Goal: Transaction & Acquisition: Book appointment/travel/reservation

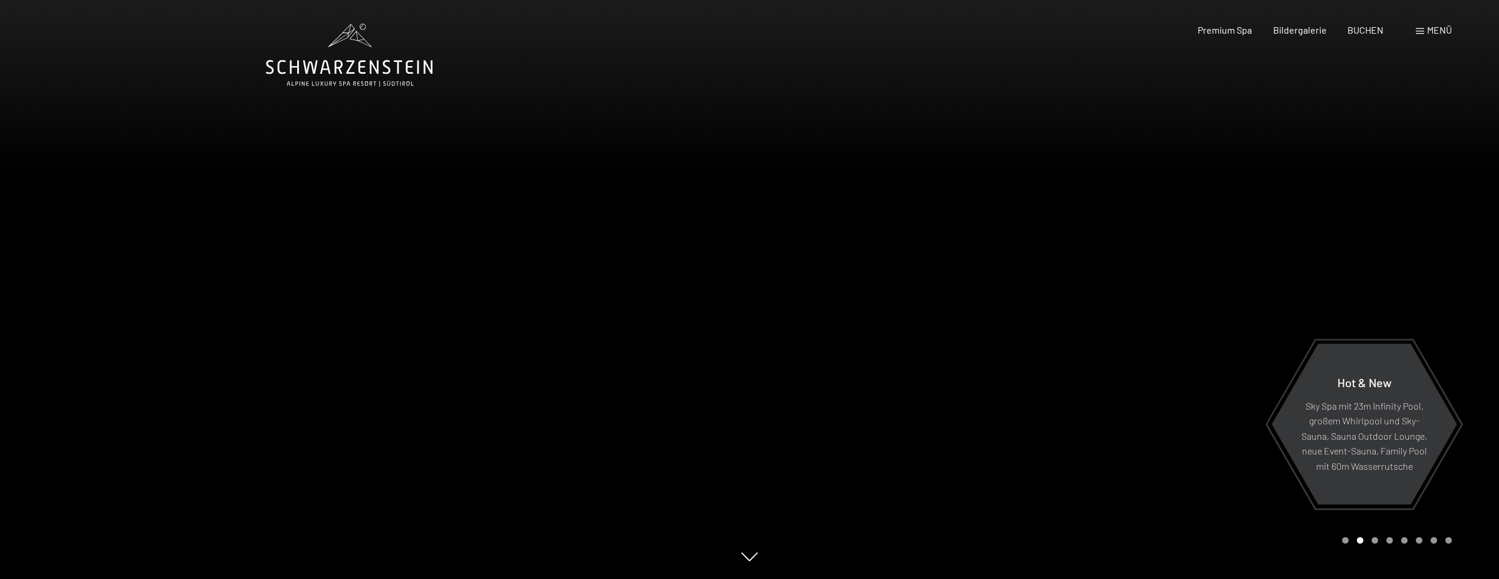
click at [1435, 28] on span "Menü" at bounding box center [1439, 29] width 25 height 11
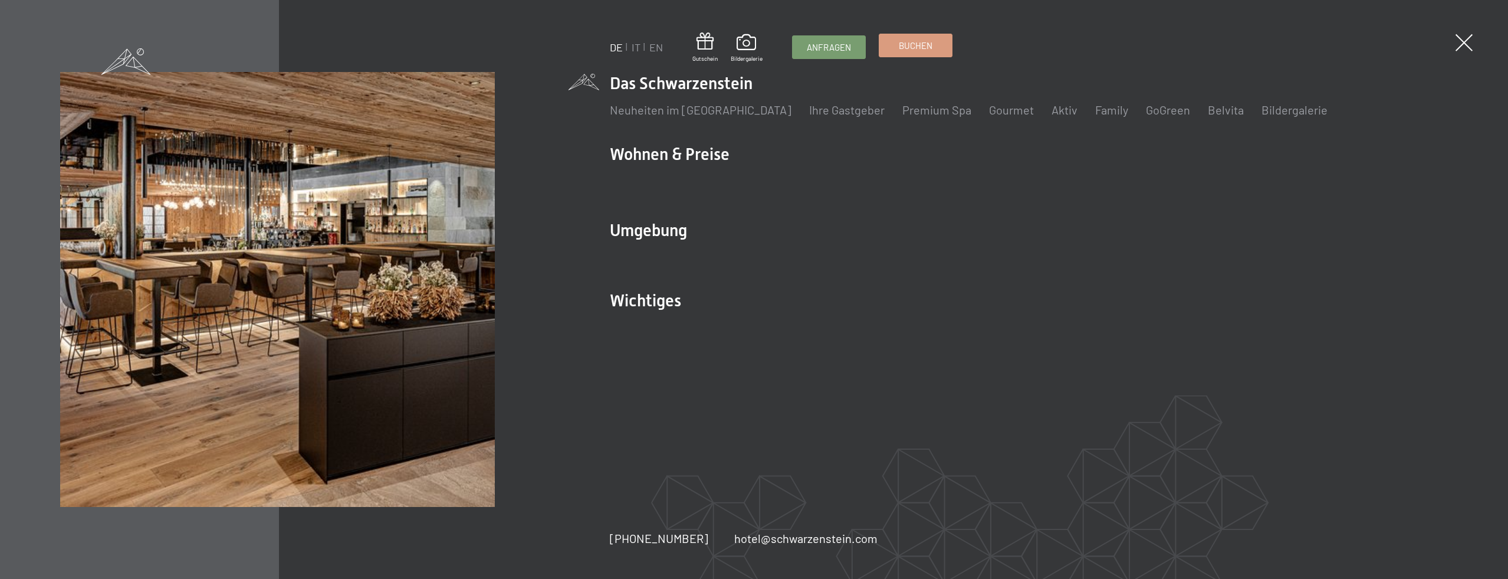
click at [907, 50] on span "Buchen" at bounding box center [916, 46] width 34 height 12
click at [911, 51] on span "Buchen" at bounding box center [916, 46] width 34 height 12
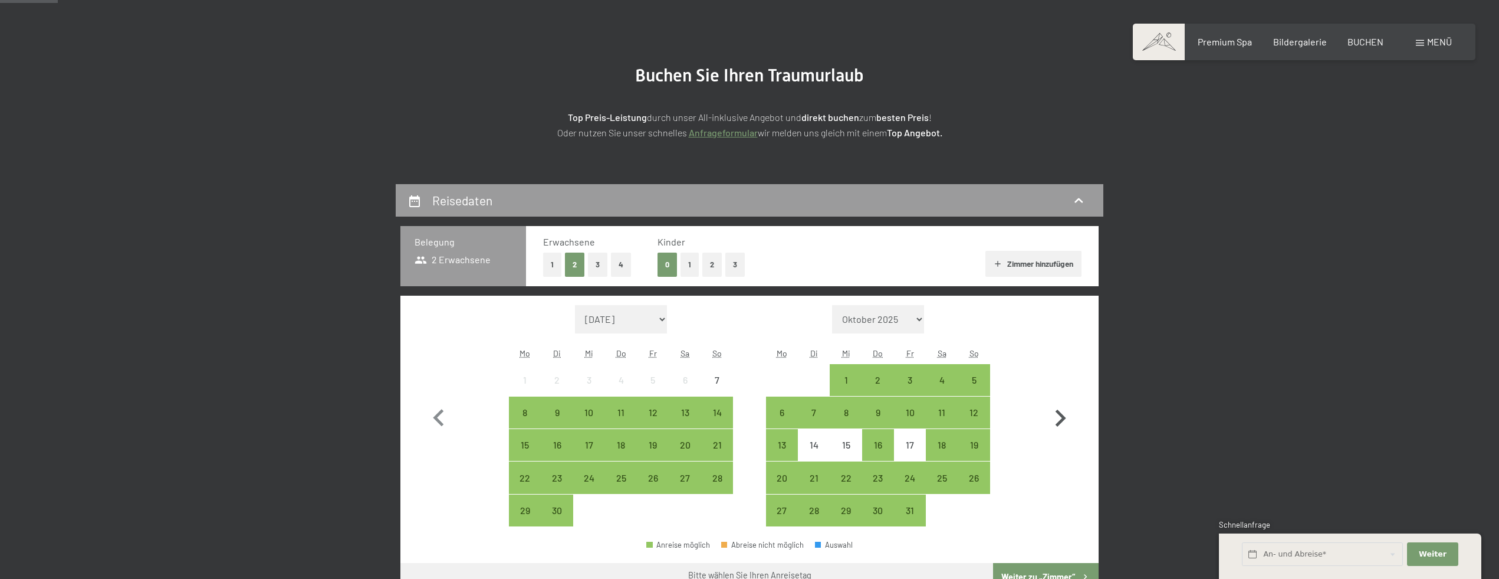
scroll to position [118, 0]
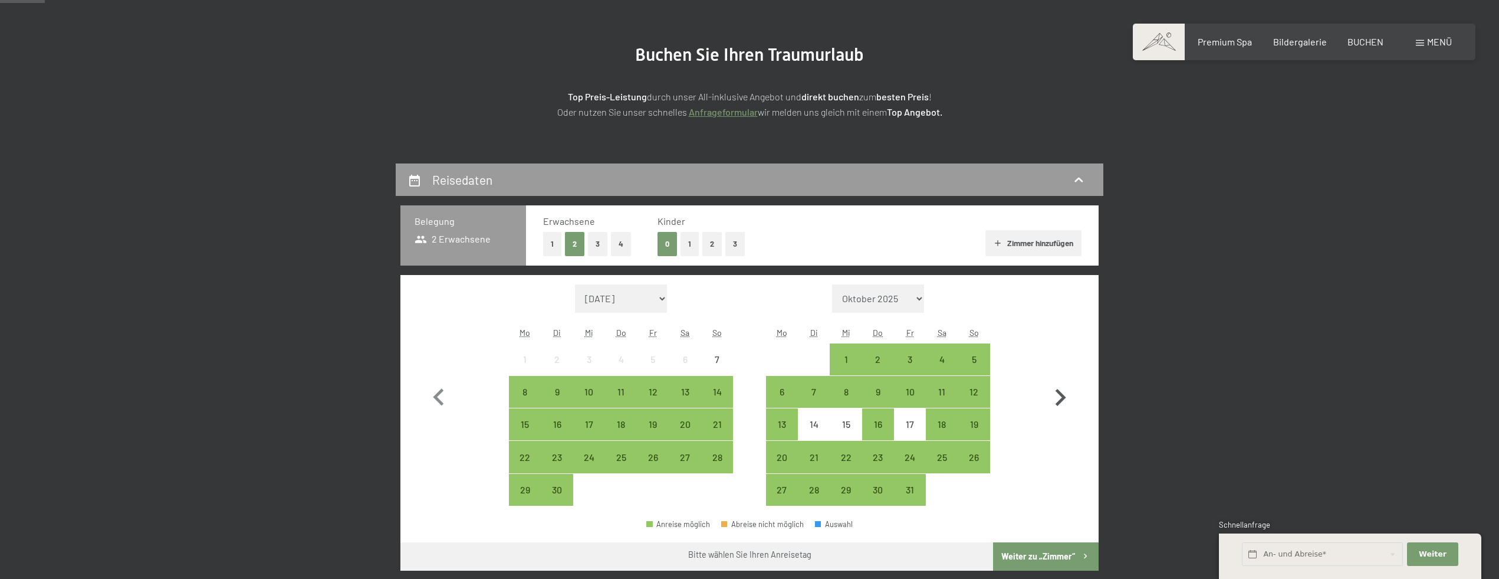
click at [1065, 398] on icon "button" at bounding box center [1060, 397] width 34 height 34
select select "2025-10-01"
select select "2025-11-01"
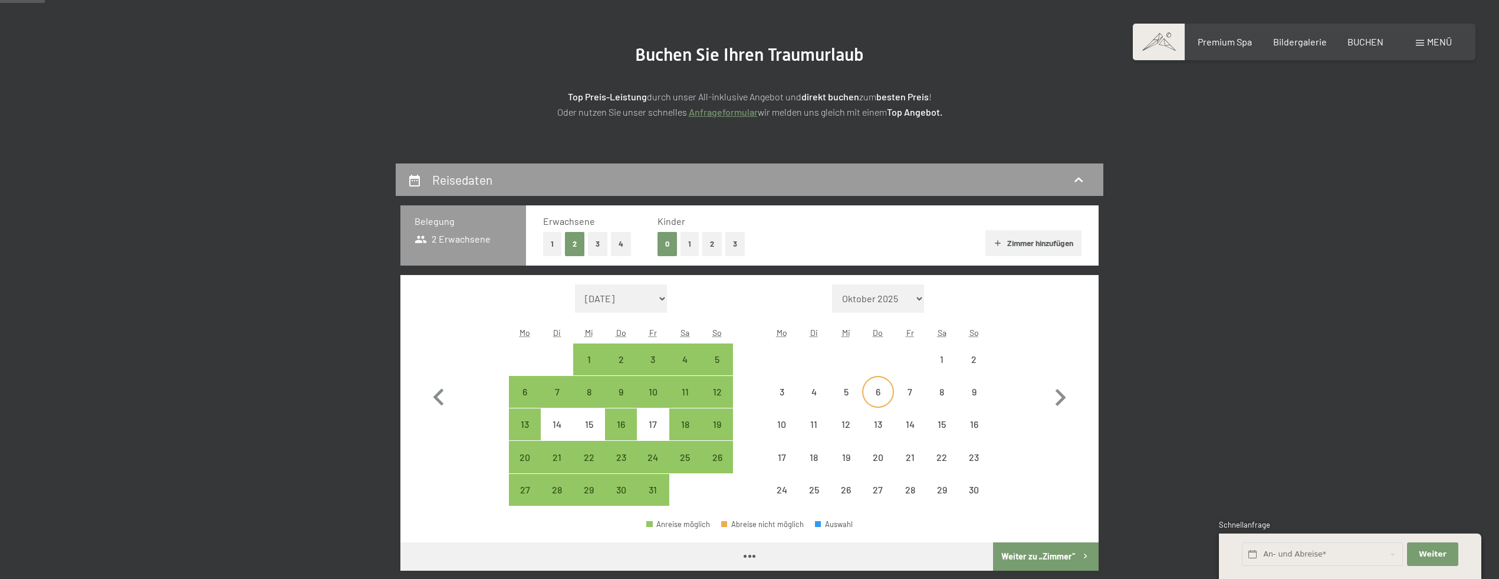
select select "2025-10-01"
select select "2025-11-01"
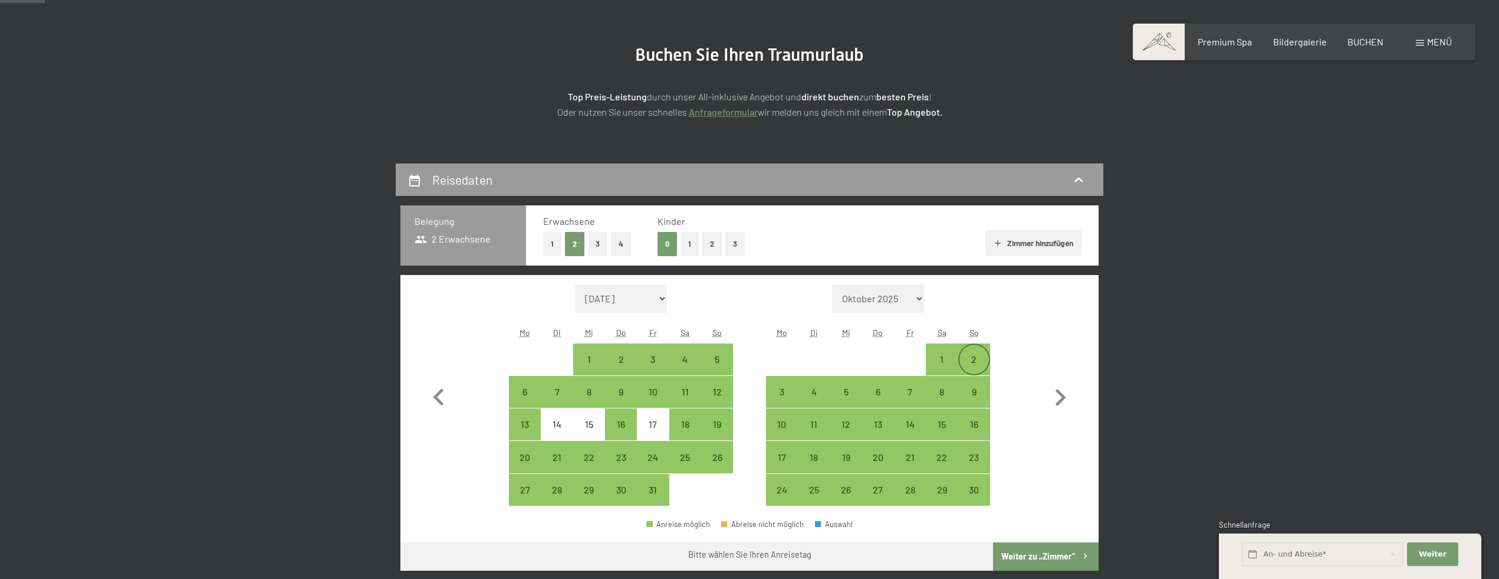
click at [970, 357] on div "2" at bounding box center [974, 369] width 29 height 29
select select "2025-10-01"
select select "2025-11-01"
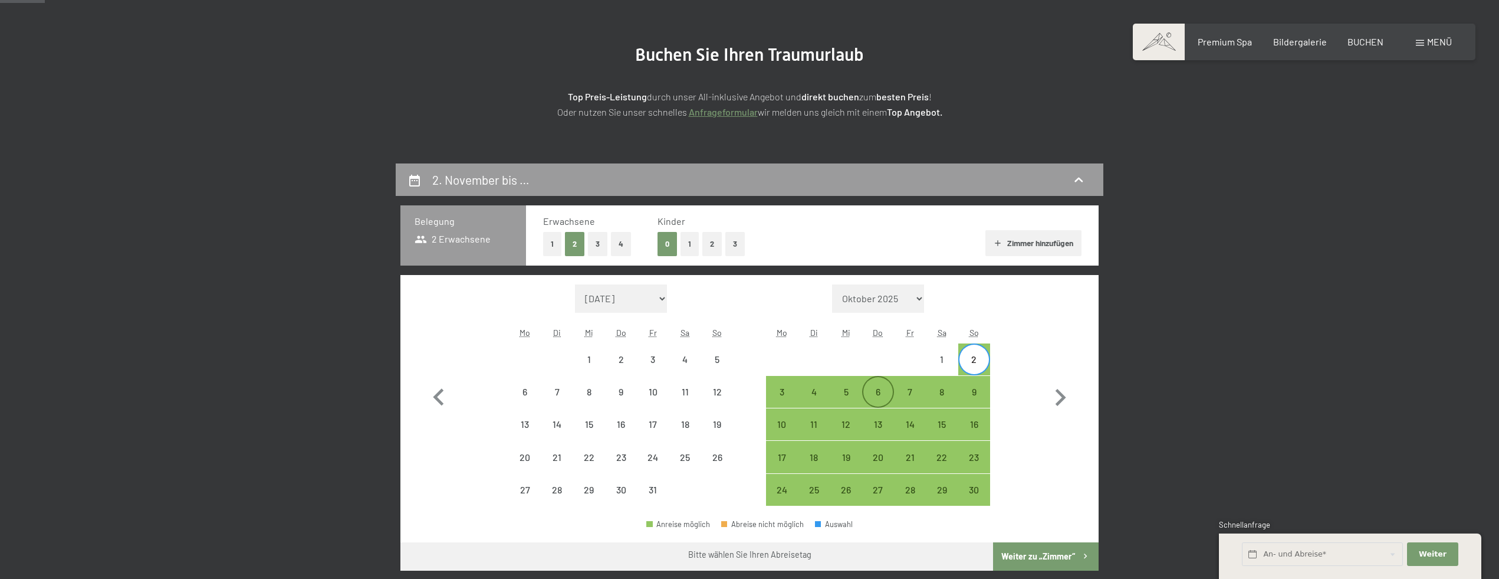
click at [871, 389] on div "6" at bounding box center [878, 401] width 29 height 29
select select "2025-10-01"
select select "2025-11-01"
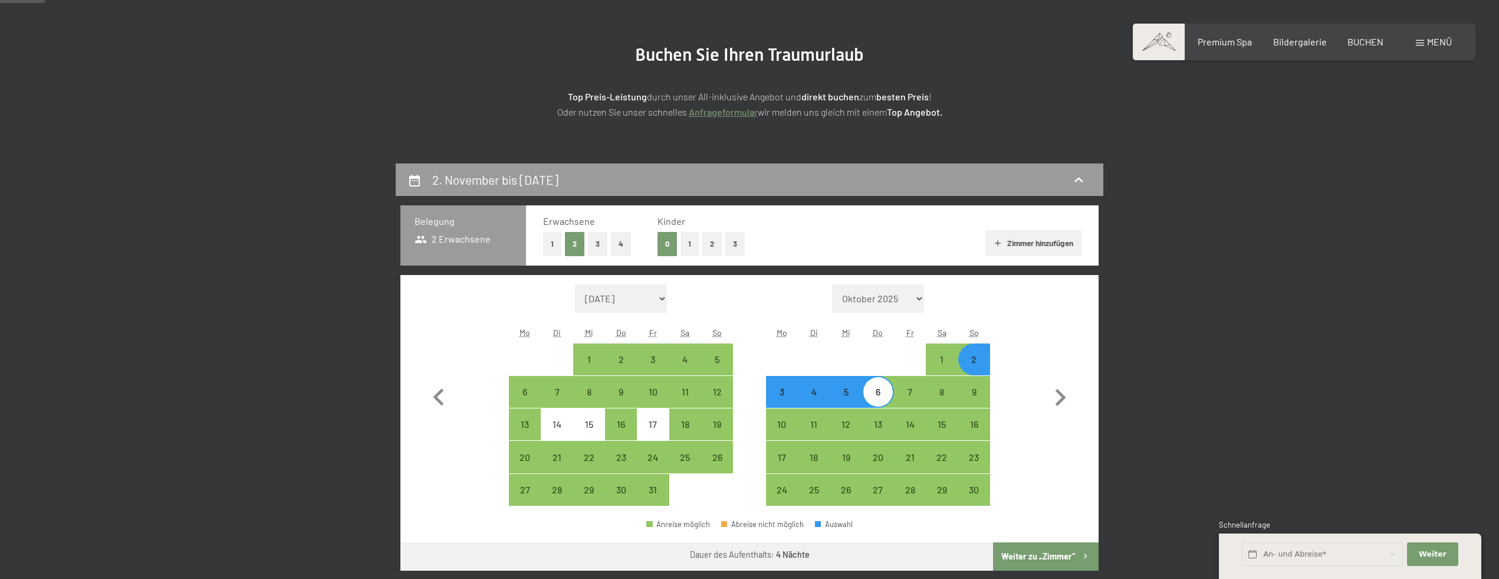
click at [1046, 558] on button "Weiter zu „Zimmer“" at bounding box center [1046, 556] width 106 height 28
select select "2025-10-01"
select select "2025-11-01"
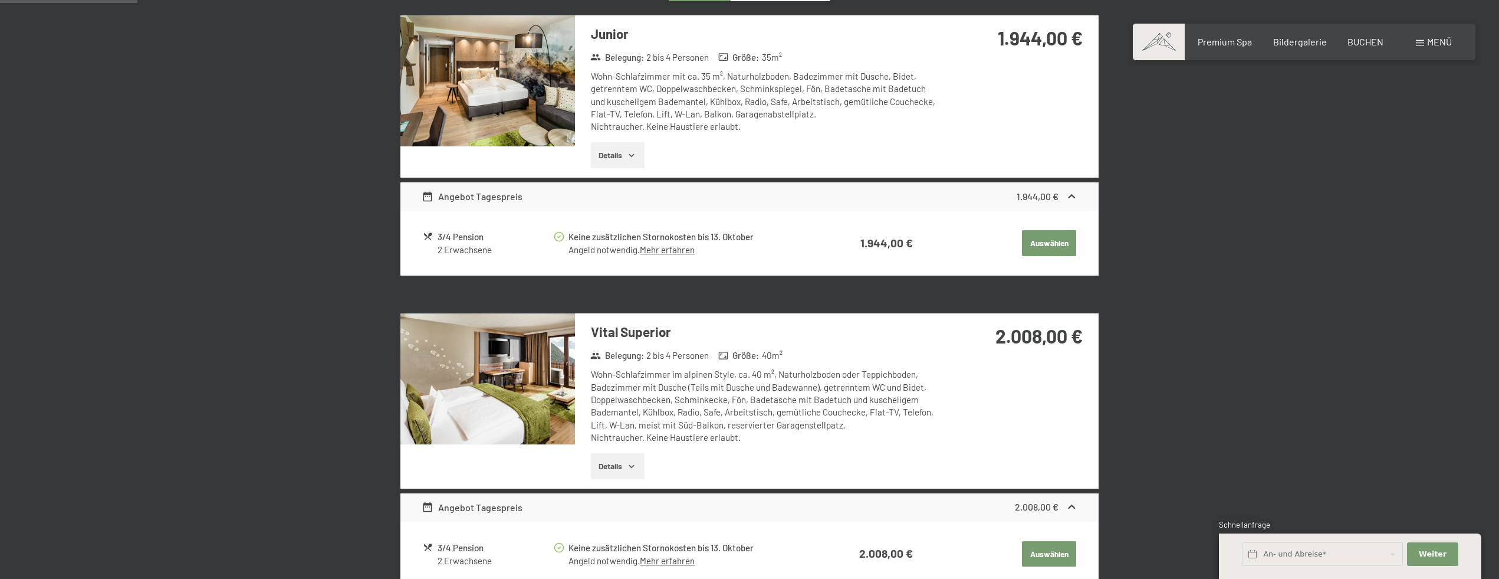
scroll to position [281, 0]
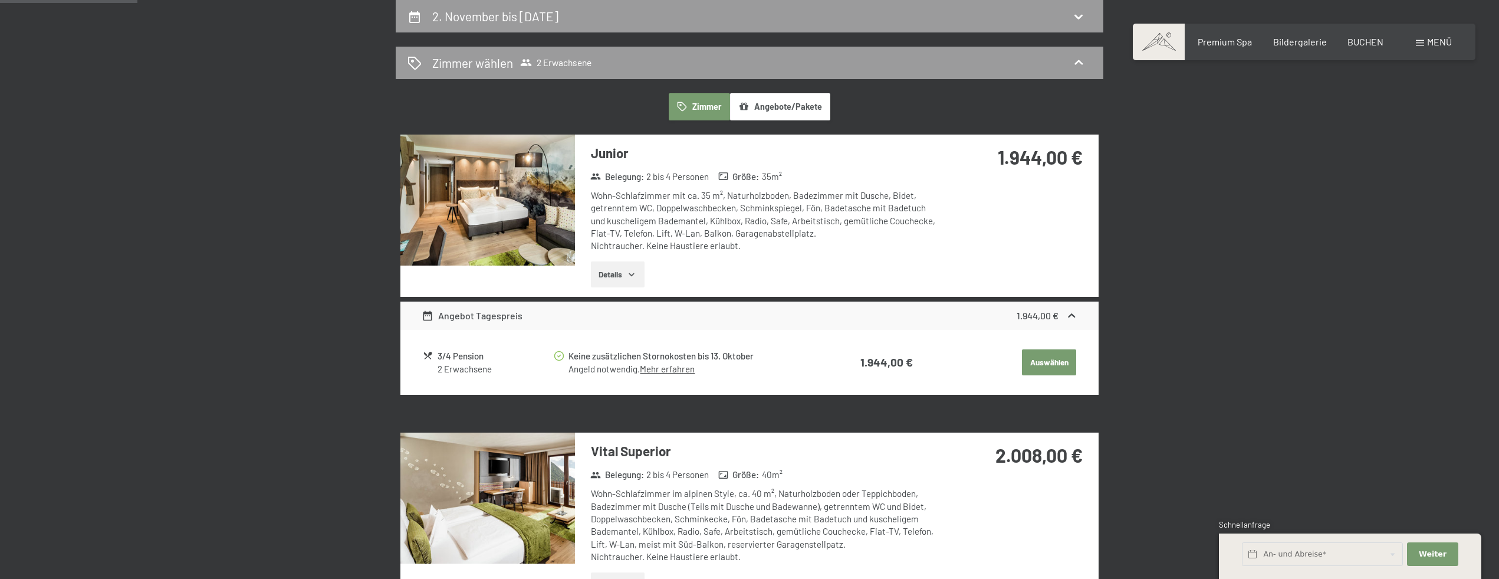
click at [524, 206] on img at bounding box center [488, 199] width 175 height 131
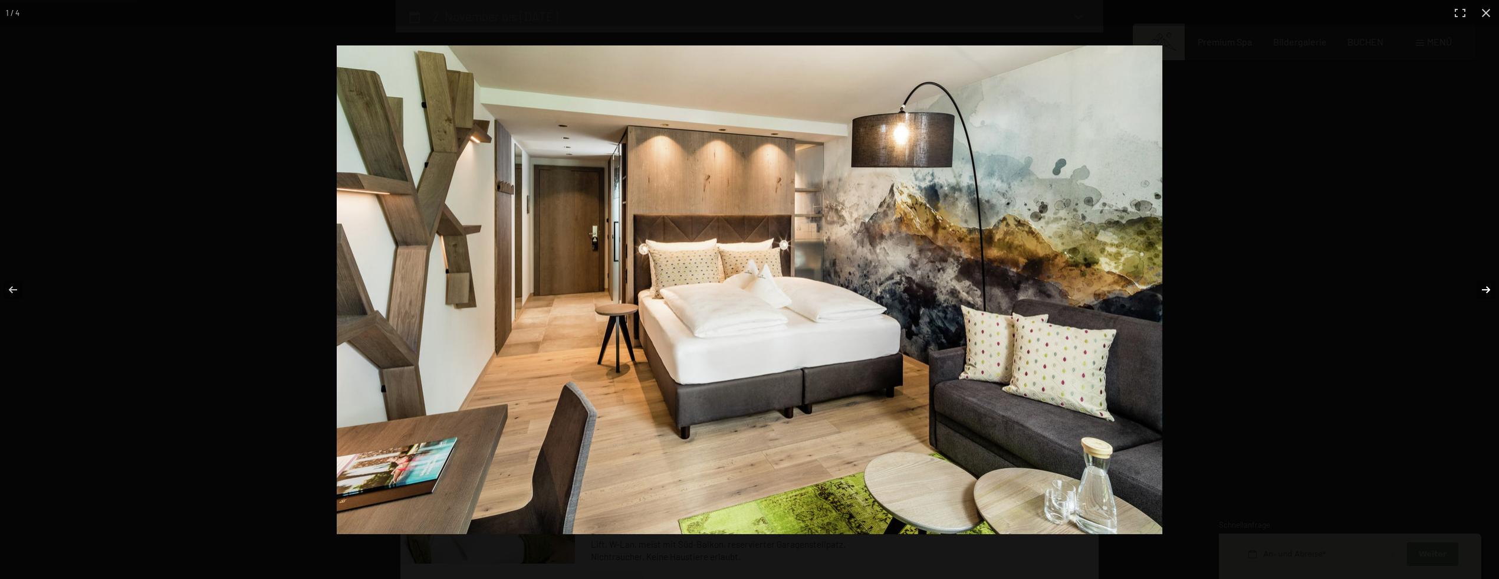
click at [1475, 293] on button "button" at bounding box center [1478, 289] width 41 height 59
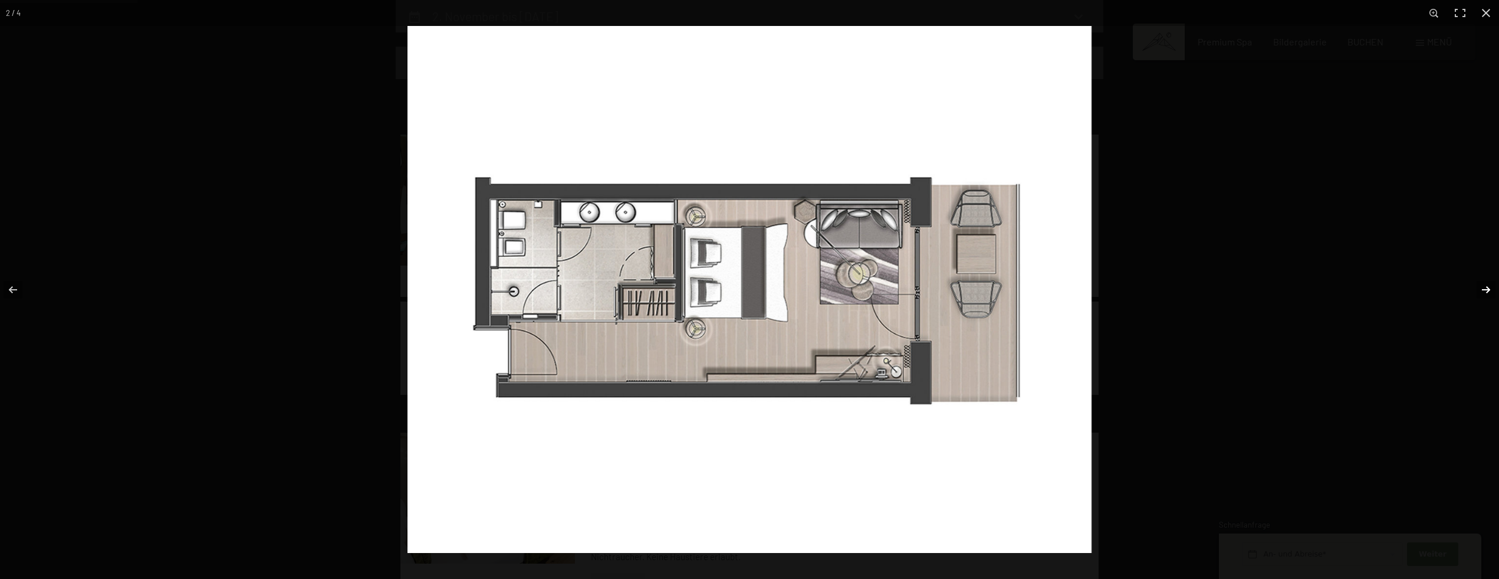
click at [1475, 293] on button "button" at bounding box center [1478, 289] width 41 height 59
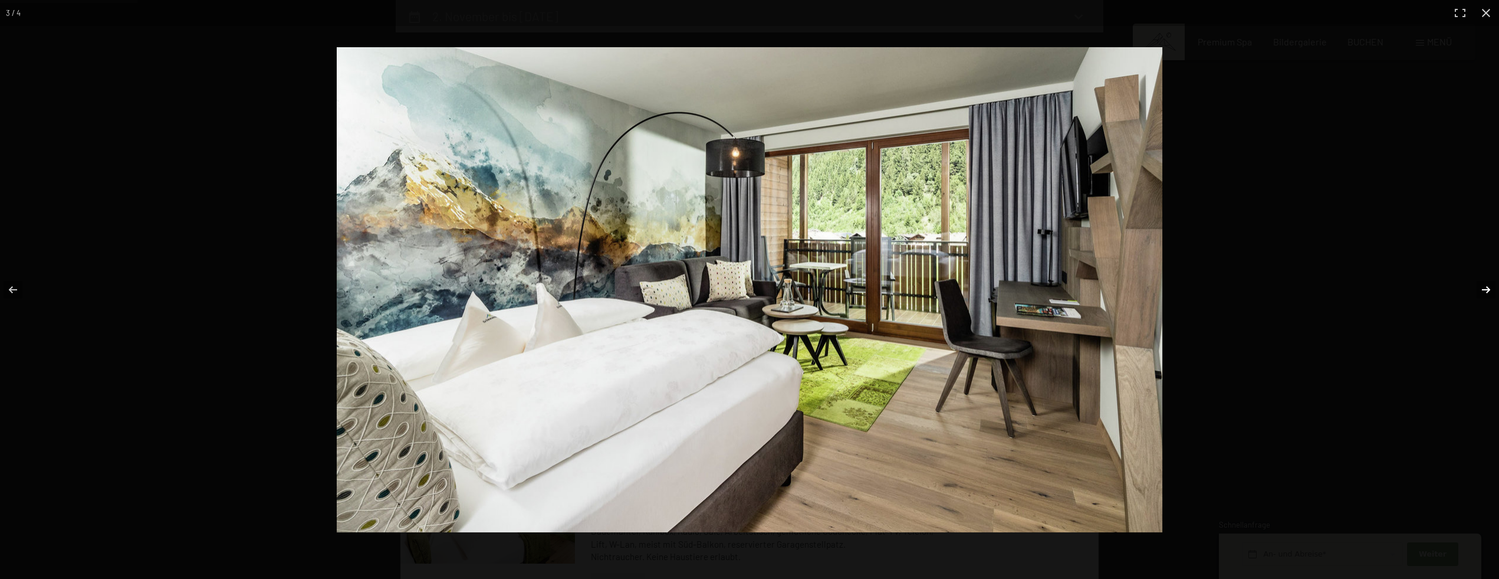
click at [1476, 293] on button "button" at bounding box center [1478, 289] width 41 height 59
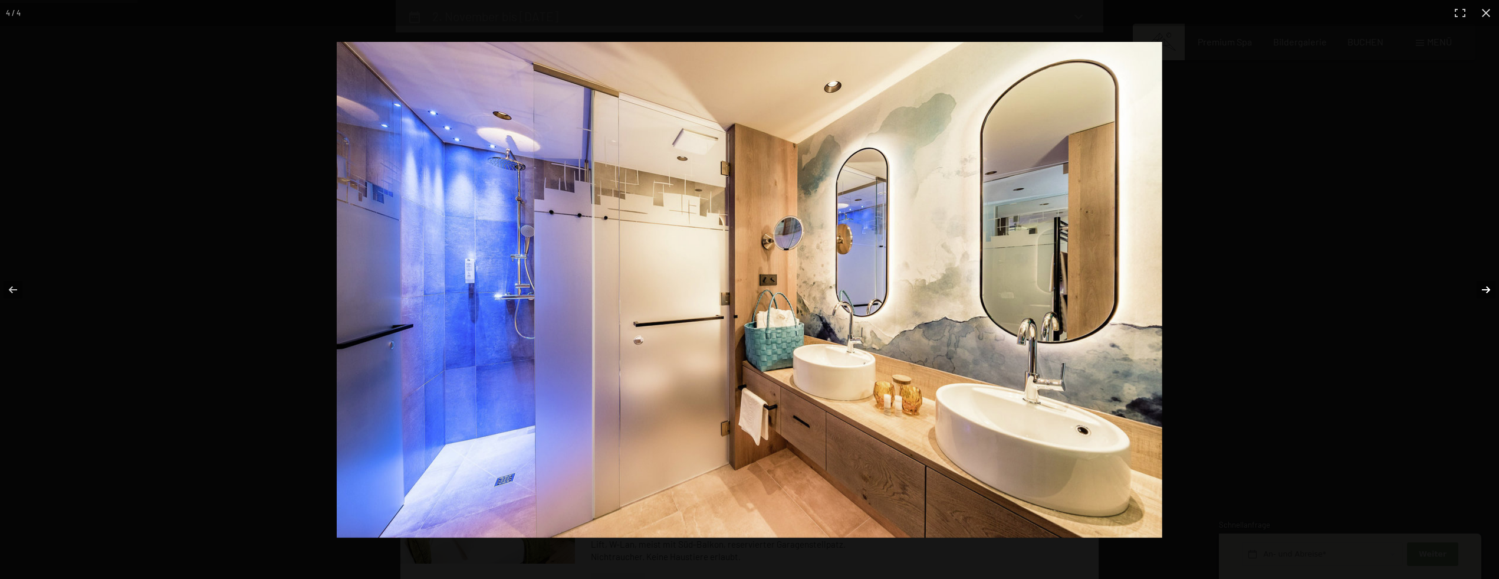
click at [1476, 293] on button "button" at bounding box center [1478, 289] width 41 height 59
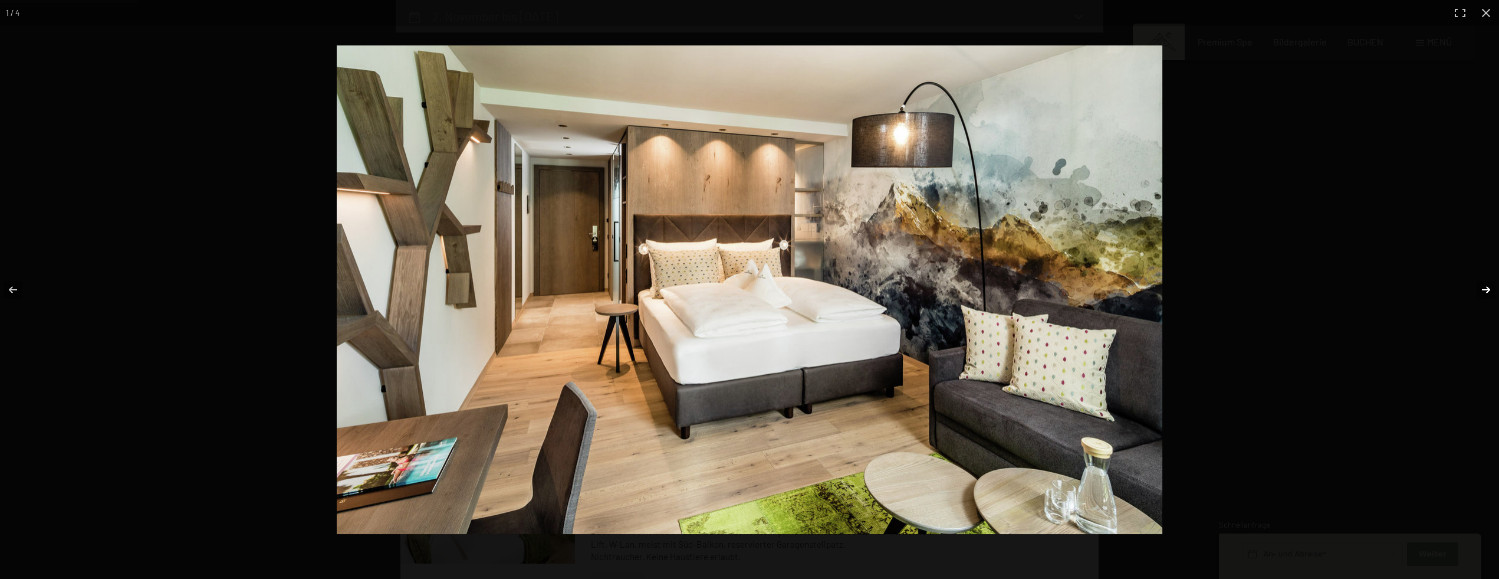
click at [1476, 293] on button "button" at bounding box center [1478, 289] width 41 height 59
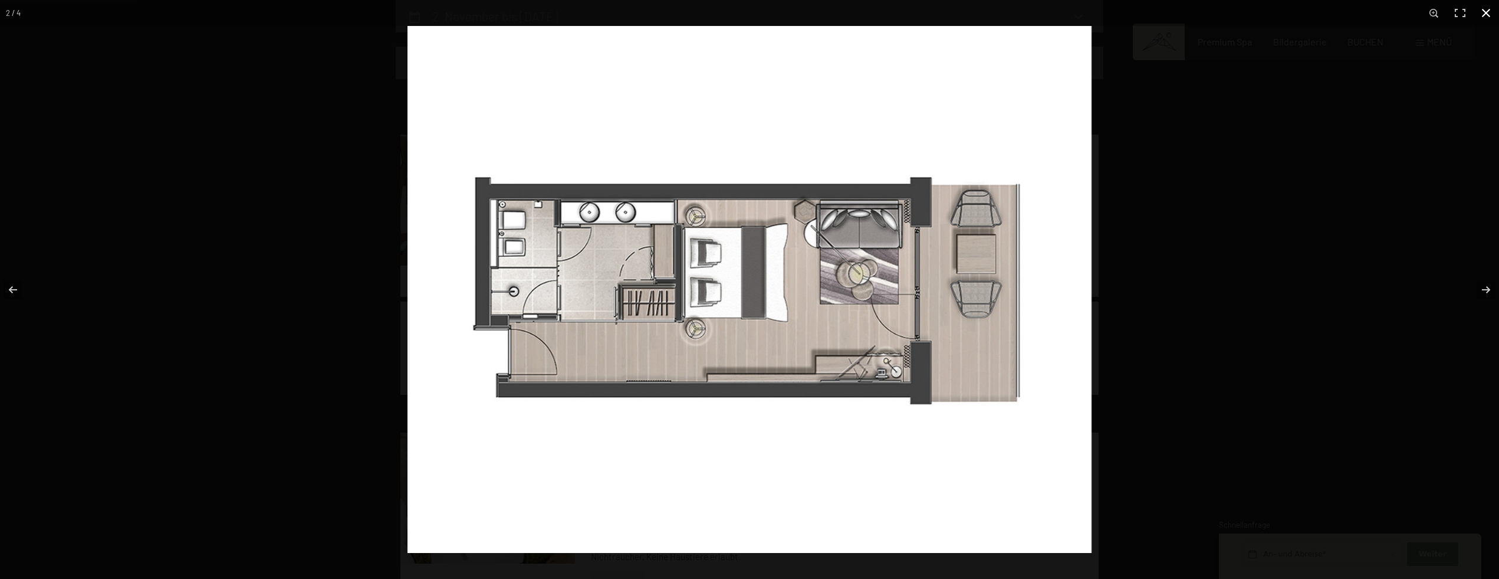
click at [1482, 10] on button "button" at bounding box center [1487, 13] width 26 height 26
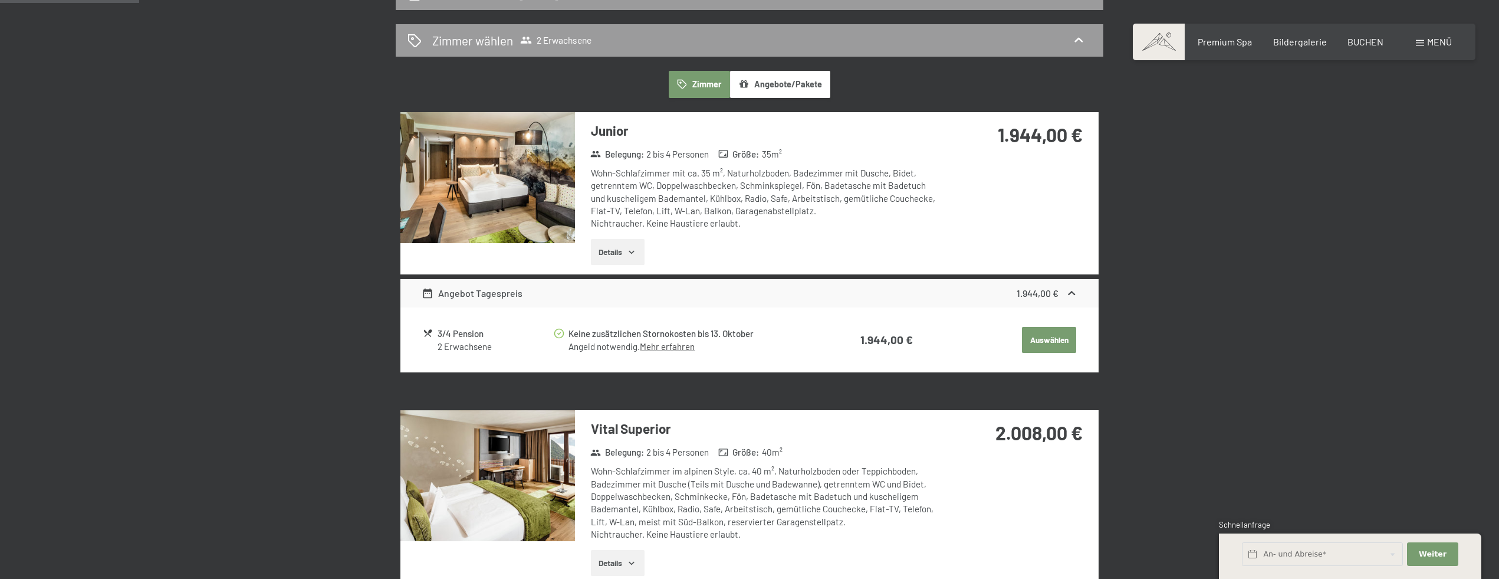
scroll to position [340, 0]
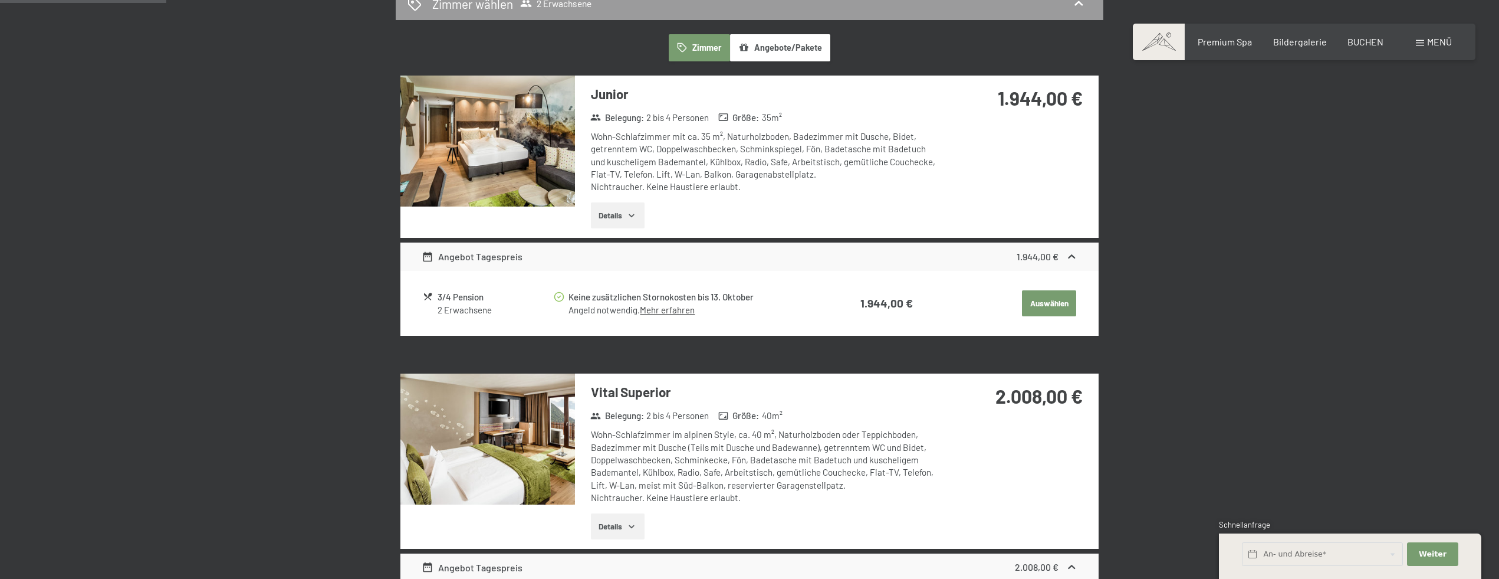
click at [500, 472] on img at bounding box center [488, 438] width 175 height 131
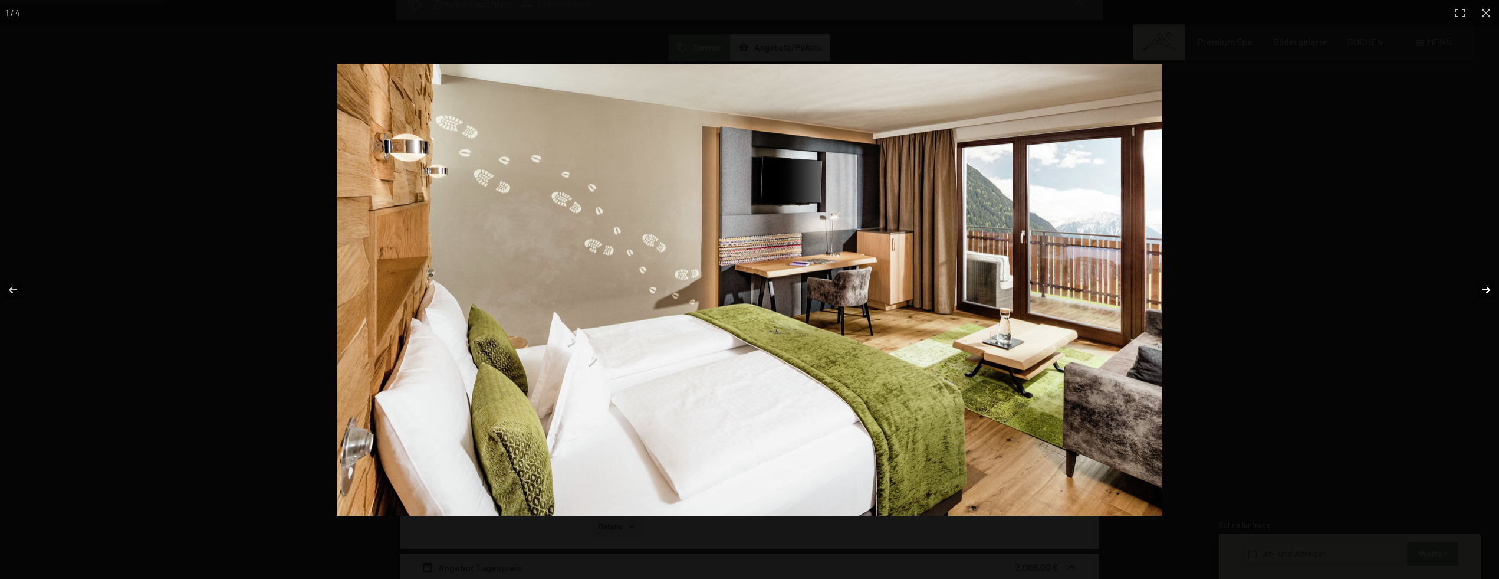
click at [1490, 287] on button "button" at bounding box center [1478, 289] width 41 height 59
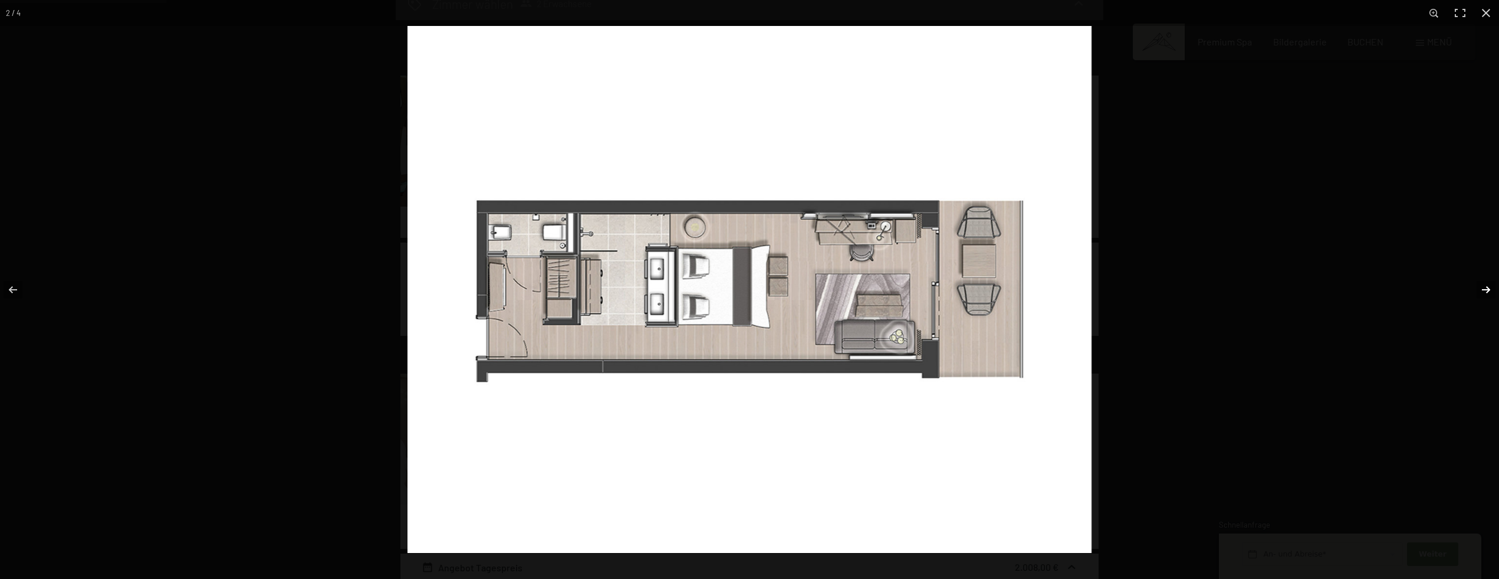
click at [1490, 287] on button "button" at bounding box center [1478, 289] width 41 height 59
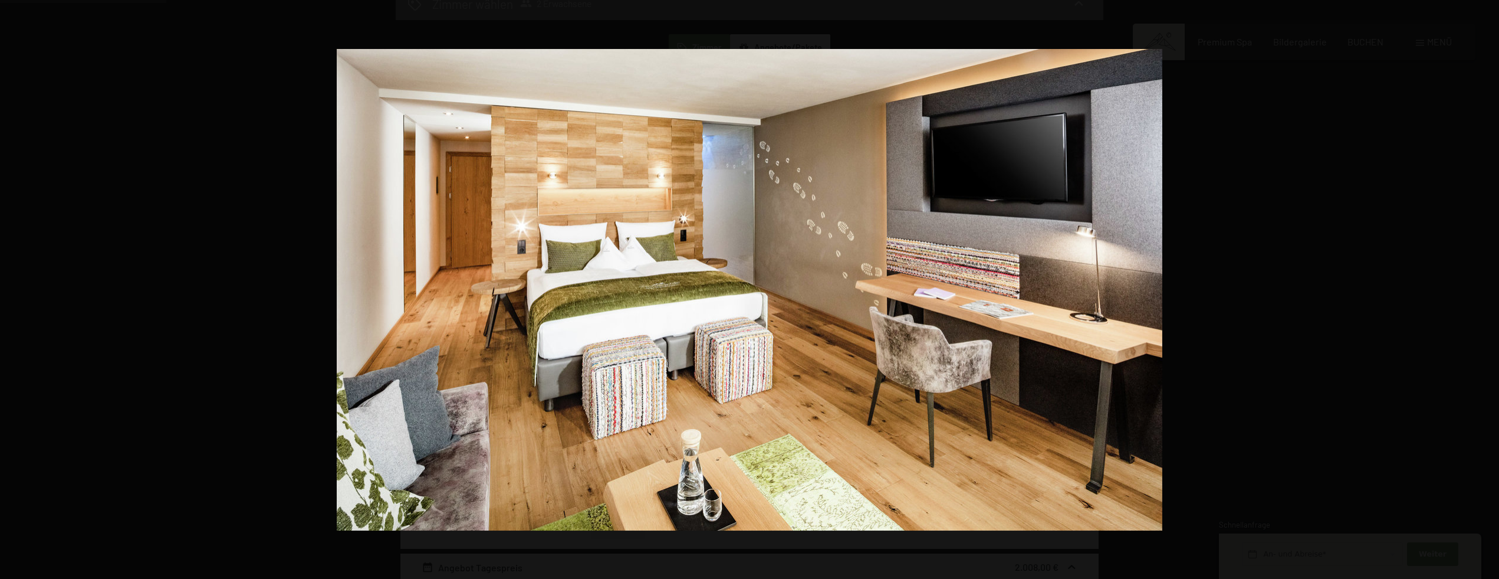
click at [1490, 287] on button "button" at bounding box center [1478, 289] width 41 height 59
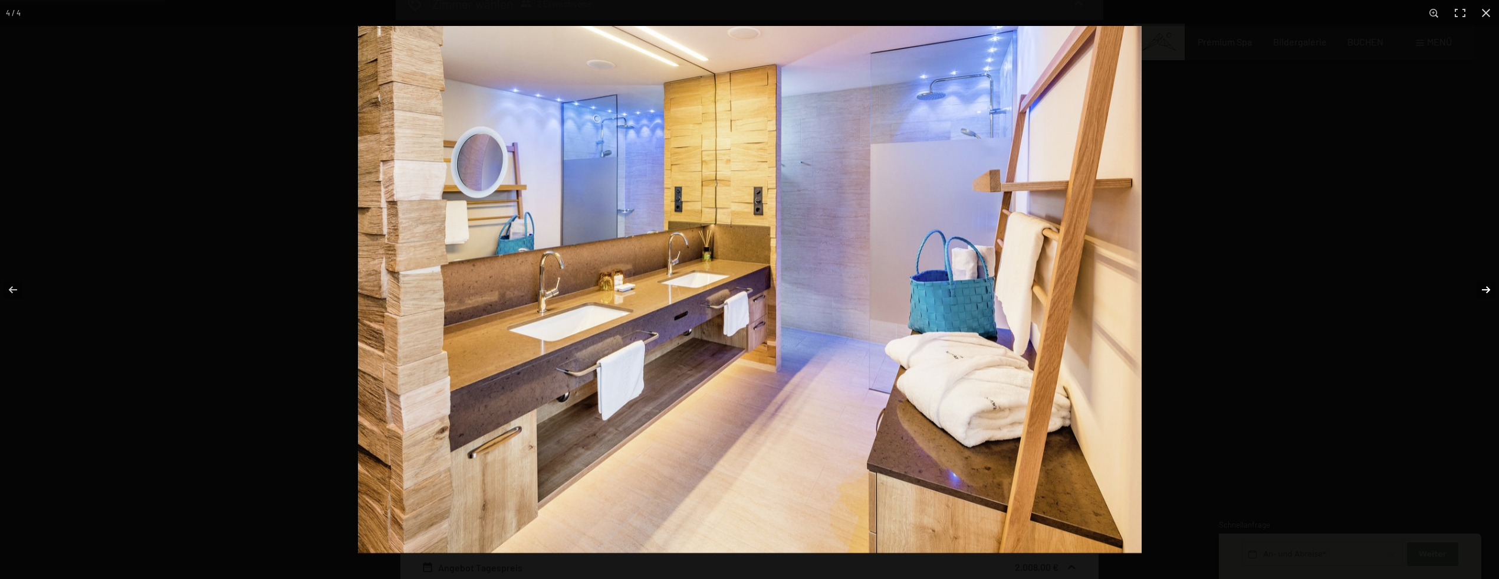
click at [1487, 285] on button "button" at bounding box center [1478, 289] width 41 height 59
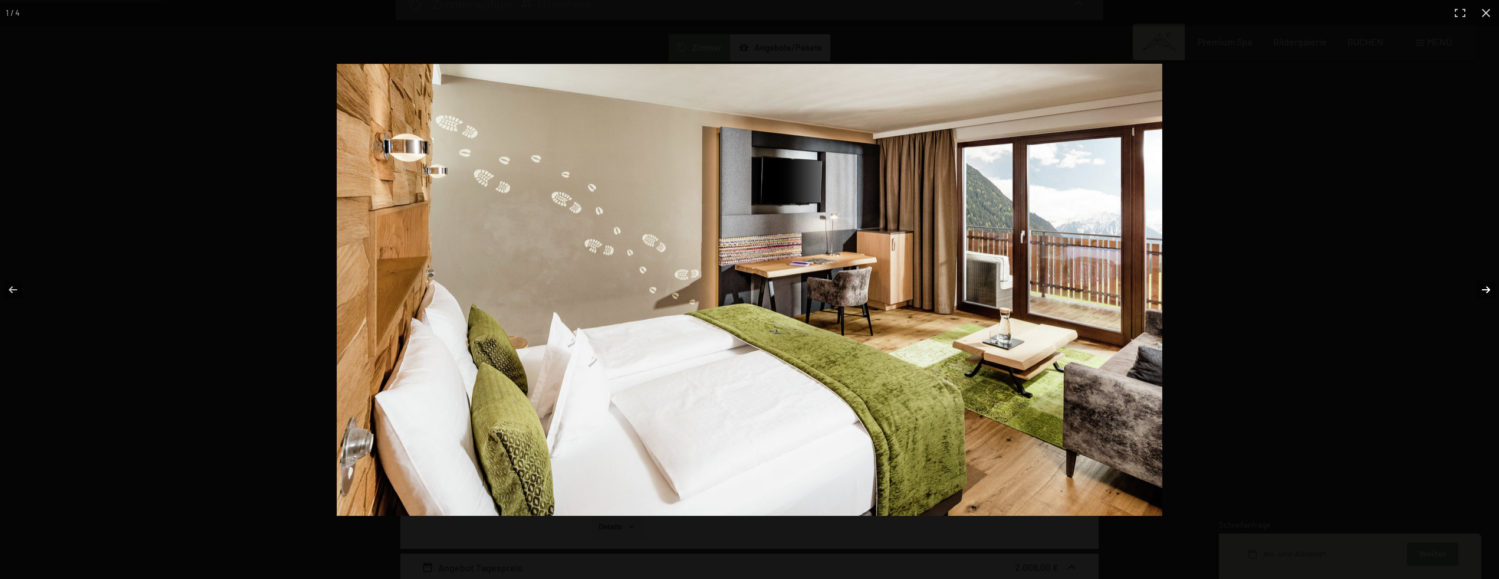
click at [1487, 285] on button "button" at bounding box center [1478, 289] width 41 height 59
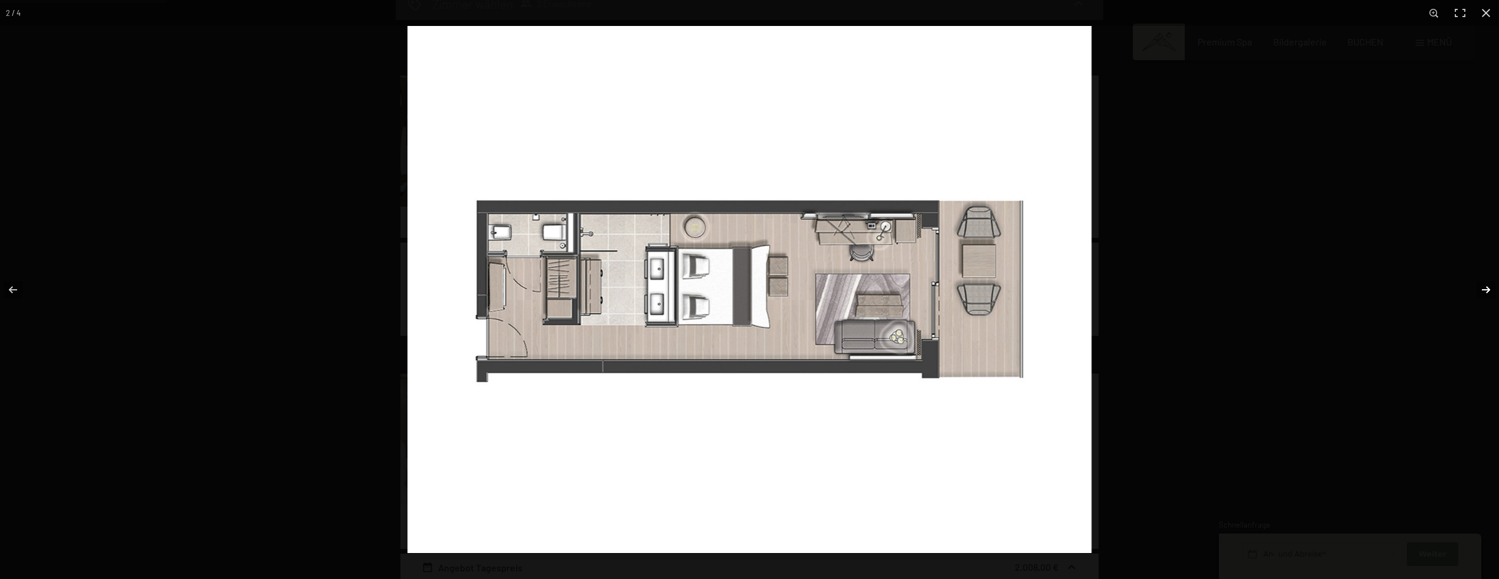
click at [1487, 285] on button "button" at bounding box center [1478, 289] width 41 height 59
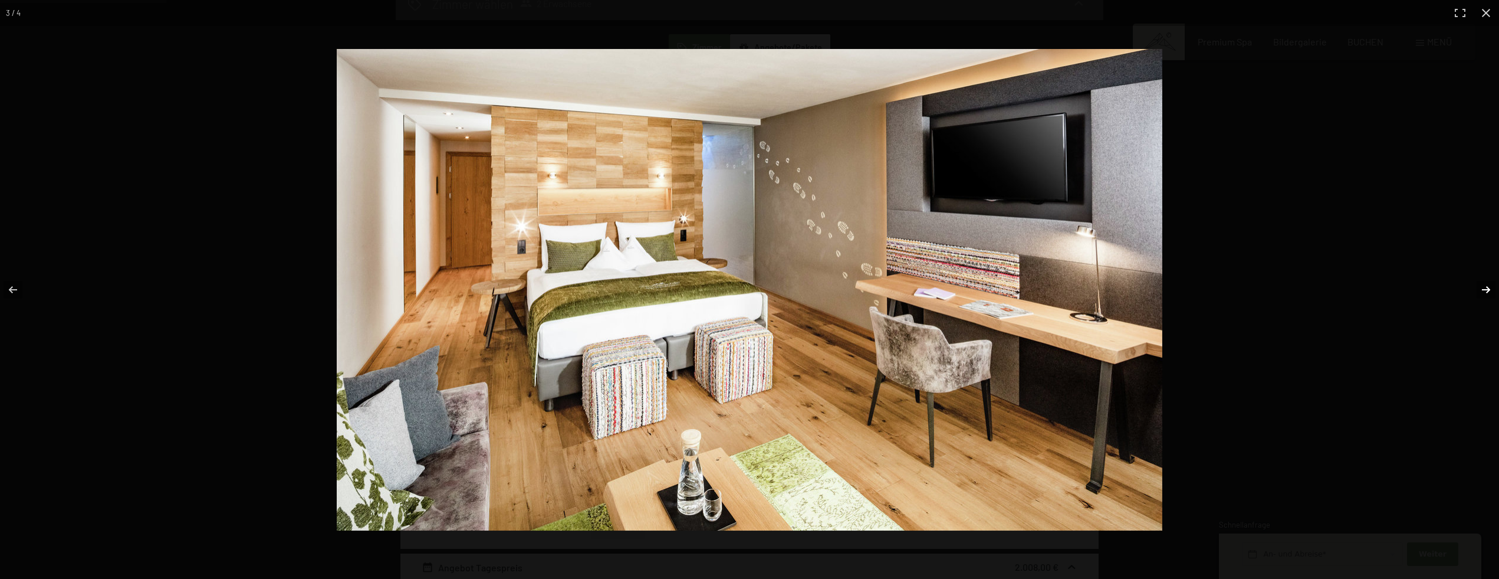
click at [1487, 285] on button "button" at bounding box center [1478, 289] width 41 height 59
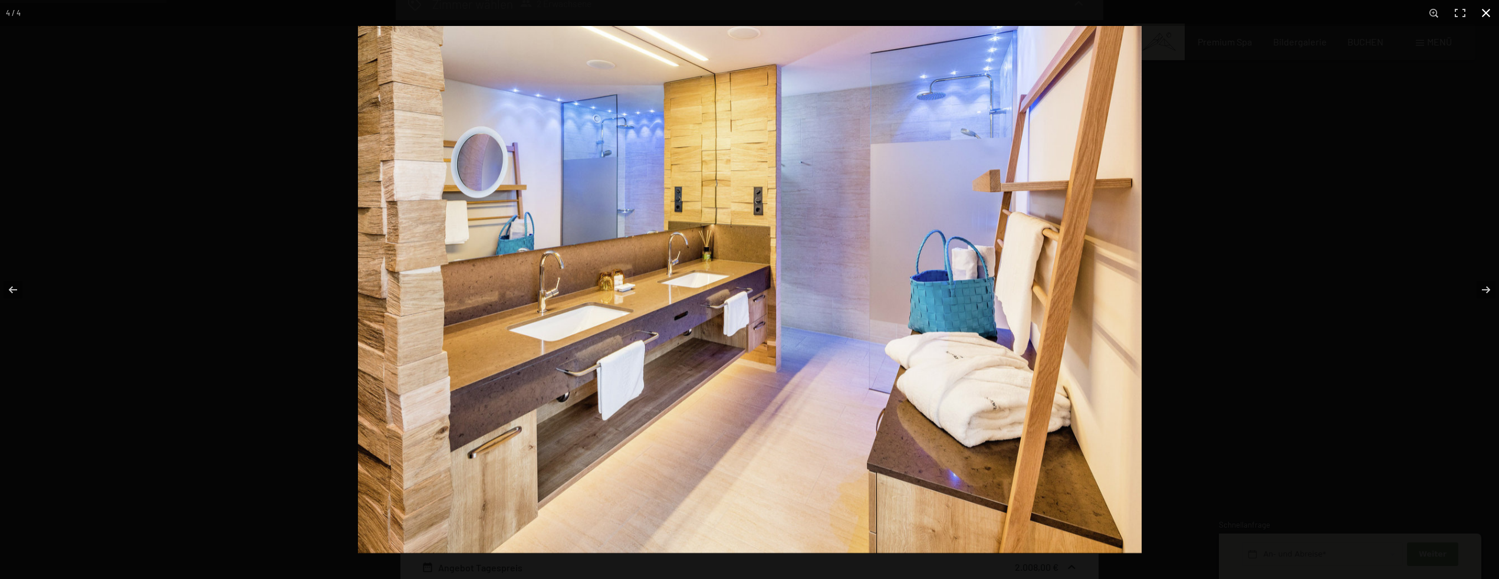
click at [1482, 12] on button "button" at bounding box center [1487, 13] width 26 height 26
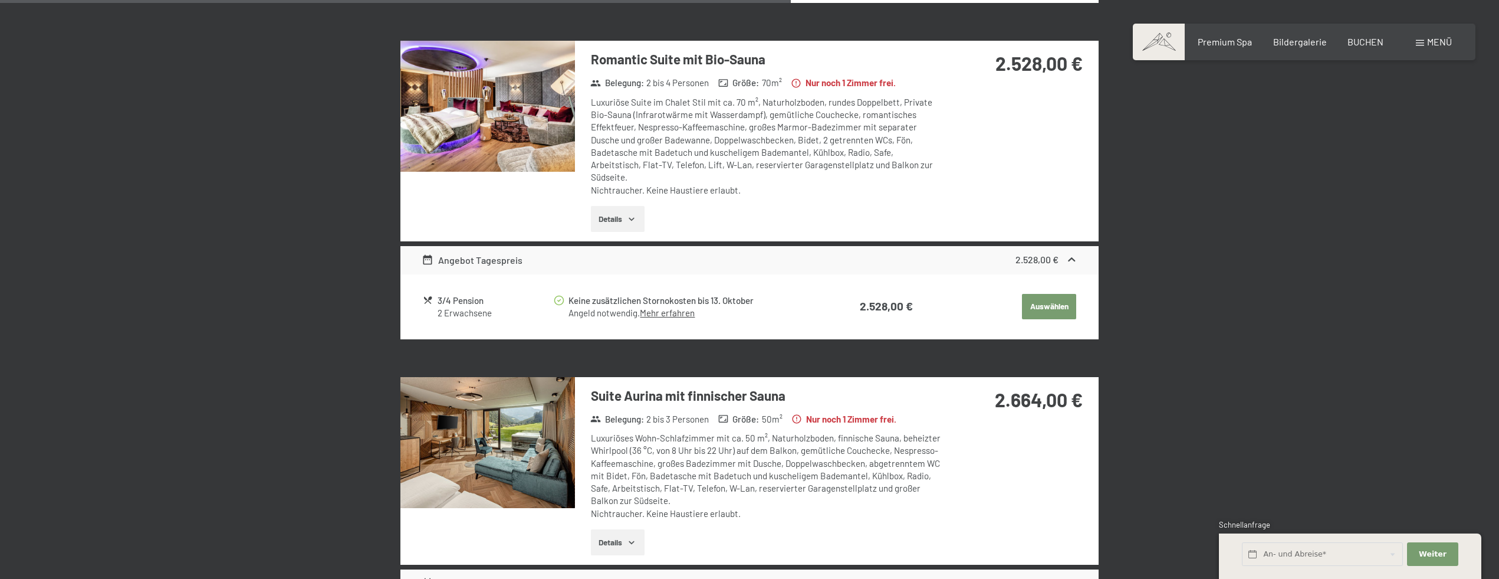
scroll to position [1648, 0]
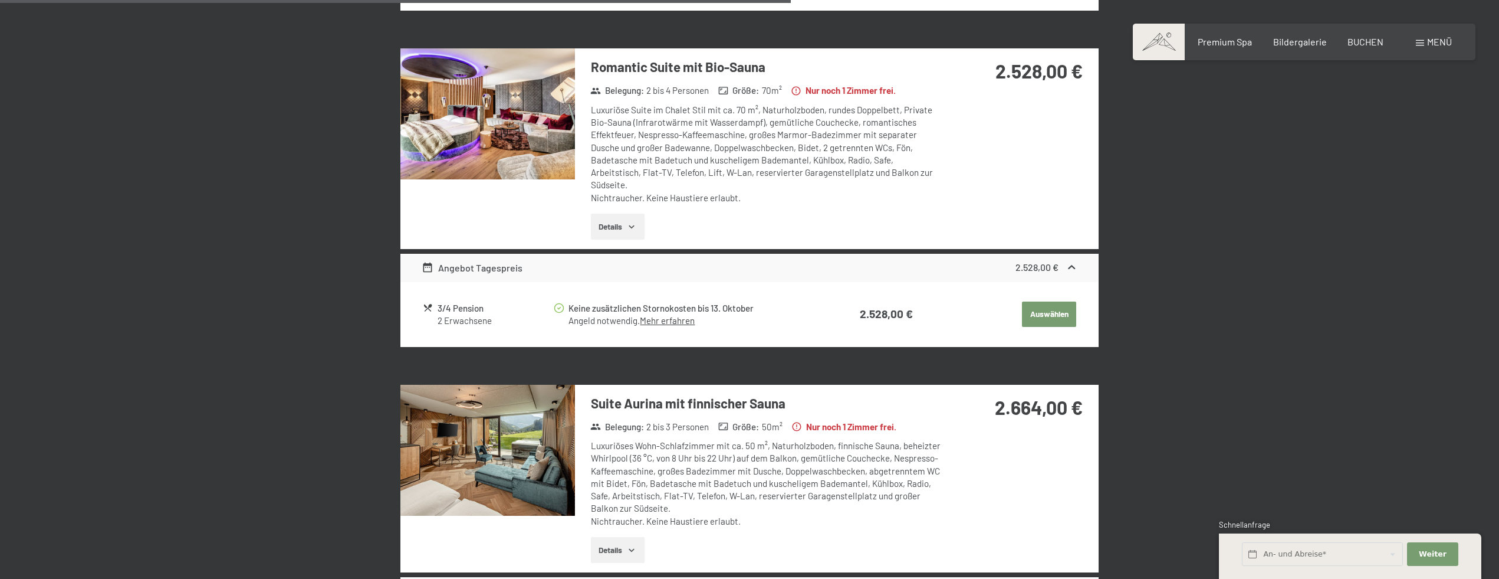
click at [503, 437] on img at bounding box center [488, 450] width 175 height 131
click at [0, 0] on div at bounding box center [0, 0] width 0 height 0
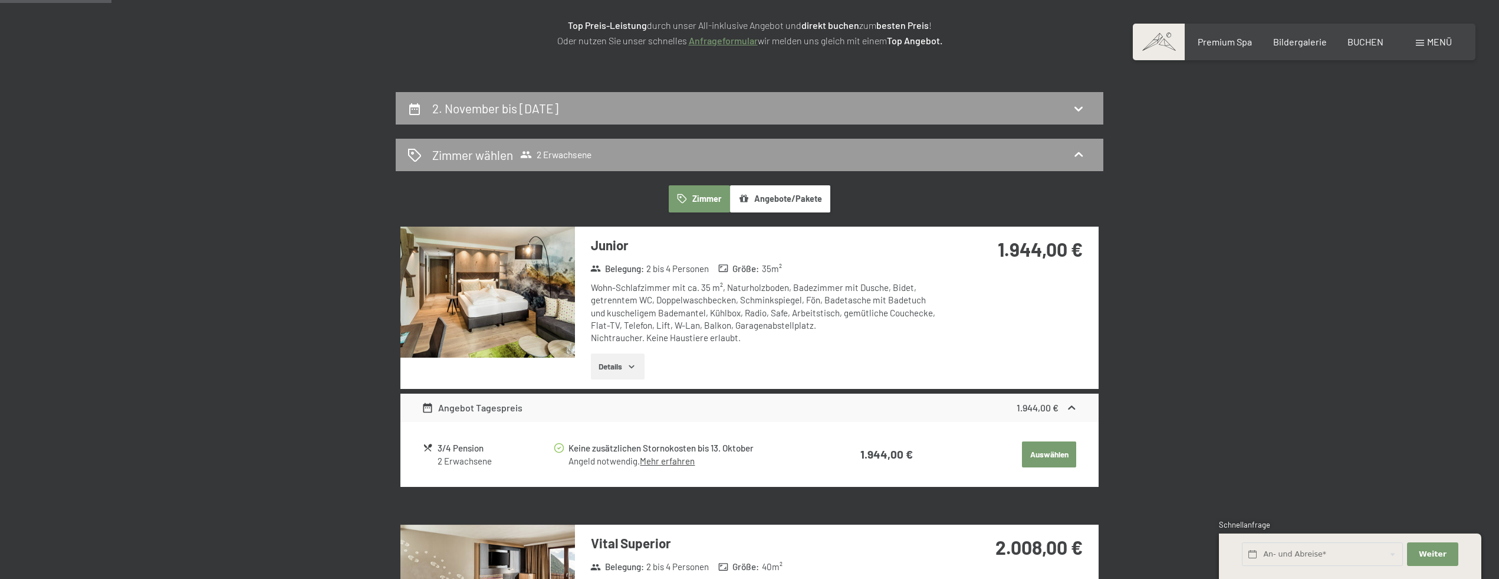
scroll to position [114, 0]
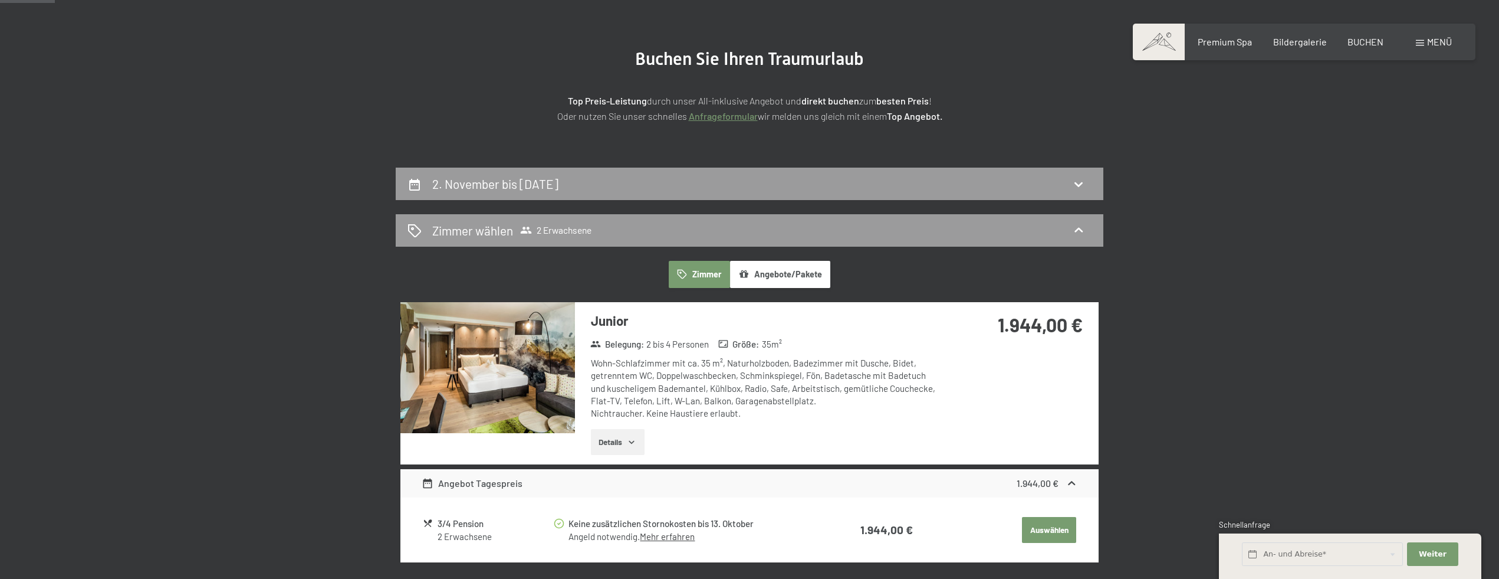
click at [779, 281] on button "Angebote/Pakete" at bounding box center [780, 274] width 100 height 27
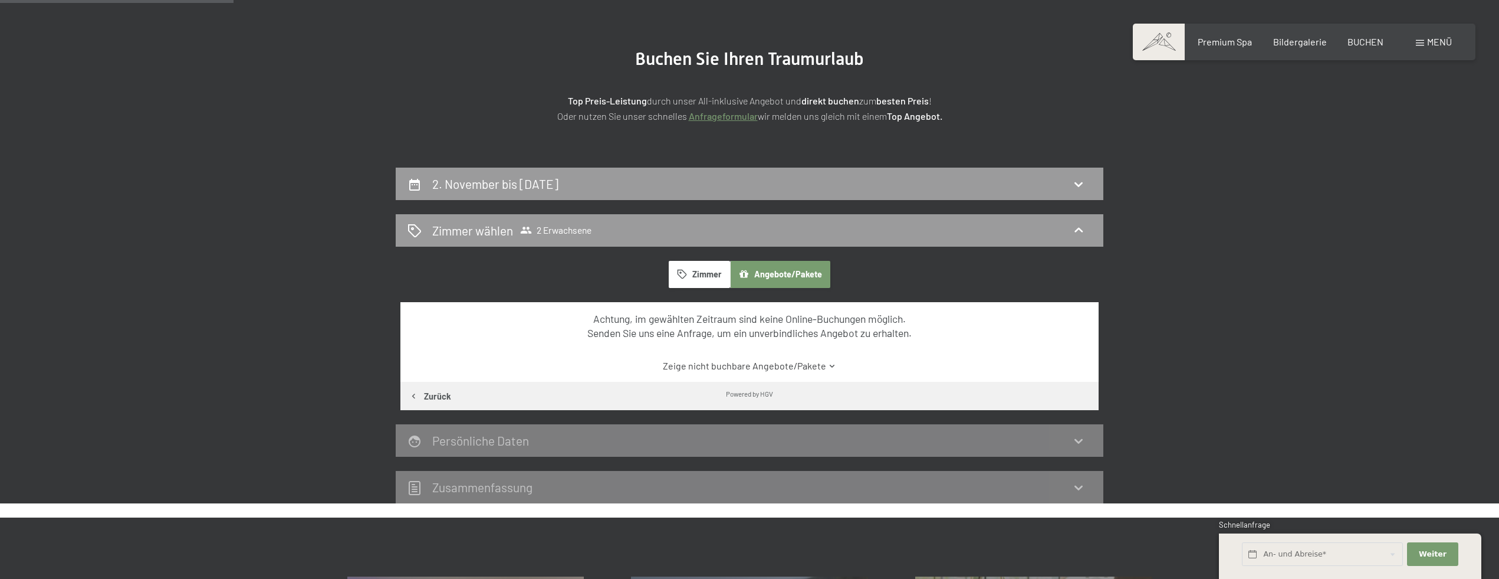
scroll to position [232, 0]
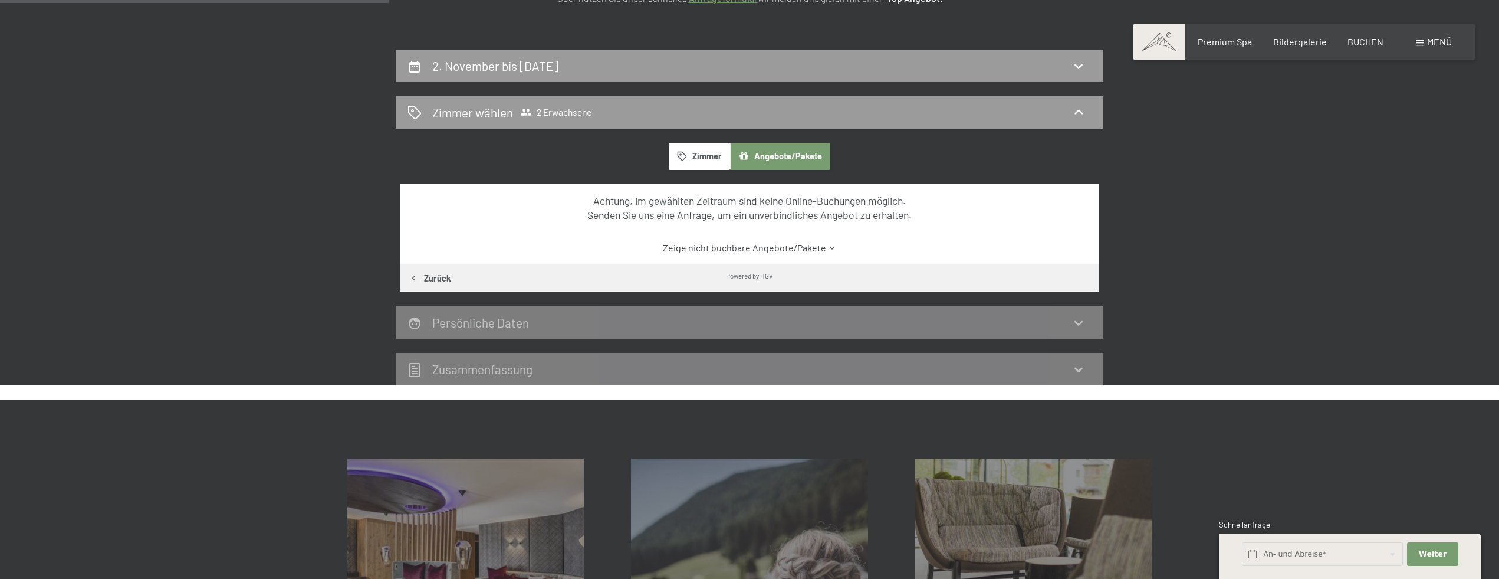
click at [739, 248] on link "Zeige nicht buchbare Angebote/Pakete" at bounding box center [750, 247] width 657 height 13
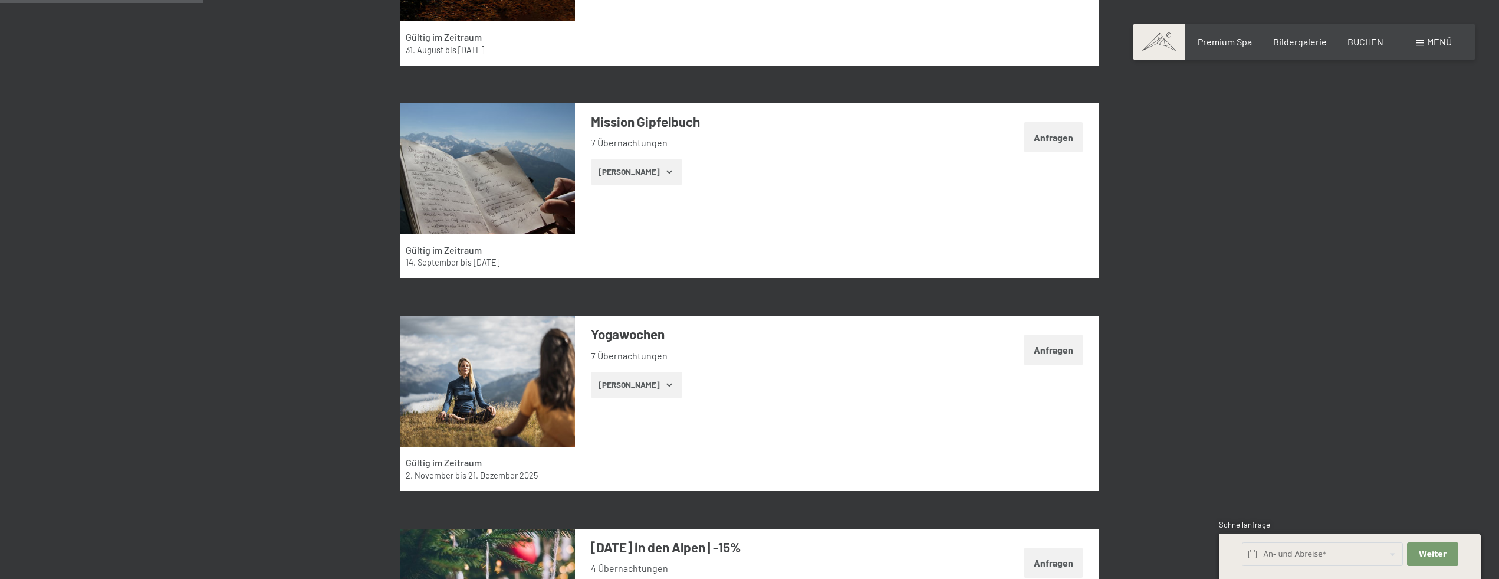
scroll to position [586, 0]
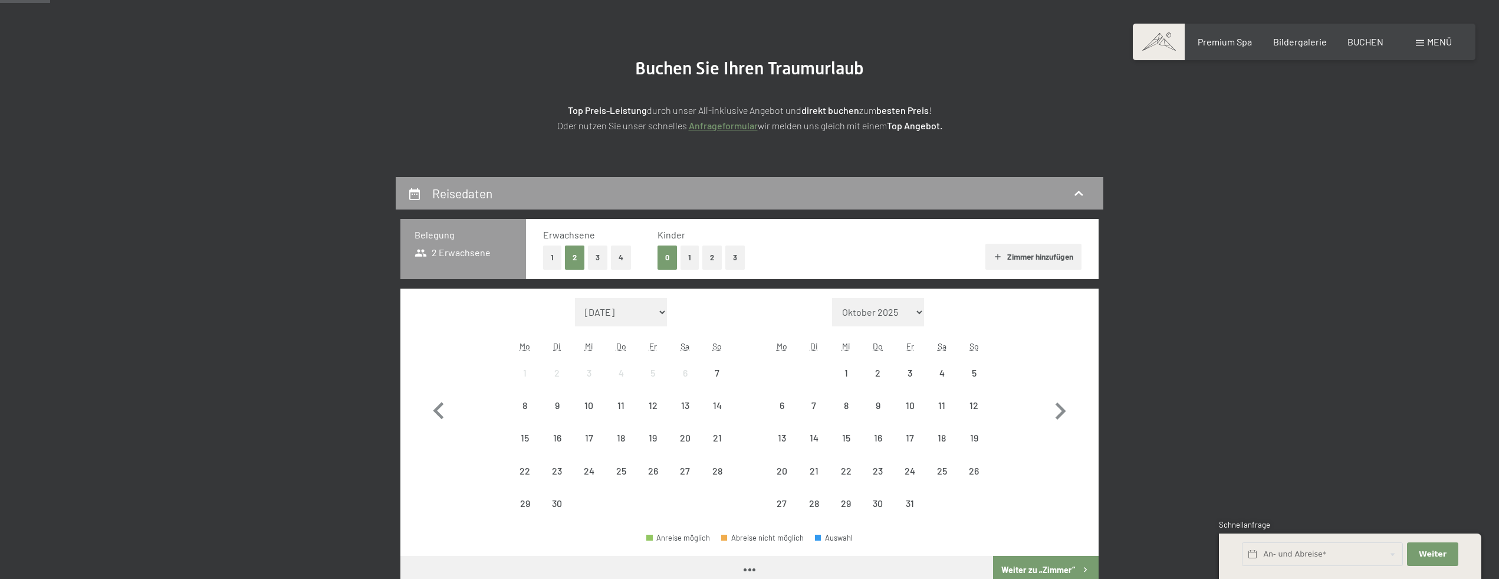
scroll to position [236, 0]
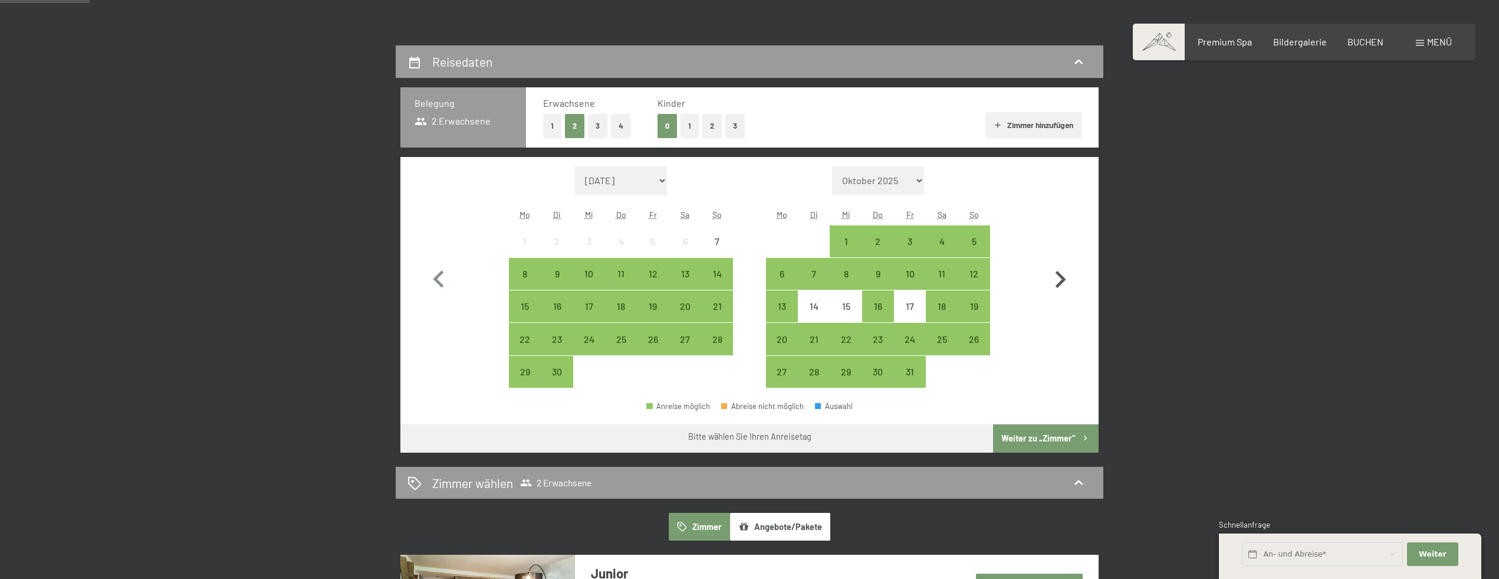
click at [1065, 270] on icon "button" at bounding box center [1060, 279] width 34 height 34
select select "2025-10-01"
select select "2025-11-01"
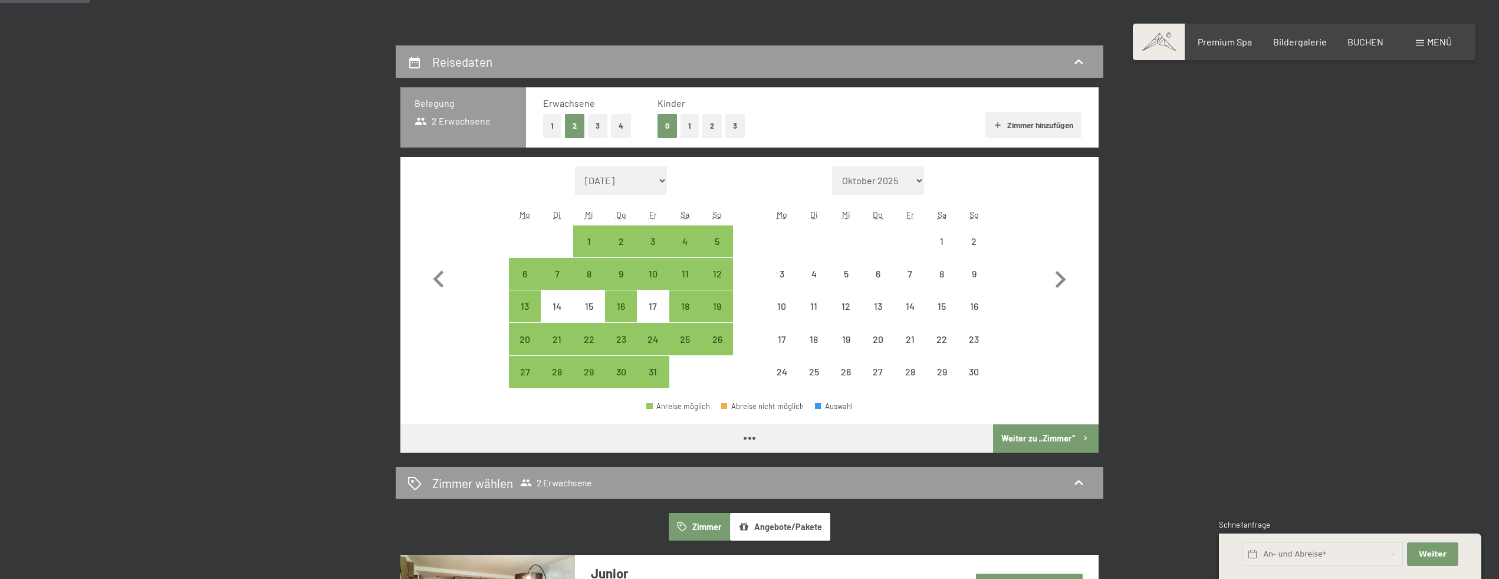
select select "2025-10-01"
select select "2025-11-01"
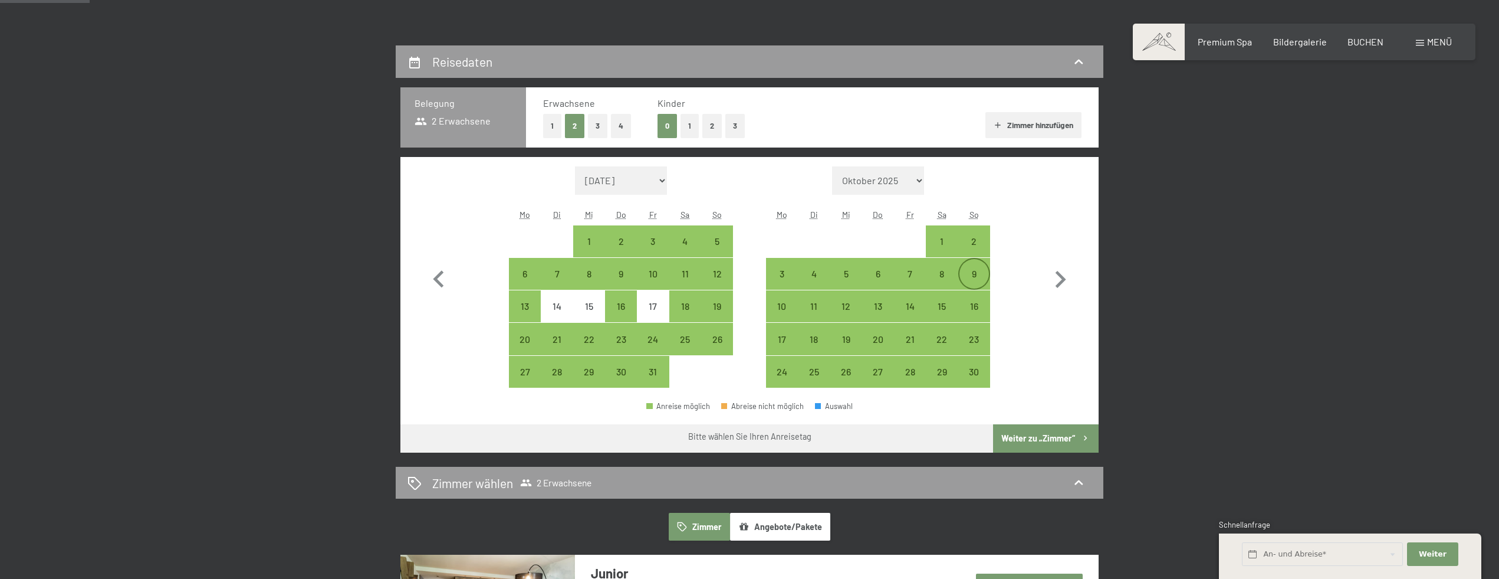
click at [976, 276] on div "9" at bounding box center [974, 283] width 29 height 29
select select "2025-10-01"
select select "2025-11-01"
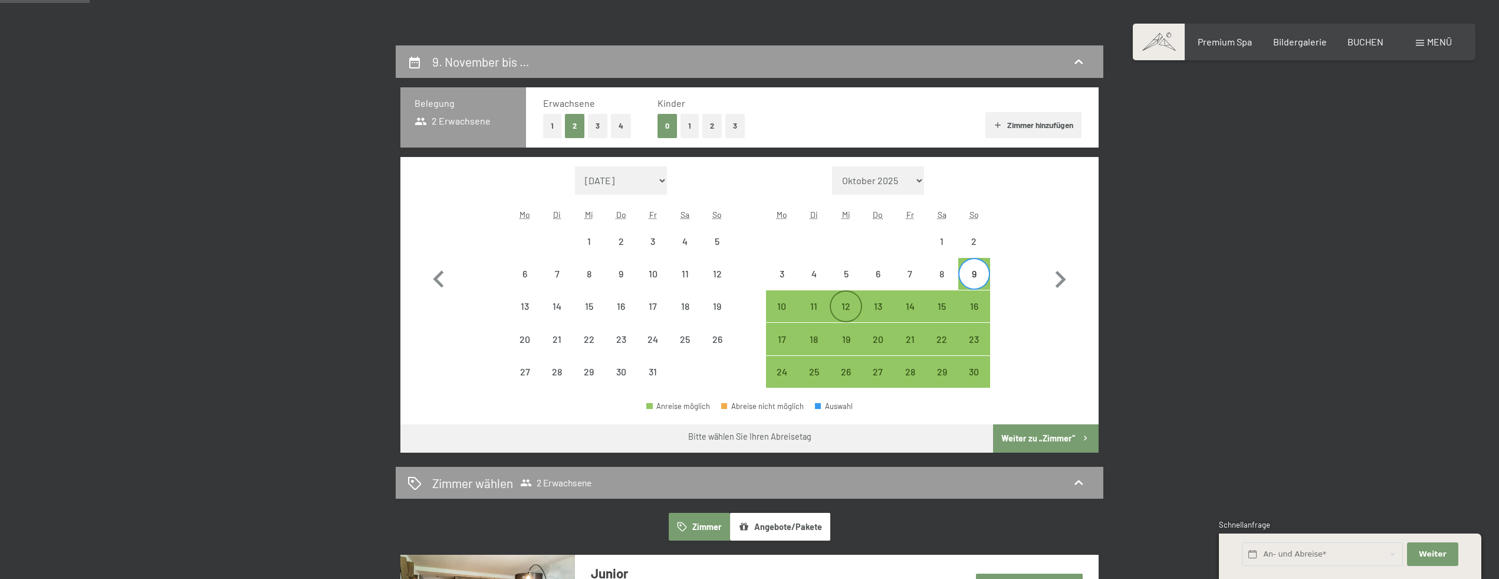
click at [847, 306] on div "12" at bounding box center [845, 315] width 29 height 29
select select "2025-10-01"
select select "2025-11-01"
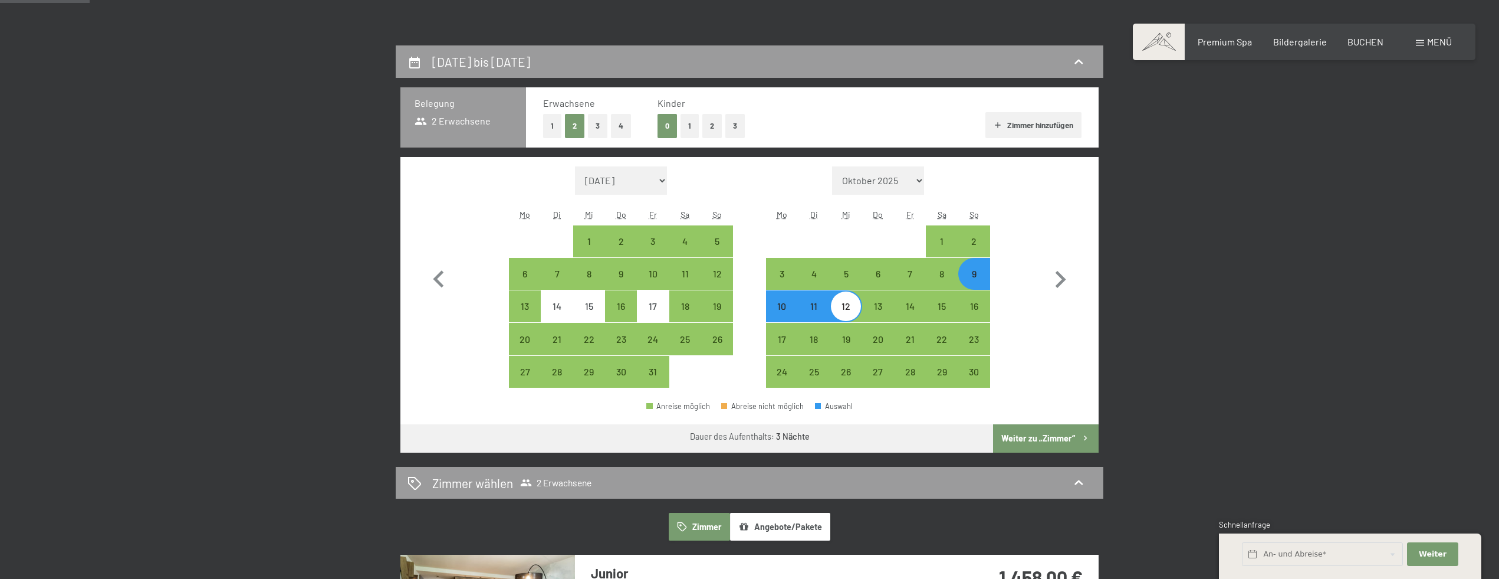
click at [1025, 438] on button "Weiter zu „Zimmer“" at bounding box center [1046, 438] width 106 height 28
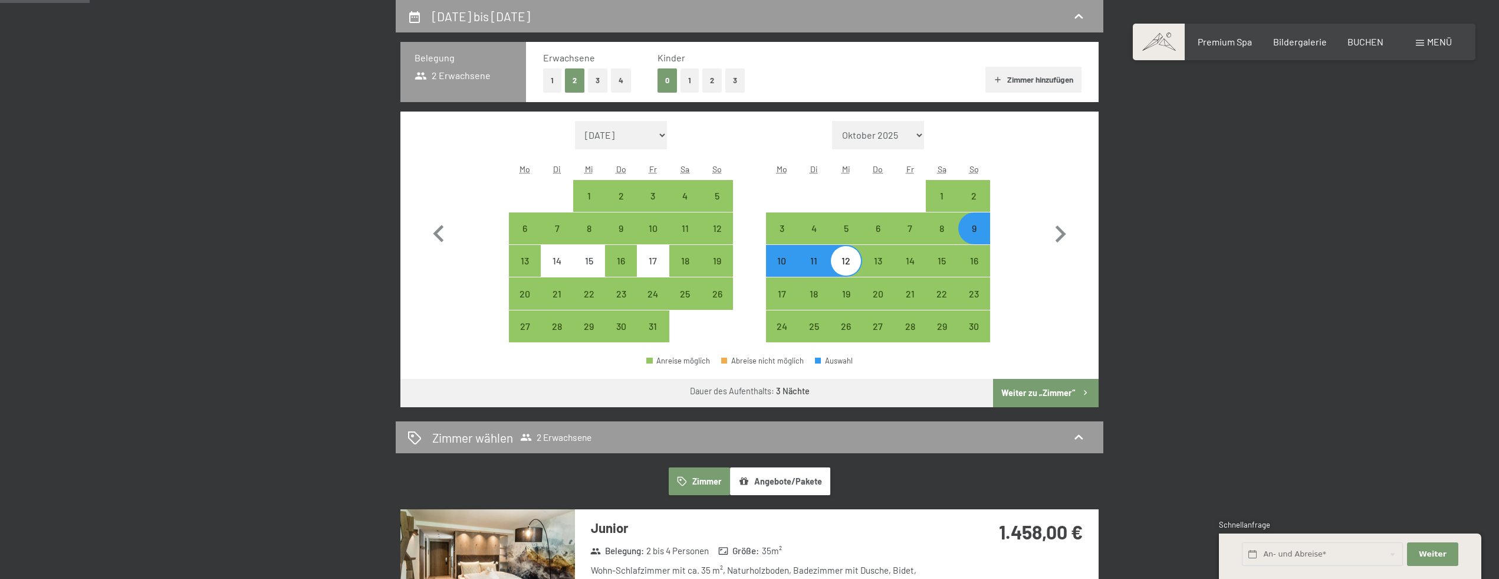
select select "2025-10-01"
select select "2025-11-01"
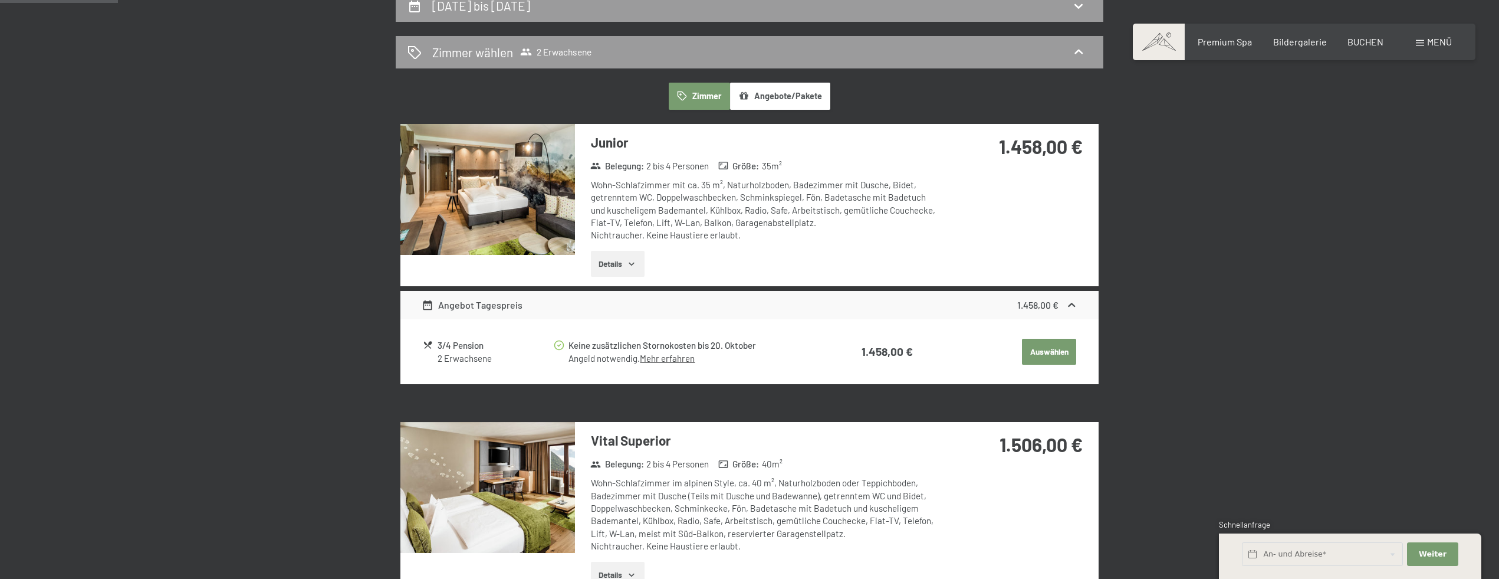
scroll to position [222, 0]
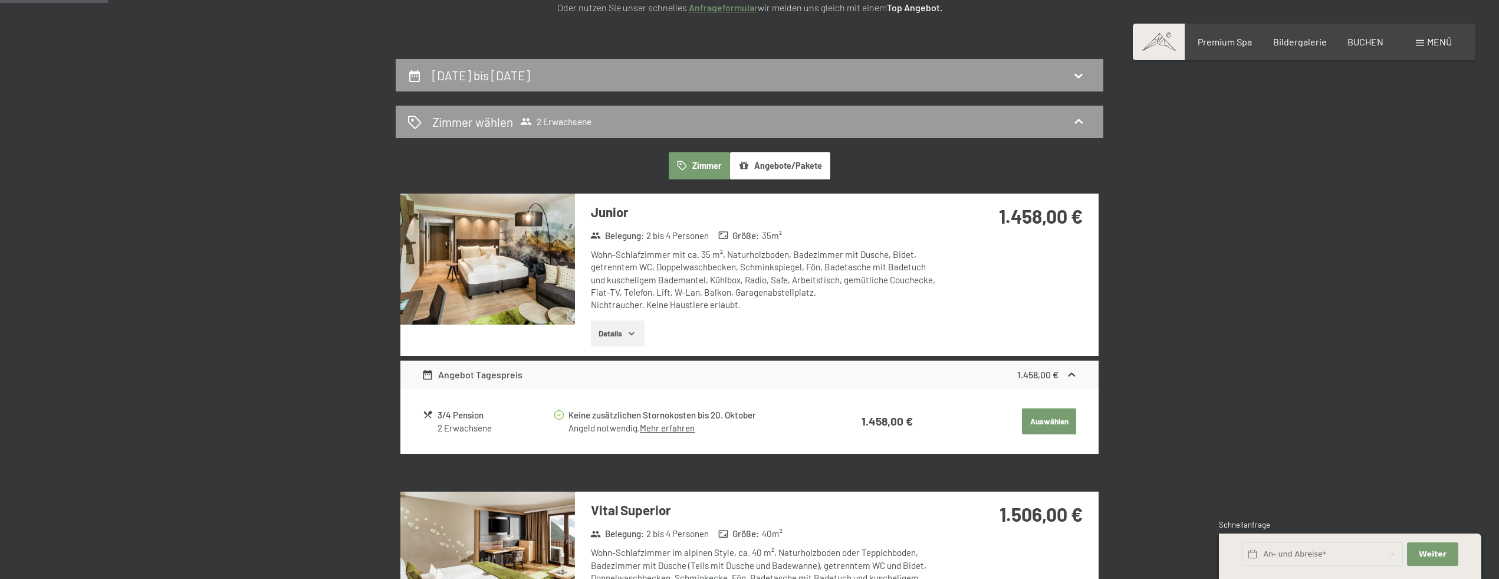
click at [711, 160] on button "Zimmer" at bounding box center [699, 165] width 61 height 27
click at [960, 83] on div "9. November bis 12. November 2025" at bounding box center [750, 75] width 684 height 17
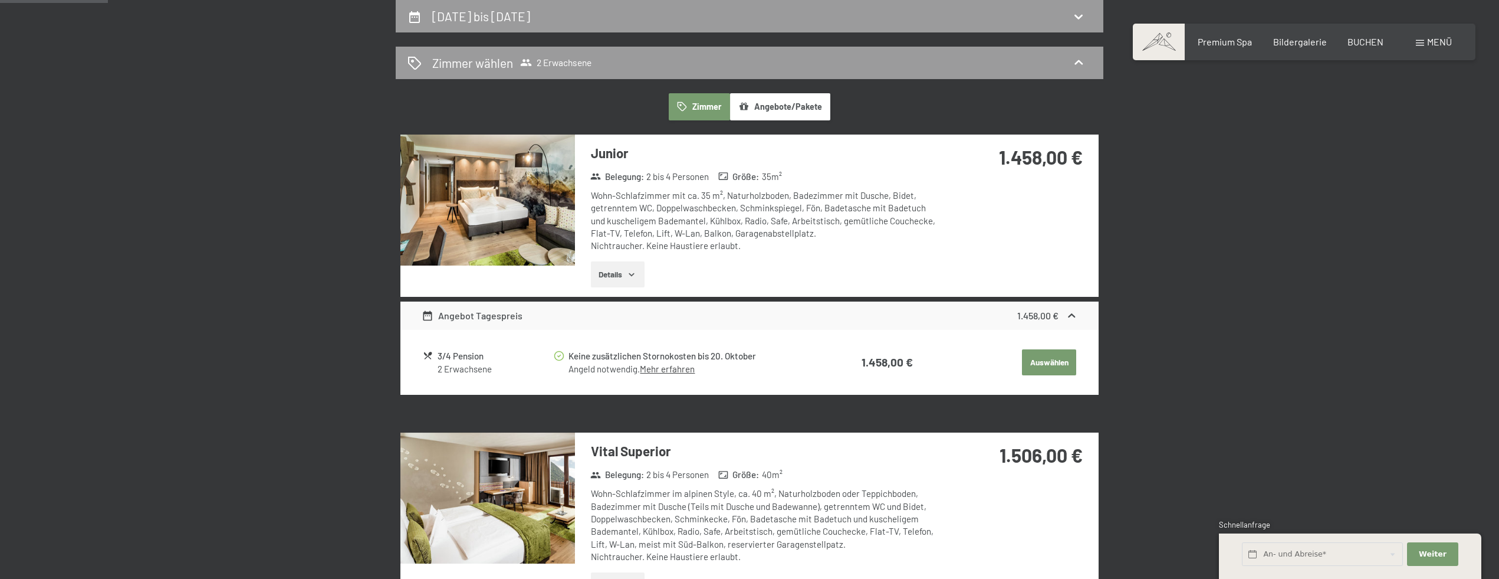
select select "2025-10-01"
select select "2025-11-01"
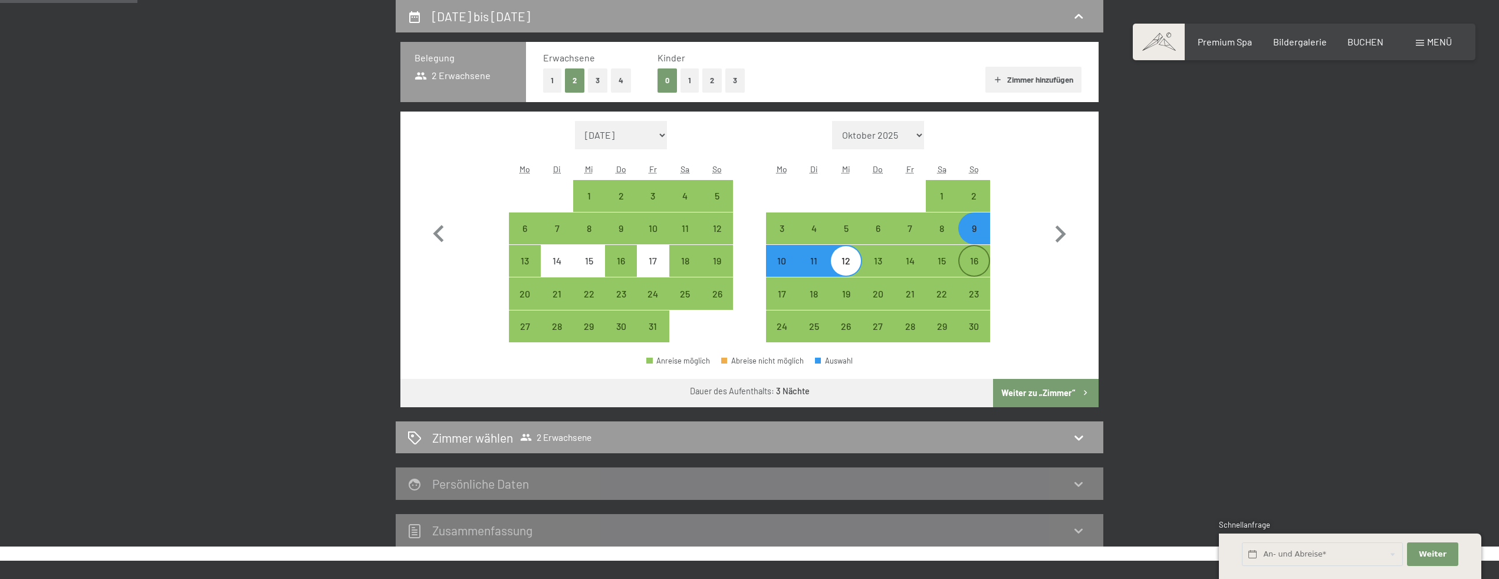
click at [978, 258] on div "16" at bounding box center [974, 270] width 29 height 29
select select "2025-10-01"
select select "2025-11-01"
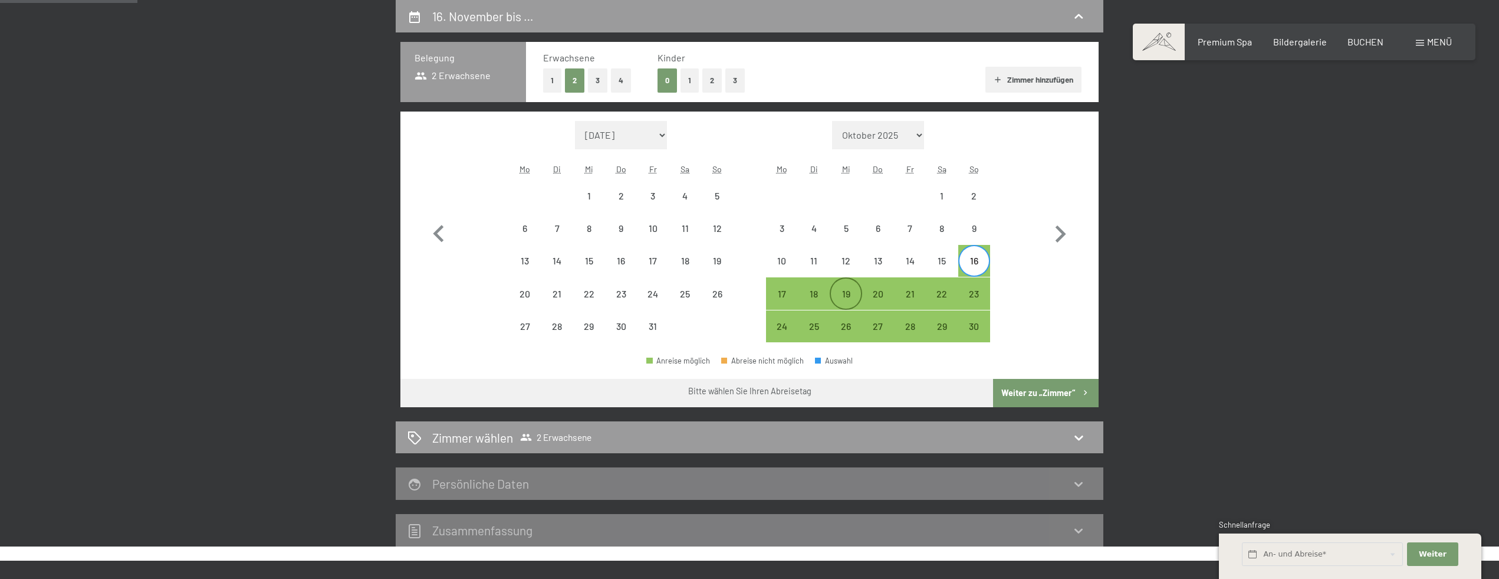
click at [852, 296] on div "19" at bounding box center [845, 303] width 29 height 29
select select "2025-10-01"
select select "2025-11-01"
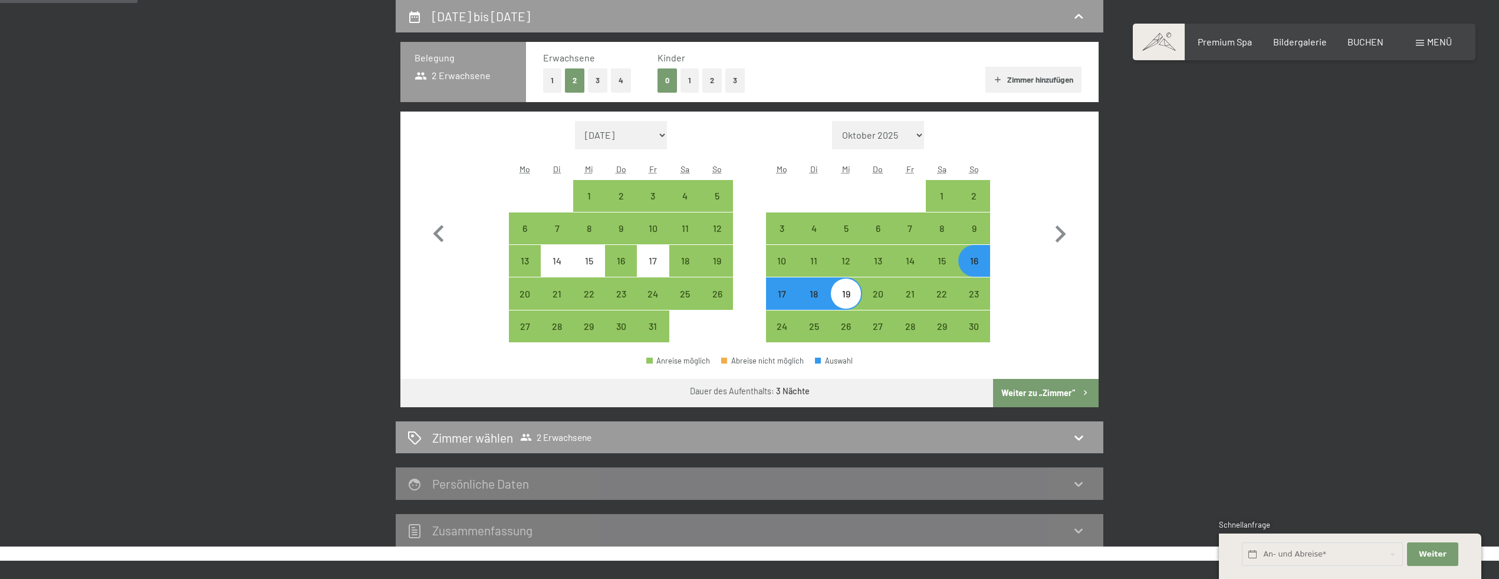
click at [1048, 383] on button "Weiter zu „Zimmer“" at bounding box center [1046, 393] width 106 height 28
select select "2025-10-01"
select select "2025-11-01"
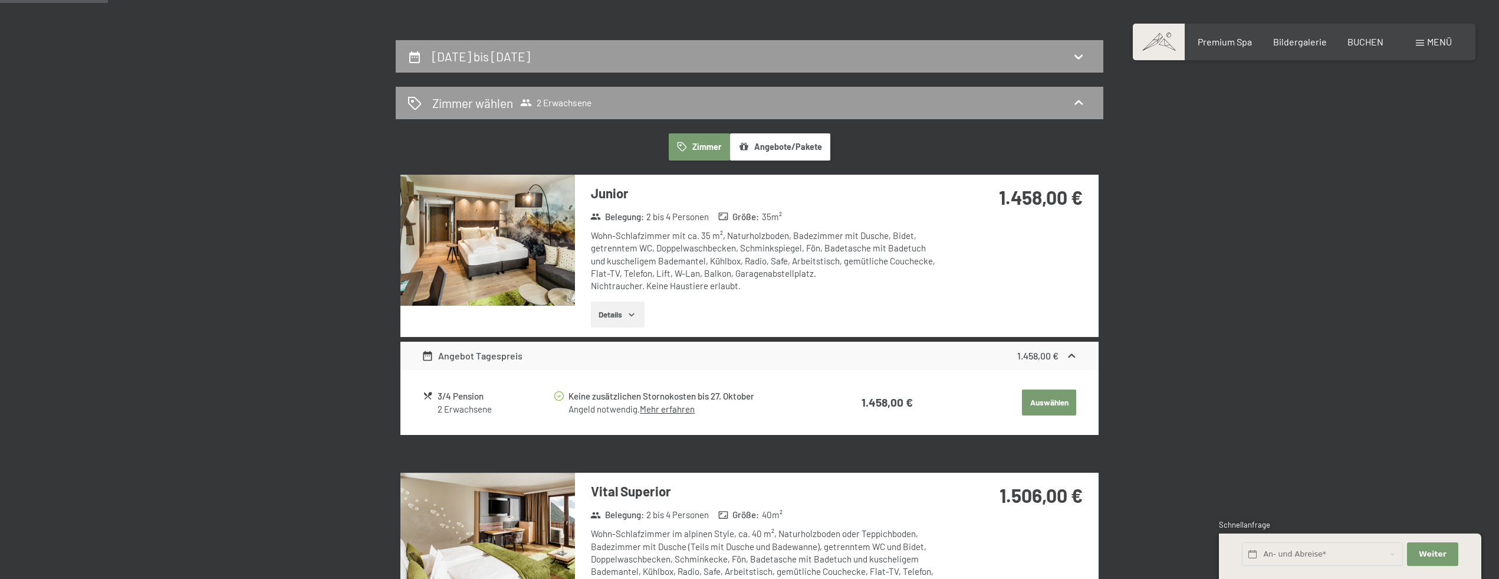
scroll to position [222, 0]
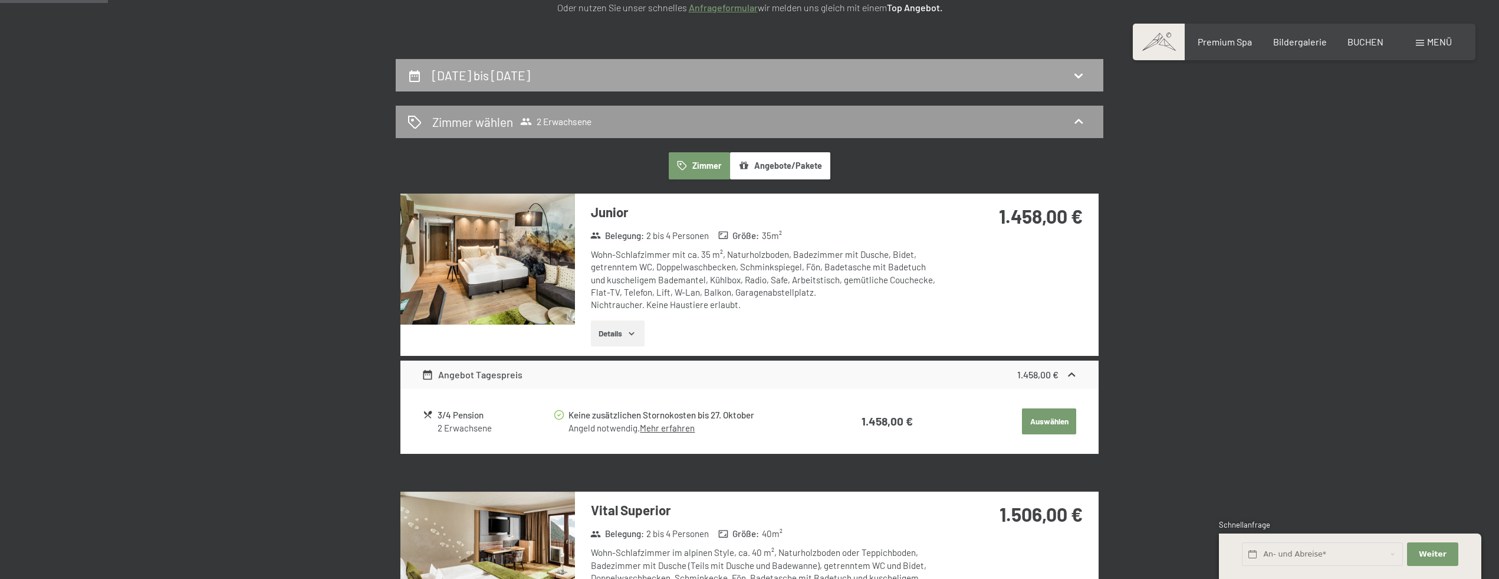
click at [740, 74] on div "16. November bis 19. November 2025" at bounding box center [750, 75] width 684 height 17
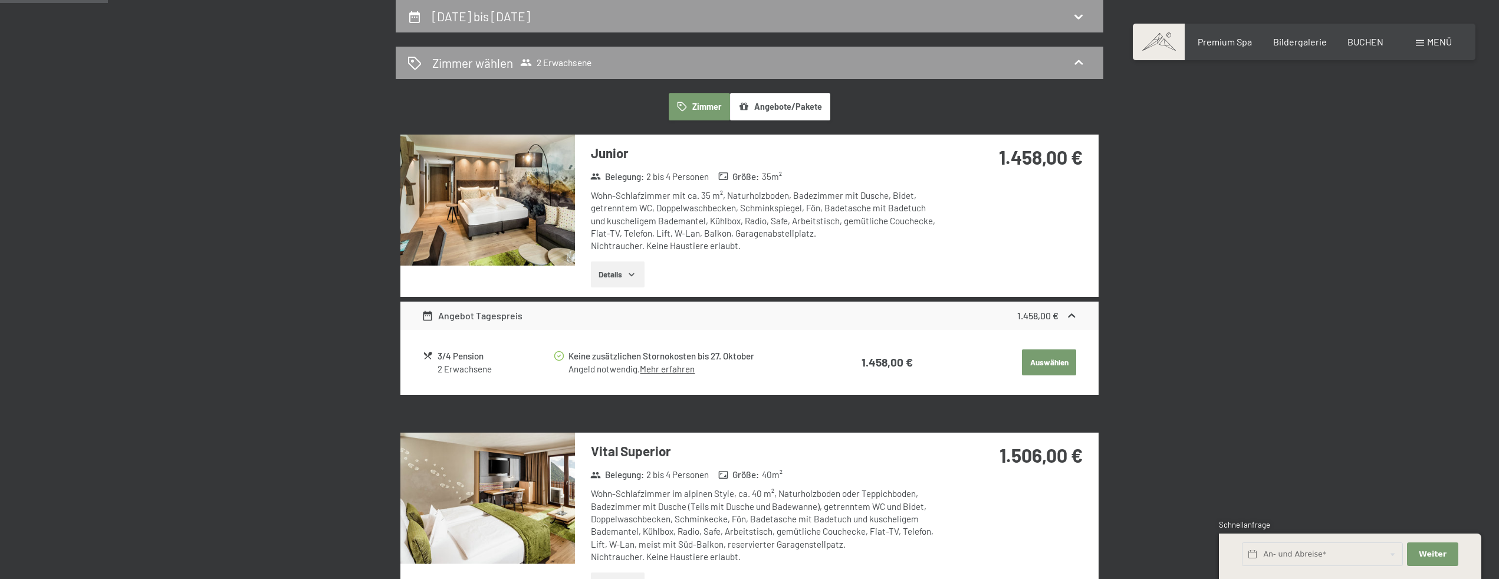
select select "2025-10-01"
select select "2025-11-01"
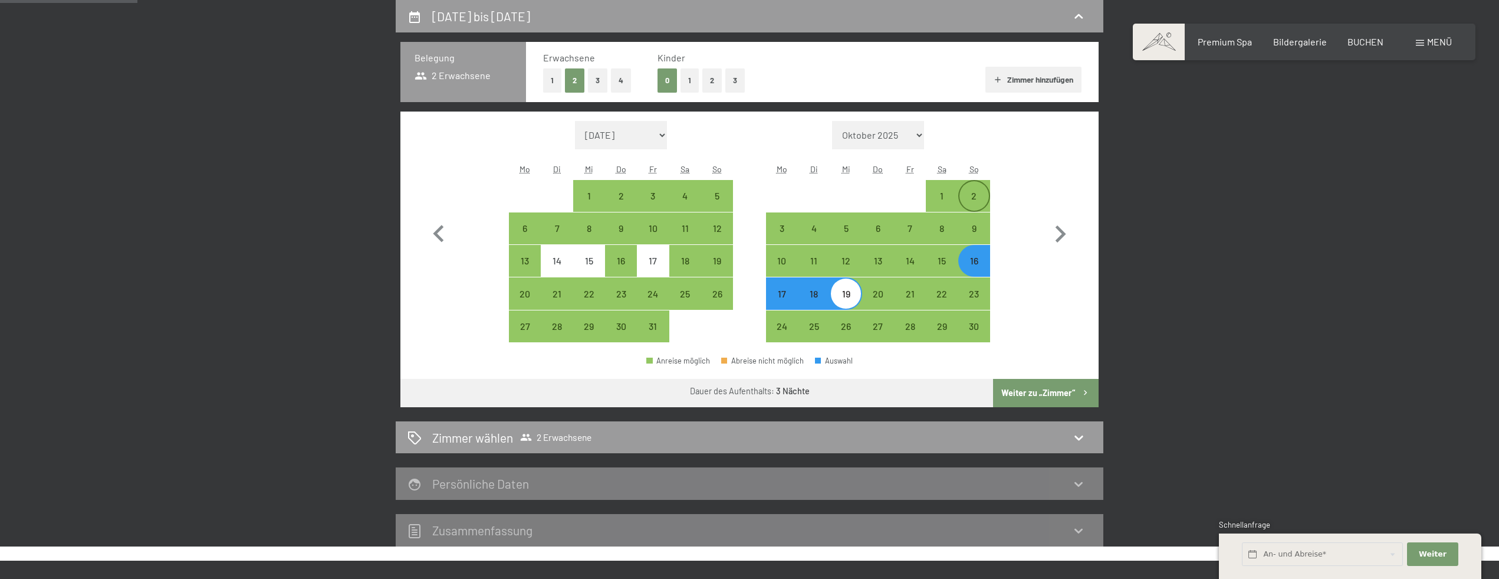
click at [975, 193] on div "2" at bounding box center [974, 205] width 29 height 29
select select "2025-10-01"
select select "2025-11-01"
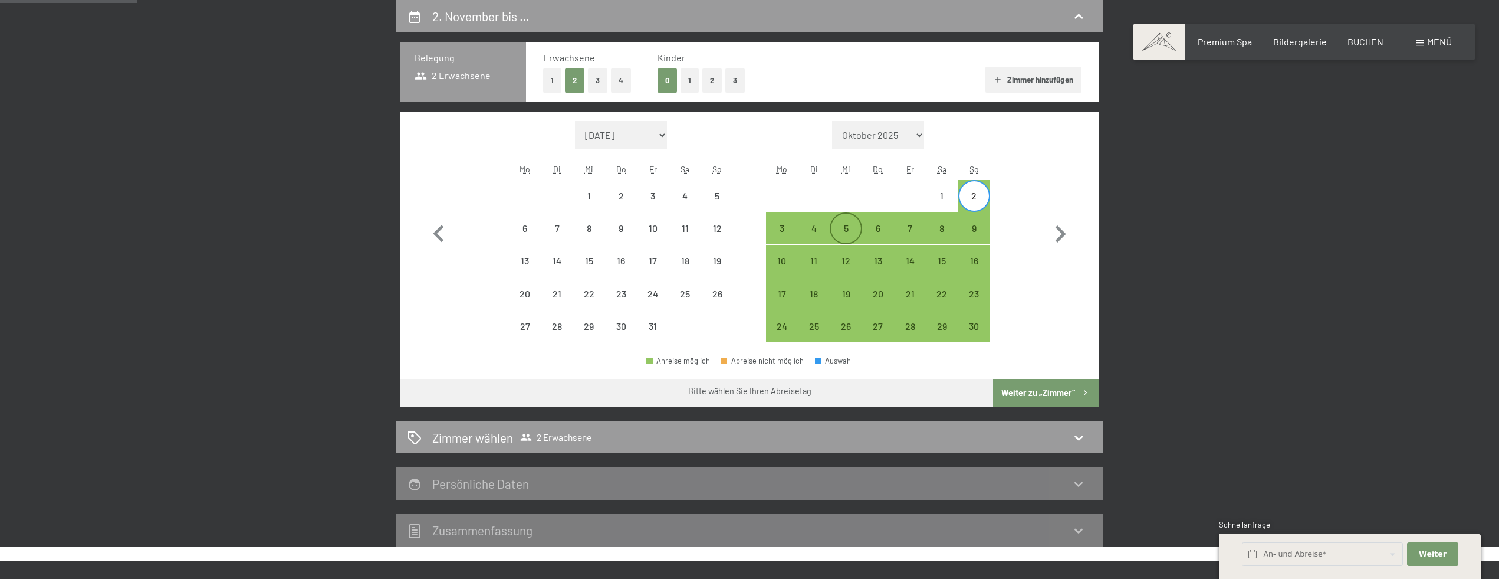
click at [842, 228] on div "5" at bounding box center [845, 238] width 29 height 29
select select "2025-10-01"
select select "2025-11-01"
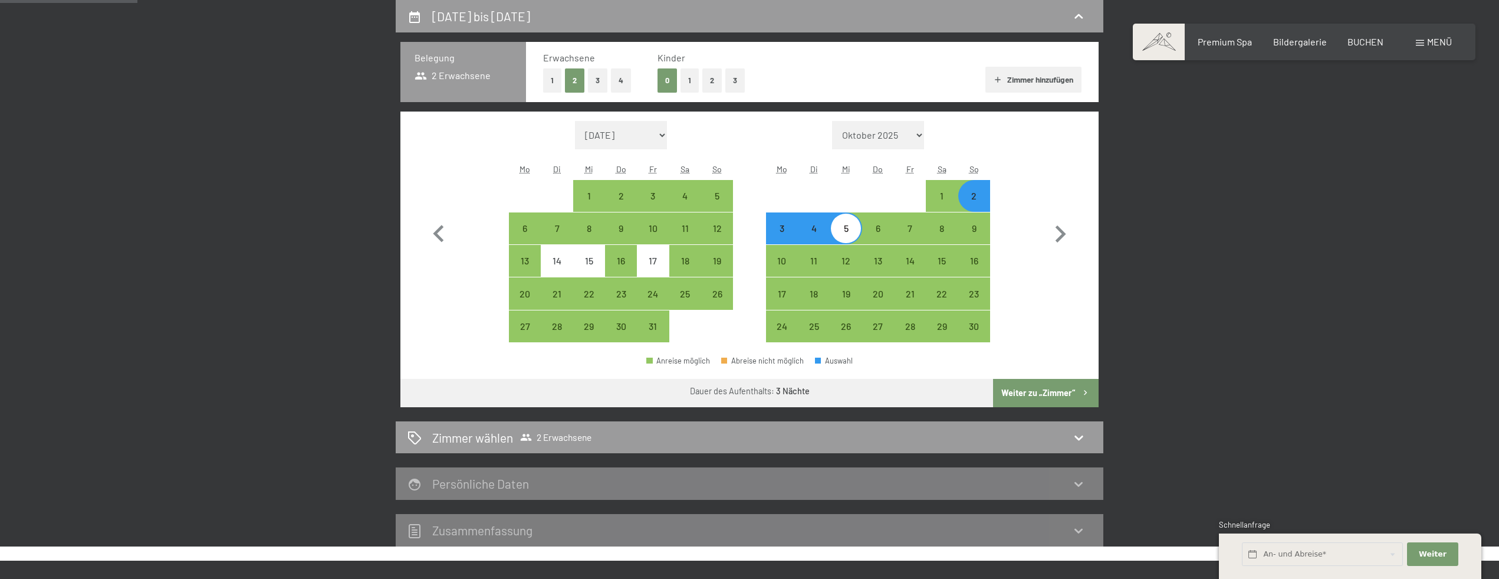
click at [1042, 385] on button "Weiter zu „Zimmer“" at bounding box center [1046, 393] width 106 height 28
select select "2025-10-01"
select select "2025-11-01"
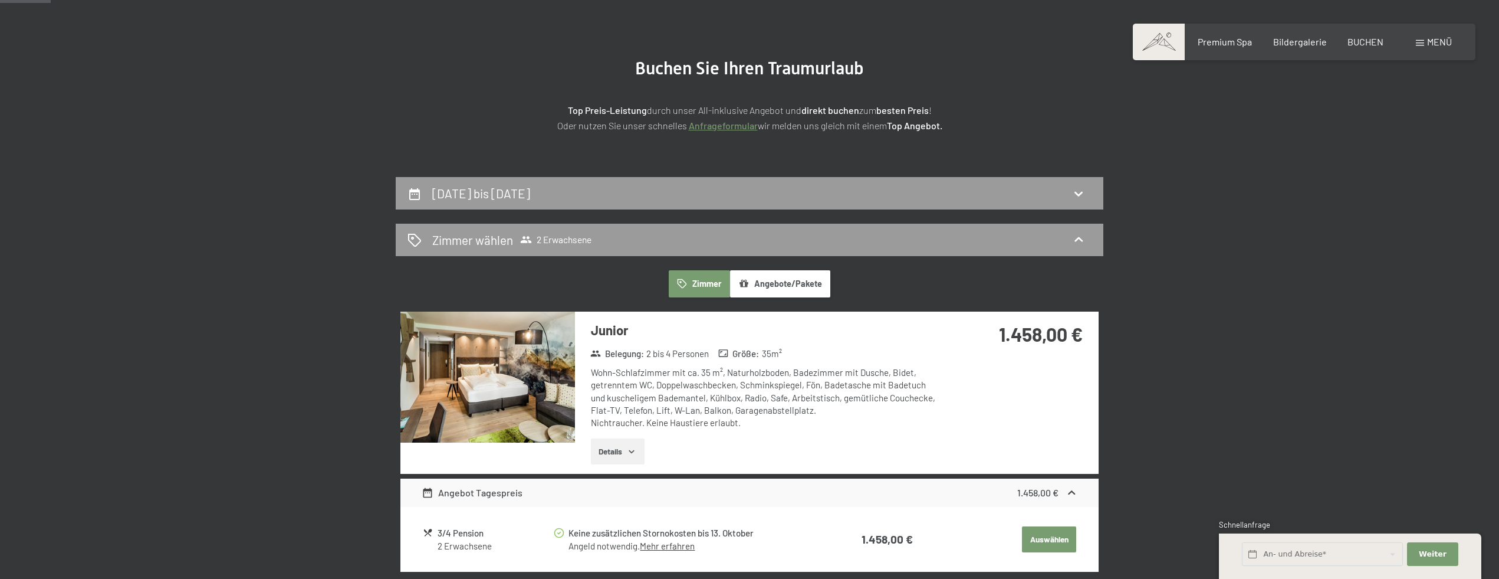
click at [1010, 196] on div "2. November bis 5. November 2025" at bounding box center [750, 193] width 684 height 17
select select "2025-10-01"
select select "2025-11-01"
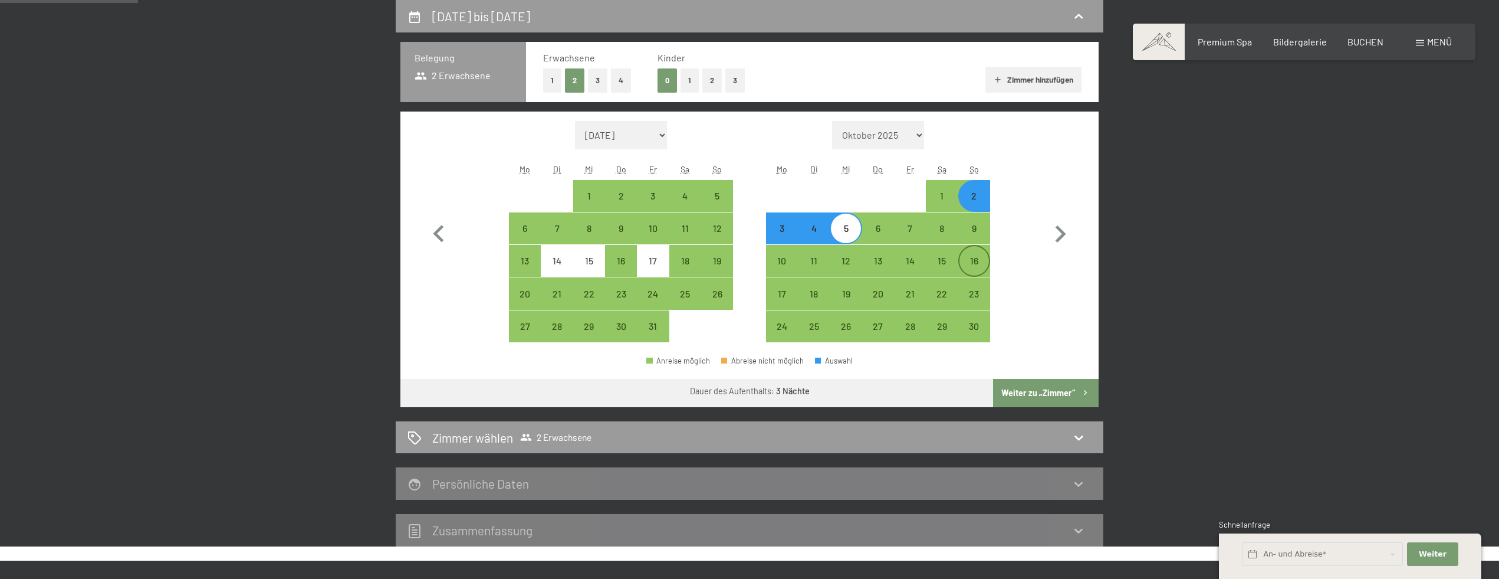
click at [978, 262] on div "16" at bounding box center [974, 270] width 29 height 29
select select "2025-10-01"
select select "2025-11-01"
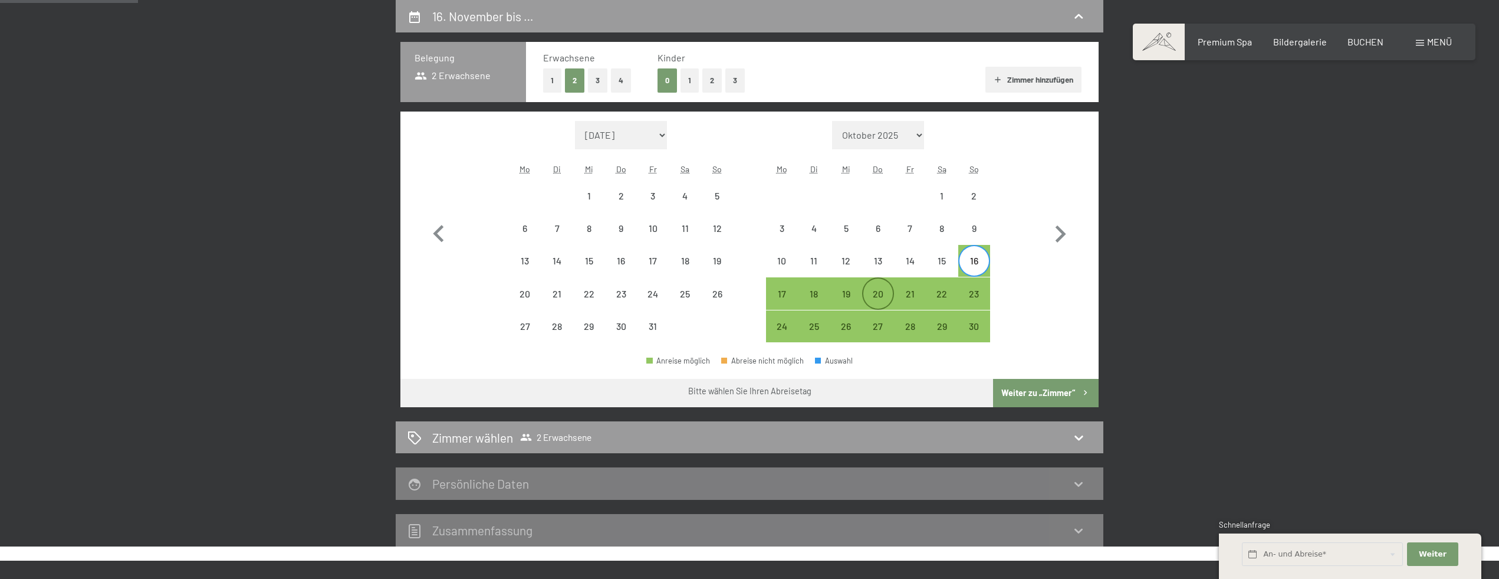
click at [872, 293] on div "20" at bounding box center [878, 303] width 29 height 29
select select "2025-10-01"
select select "2025-11-01"
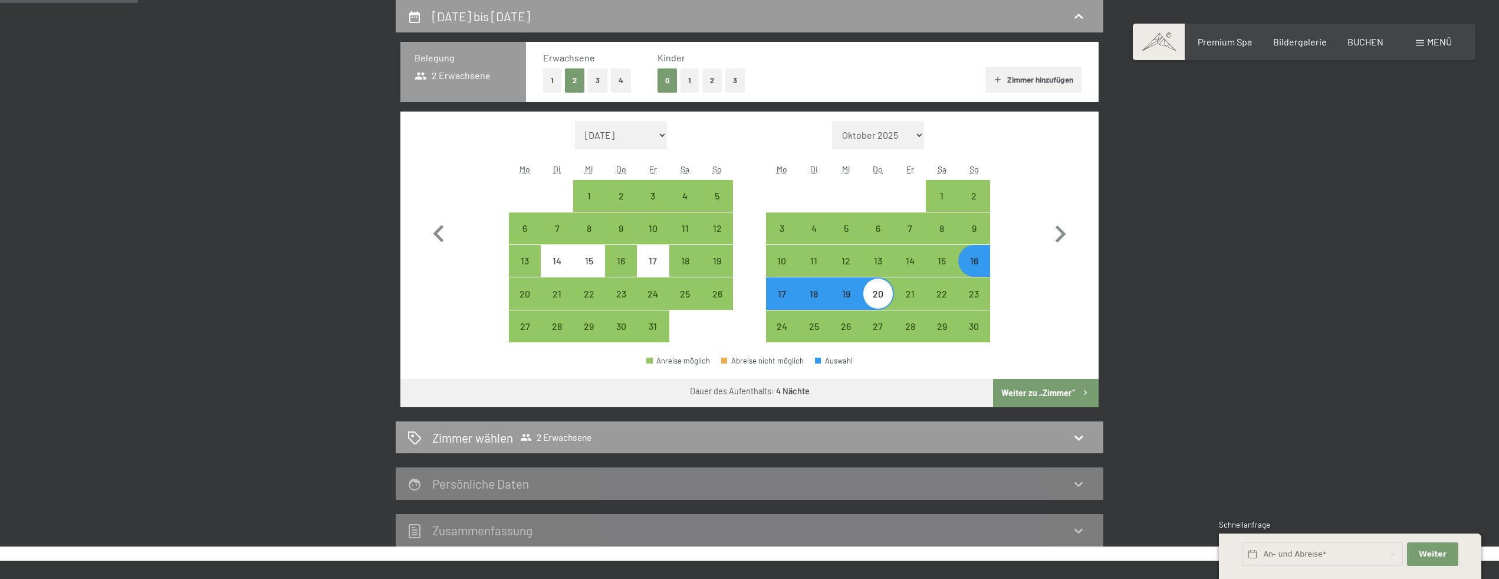
click at [1081, 389] on icon "button" at bounding box center [1086, 393] width 10 height 10
select select "2025-10-01"
select select "2025-11-01"
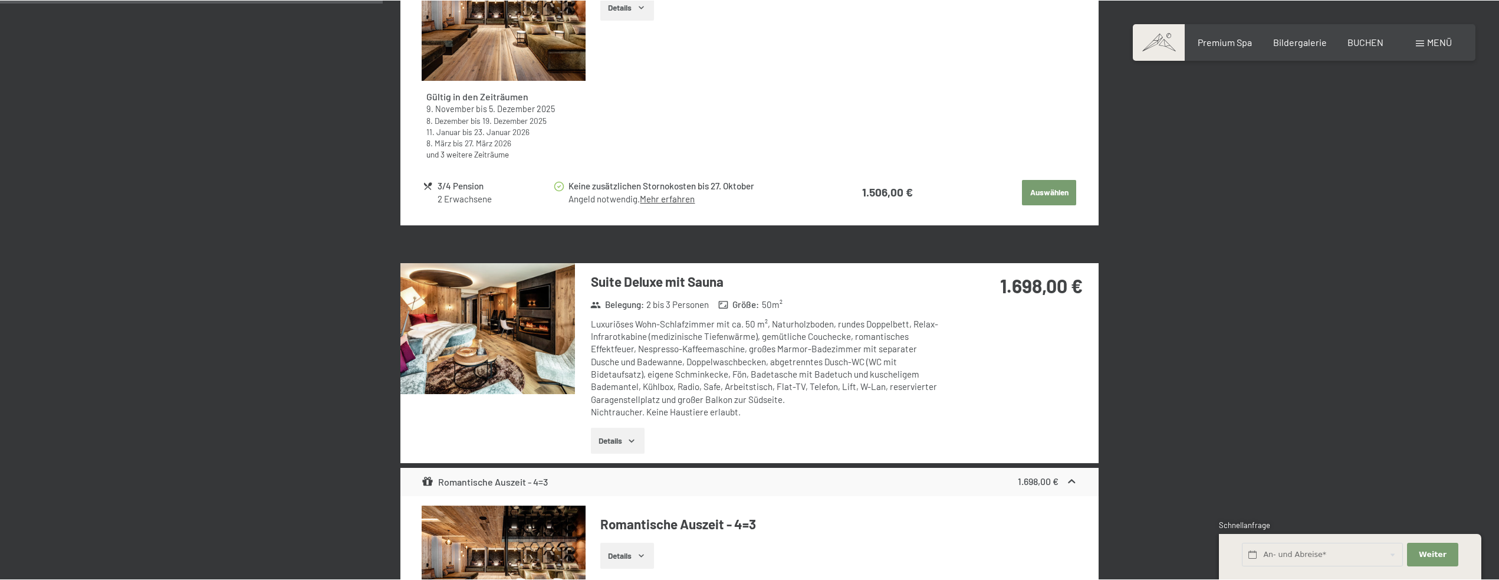
scroll to position [1166, 0]
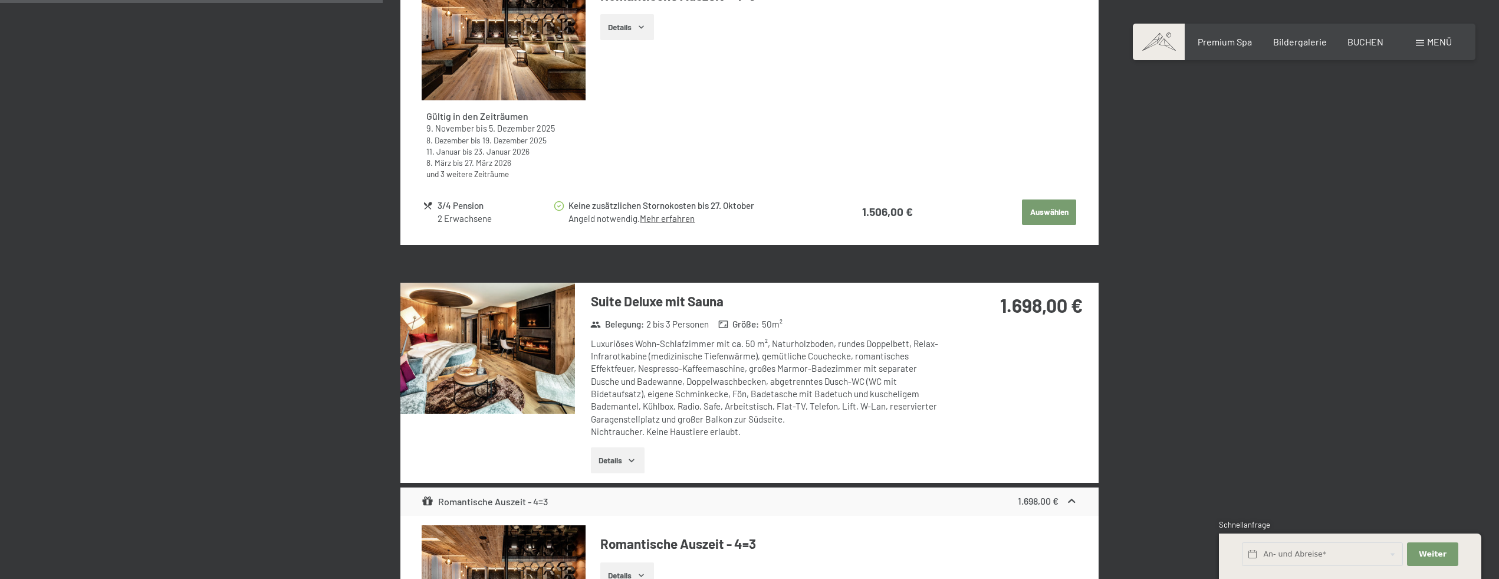
click at [1452, 37] on div "Buchen Anfragen Premium Spa Bildergalerie BUCHEN Menü DE IT EN Gutschein Bilder…" at bounding box center [1305, 41] width 296 height 13
click at [1446, 41] on span "Menü" at bounding box center [1439, 41] width 25 height 11
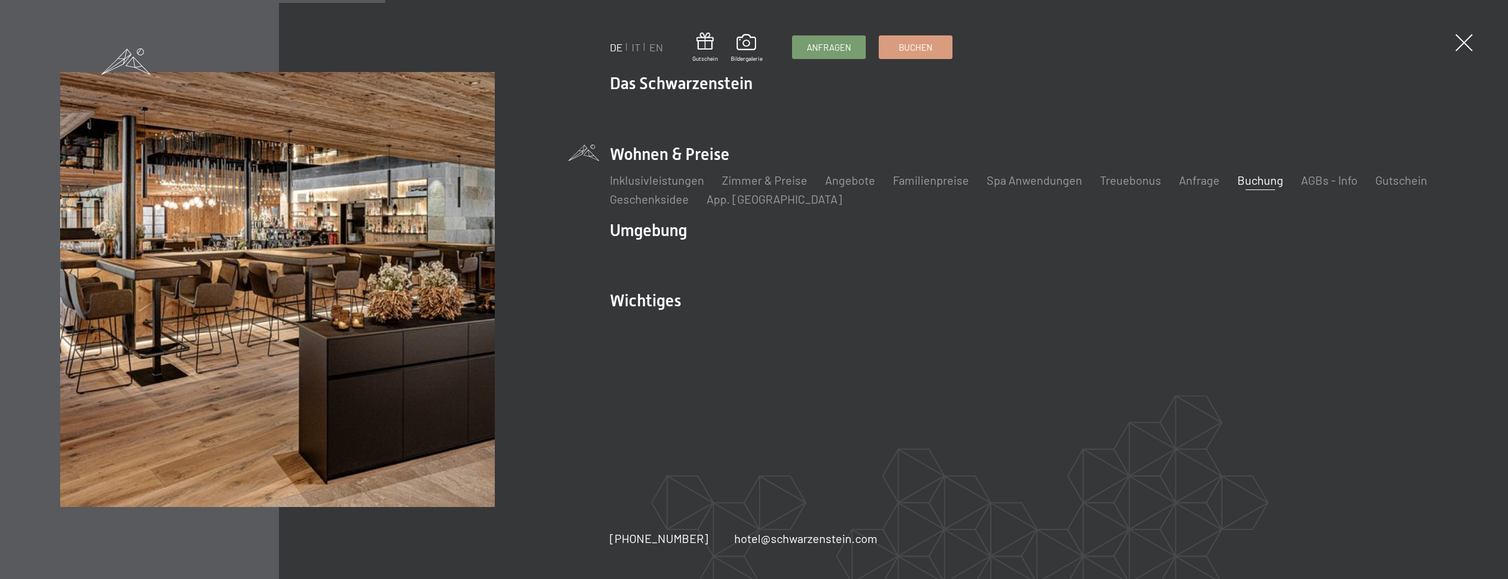
click at [1451, 42] on div "DE IT EN Gutschein Bildergalerie Anfragen Buchen DE IT EN Das Schwarzenstein Ne…" at bounding box center [754, 289] width 1508 height 579
click at [1460, 40] on span at bounding box center [1464, 42] width 17 height 17
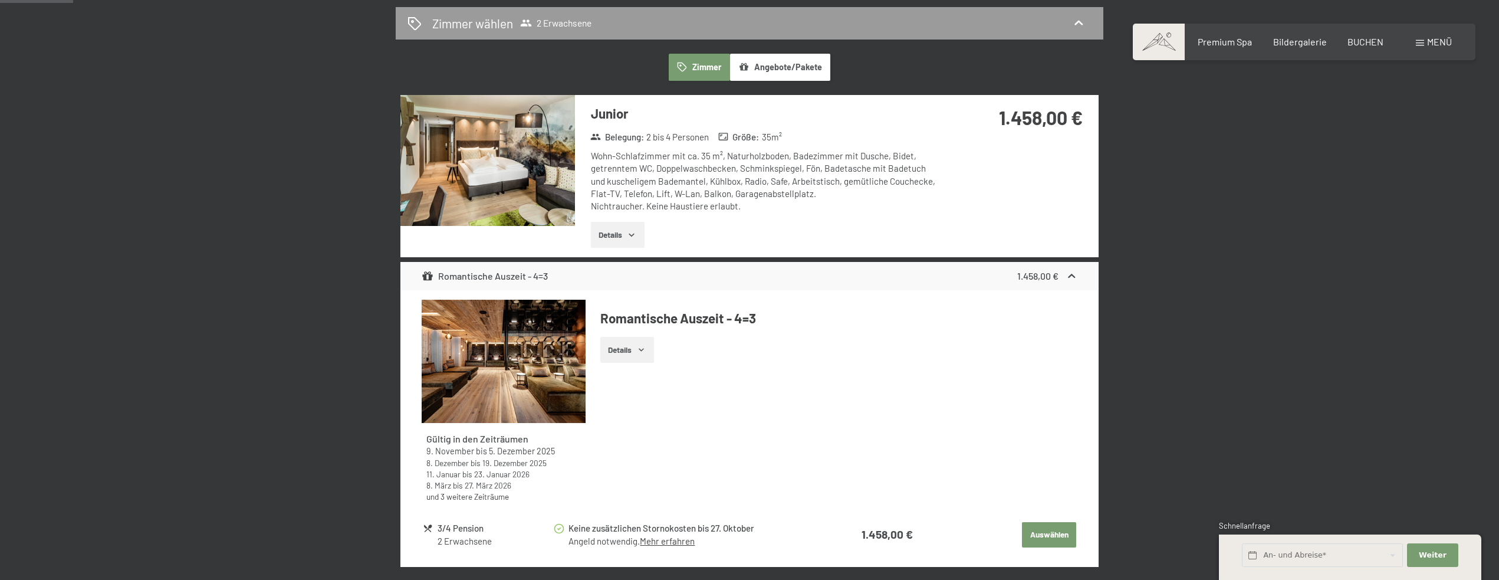
scroll to position [222, 0]
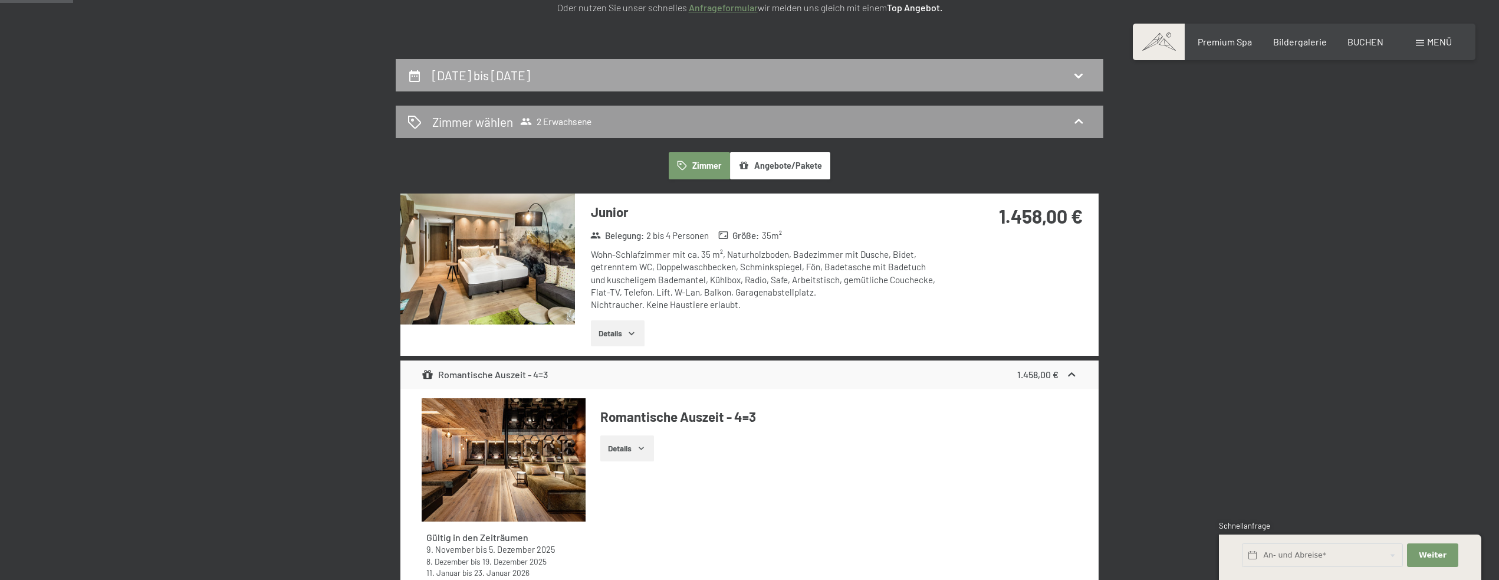
click at [744, 83] on div "16. November bis 20. November 2025" at bounding box center [750, 75] width 684 height 17
select select "2025-10-01"
select select "2025-11-01"
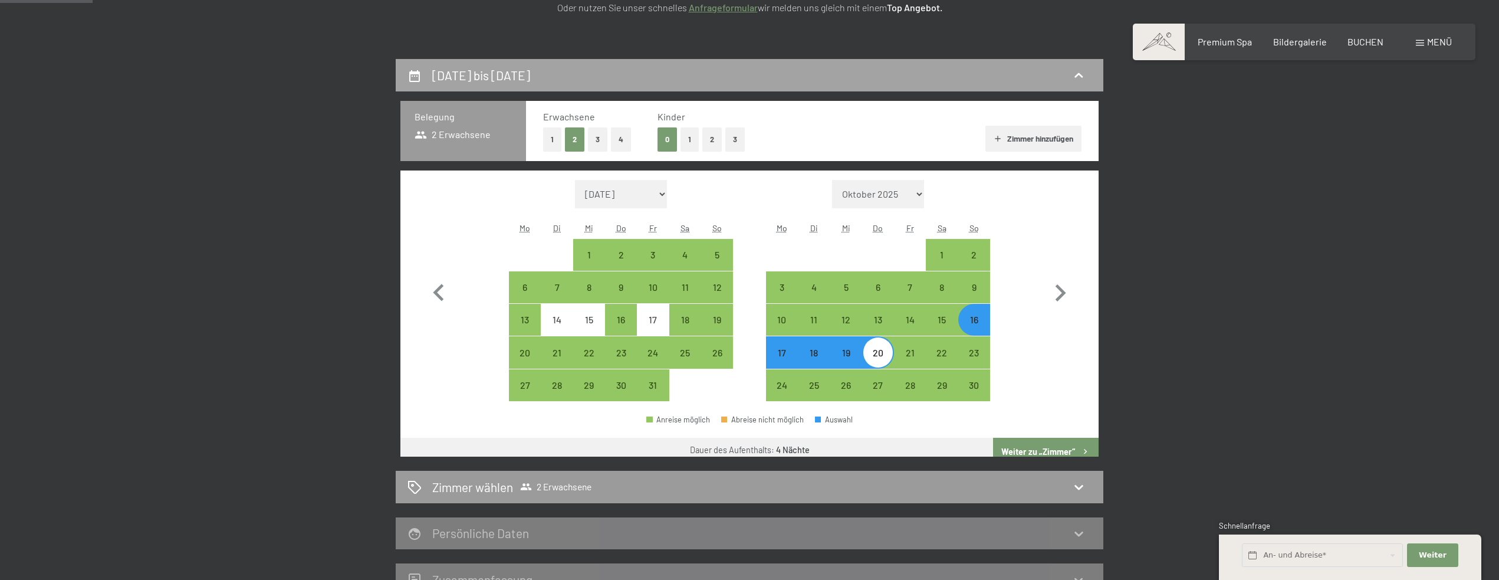
scroll to position [281, 0]
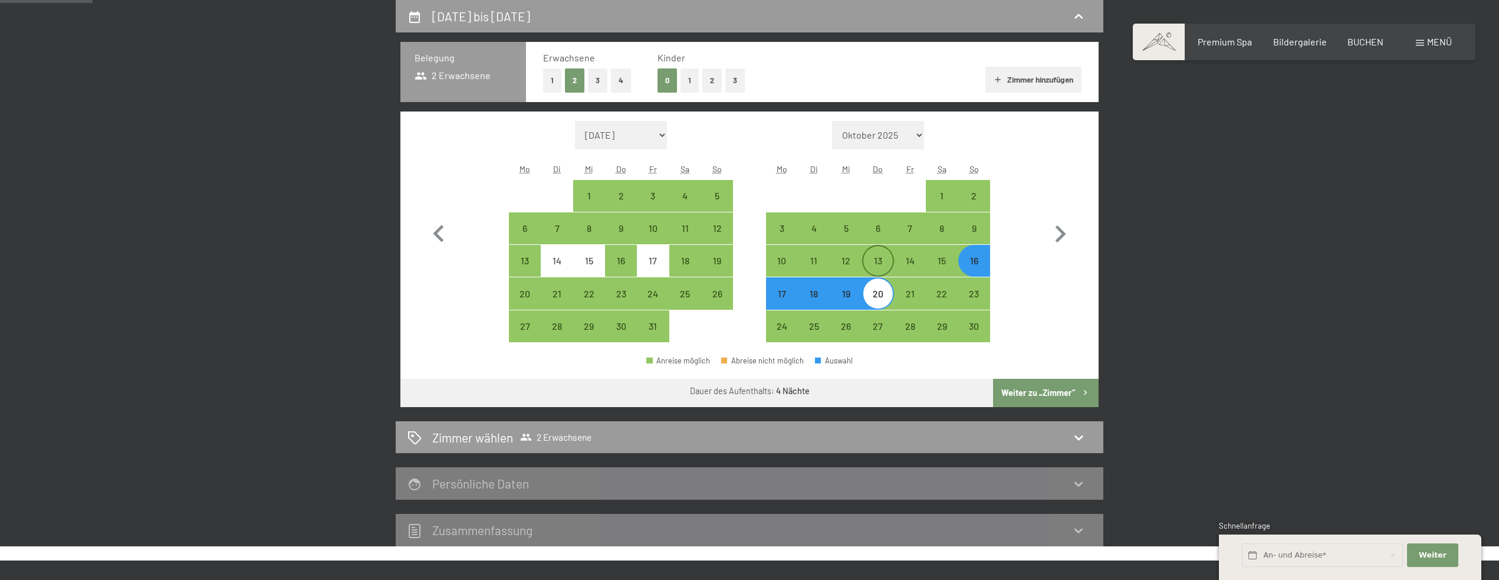
click at [878, 260] on div "13" at bounding box center [878, 270] width 29 height 29
select select "2025-10-01"
select select "2025-11-01"
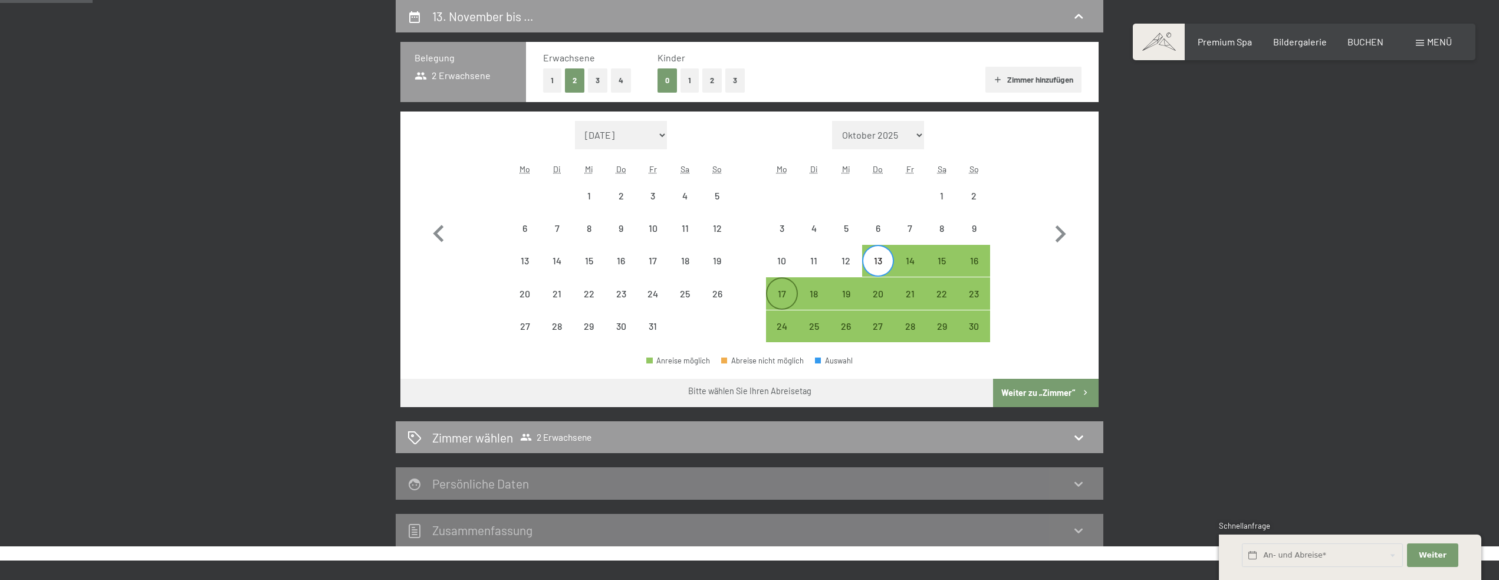
click at [788, 296] on div "17" at bounding box center [781, 303] width 29 height 29
select select "2025-10-01"
select select "2025-11-01"
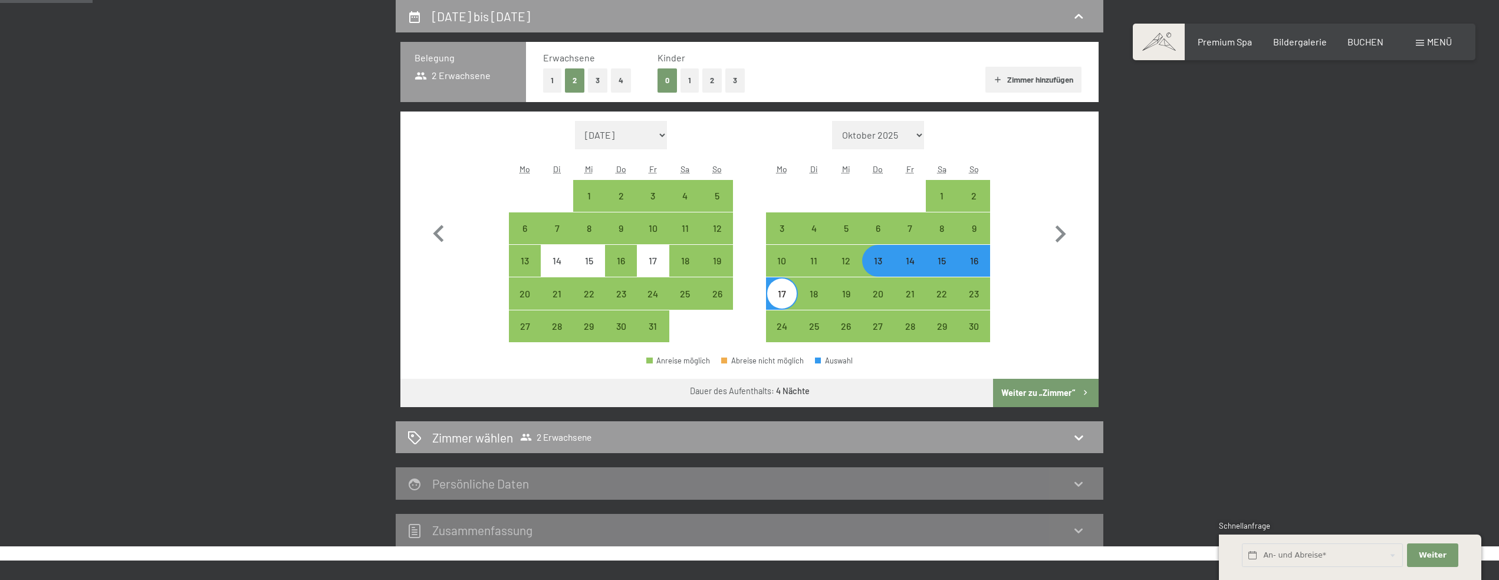
click at [1052, 388] on button "Weiter zu „Zimmer“" at bounding box center [1046, 393] width 106 height 28
select select "2025-10-01"
select select "2025-11-01"
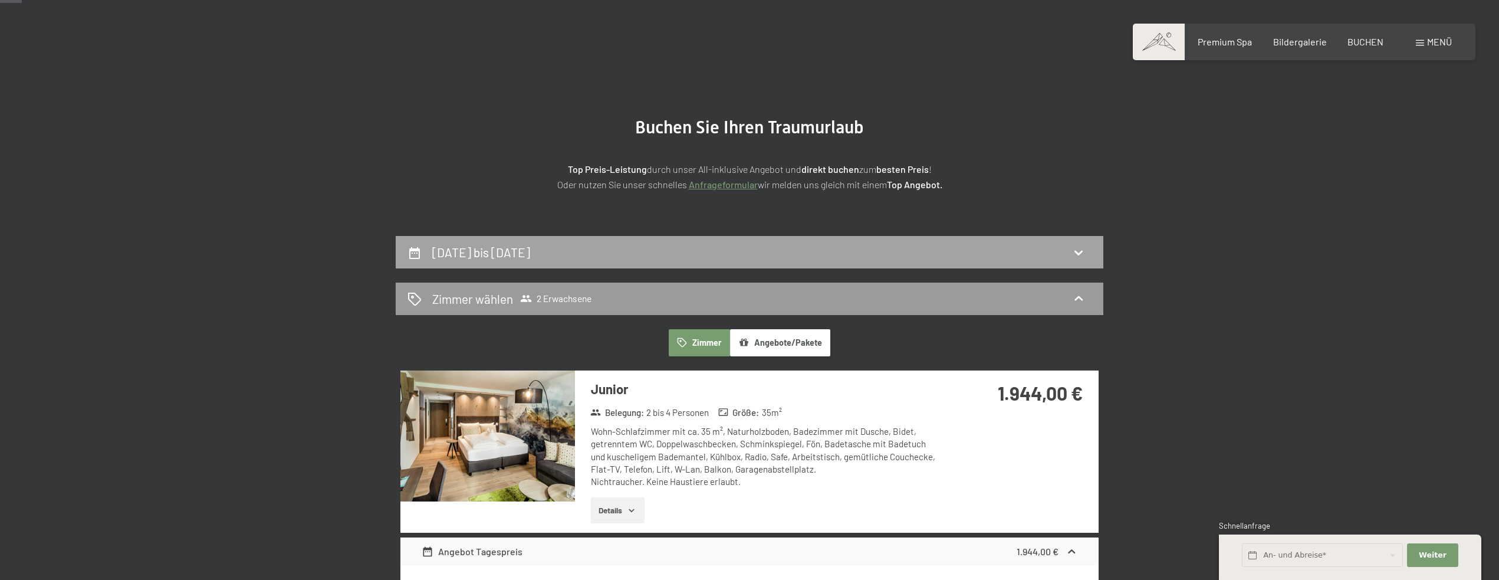
click at [1061, 244] on div "13. November bis 17. November 2025" at bounding box center [750, 252] width 684 height 17
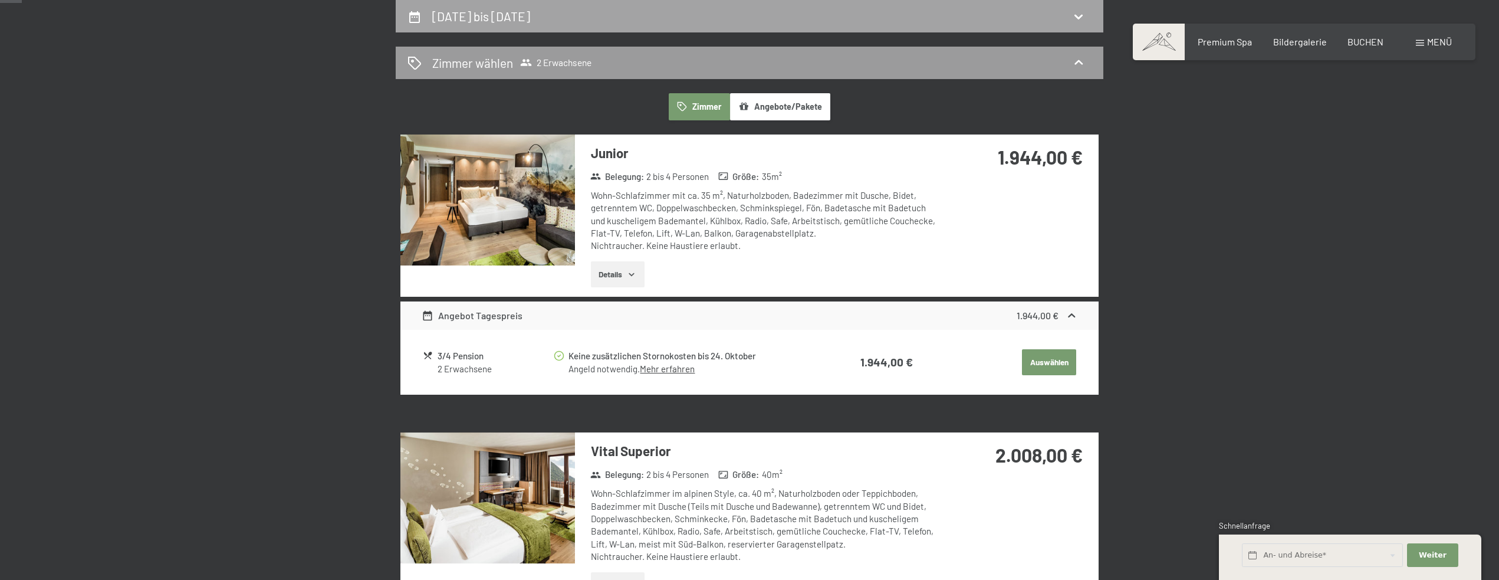
select select "2025-10-01"
select select "2025-11-01"
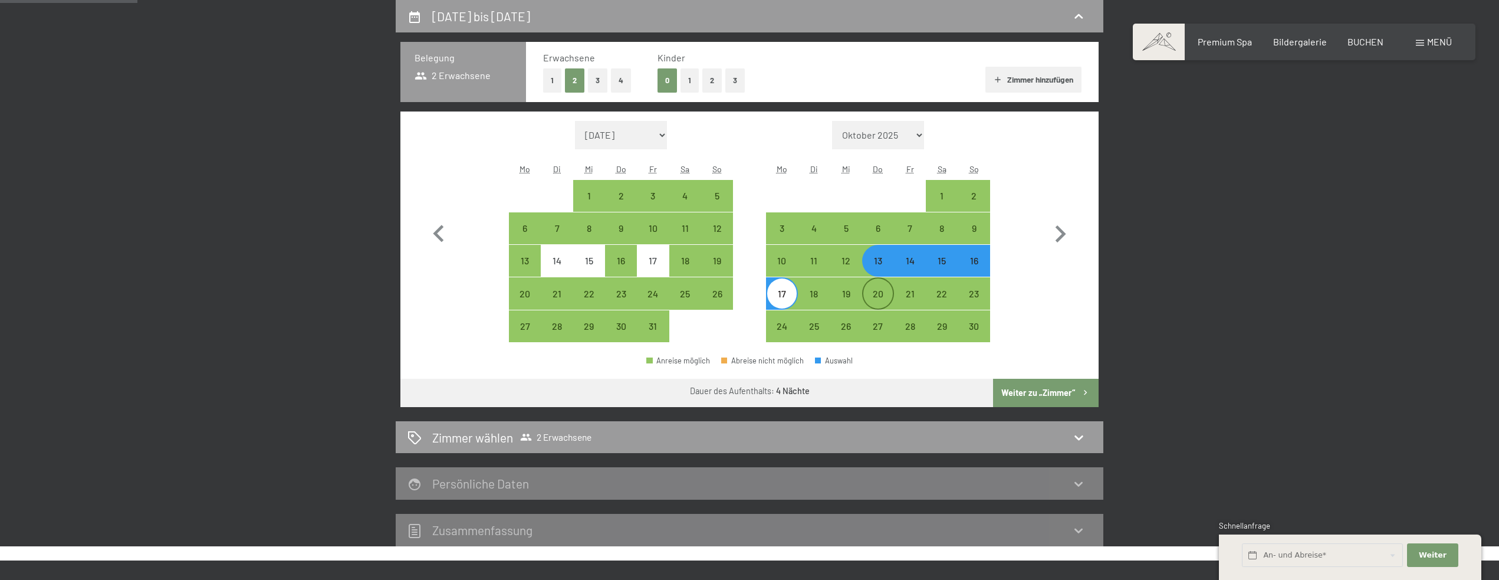
click at [877, 295] on div "20" at bounding box center [878, 303] width 29 height 29
select select "2025-10-01"
select select "2025-11-01"
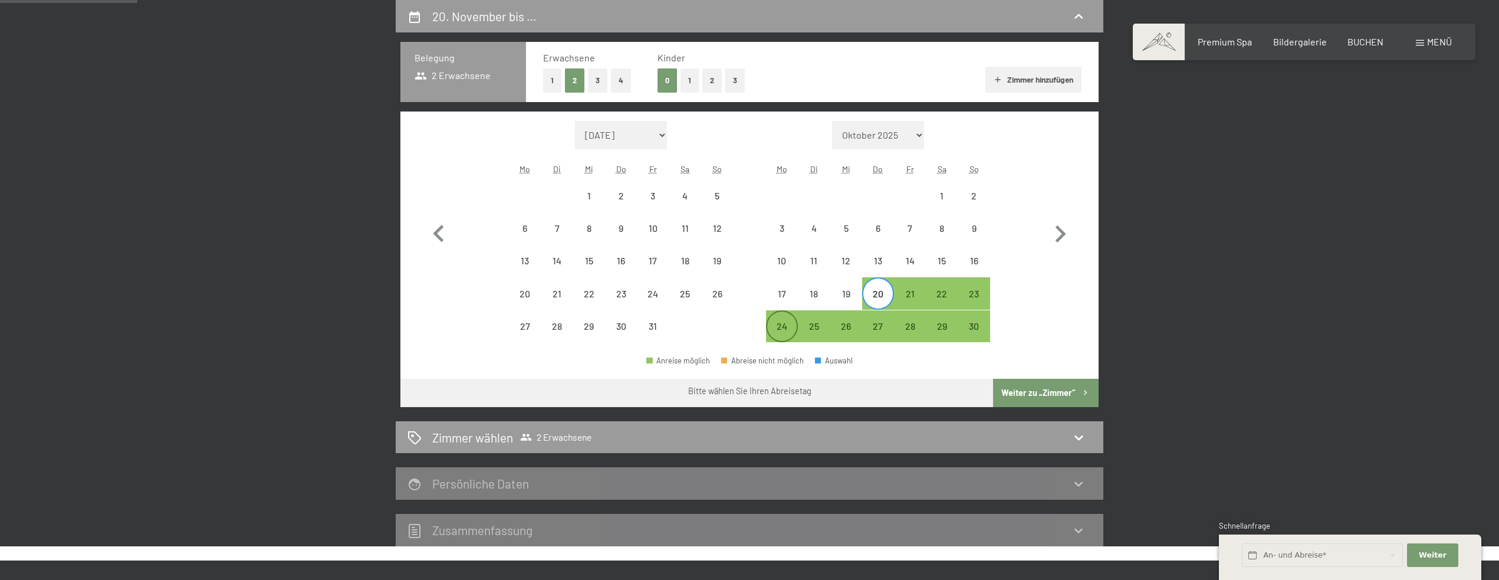
click at [787, 321] on div "24" at bounding box center [781, 335] width 29 height 29
select select "2025-10-01"
select select "2025-11-01"
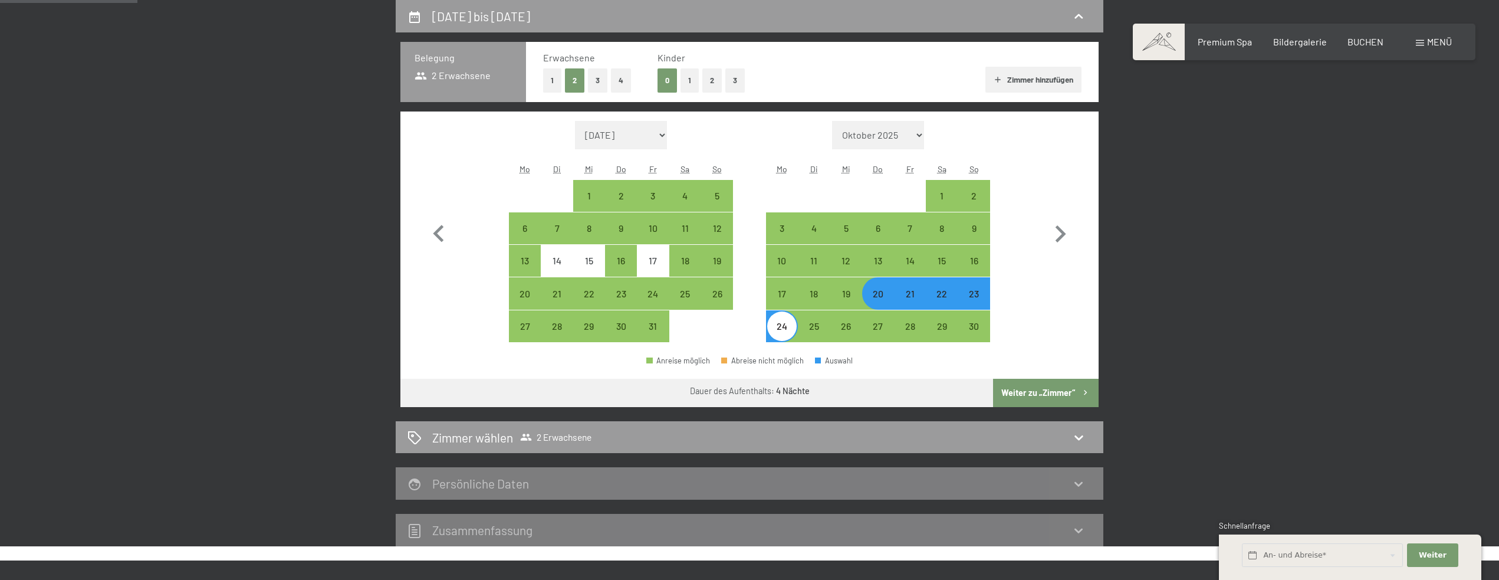
click at [1026, 390] on button "Weiter zu „Zimmer“" at bounding box center [1046, 393] width 106 height 28
select select "2025-10-01"
select select "2025-11-01"
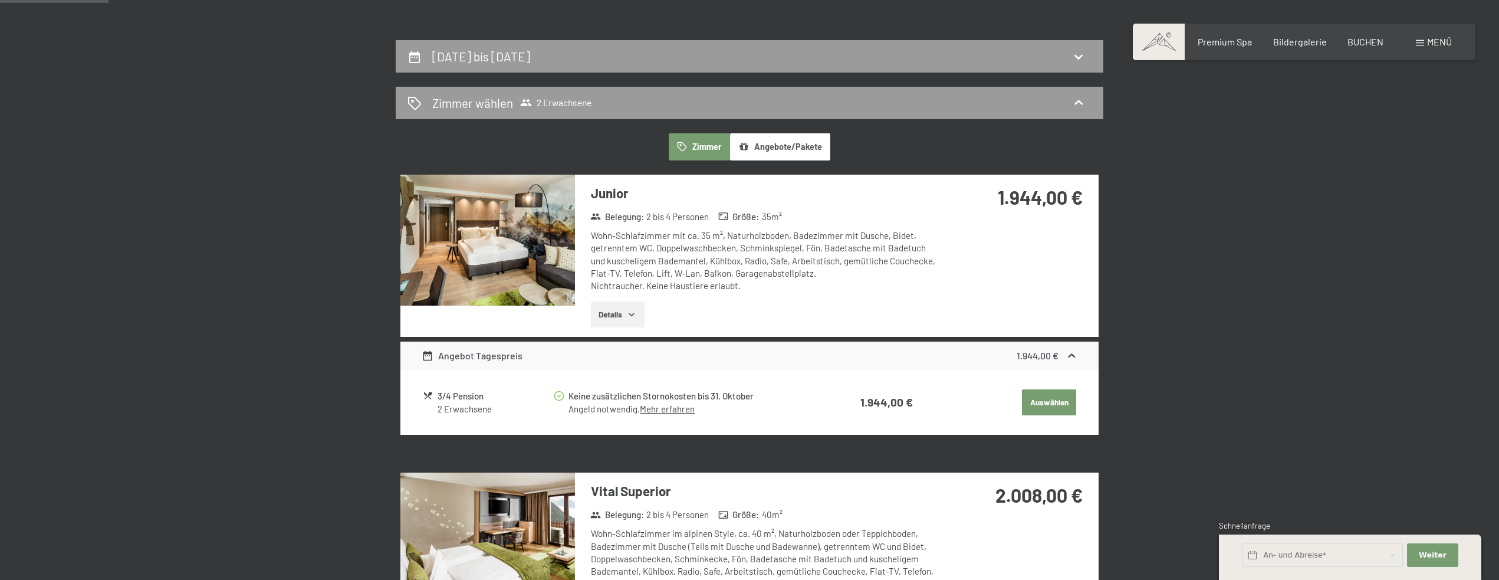
scroll to position [222, 0]
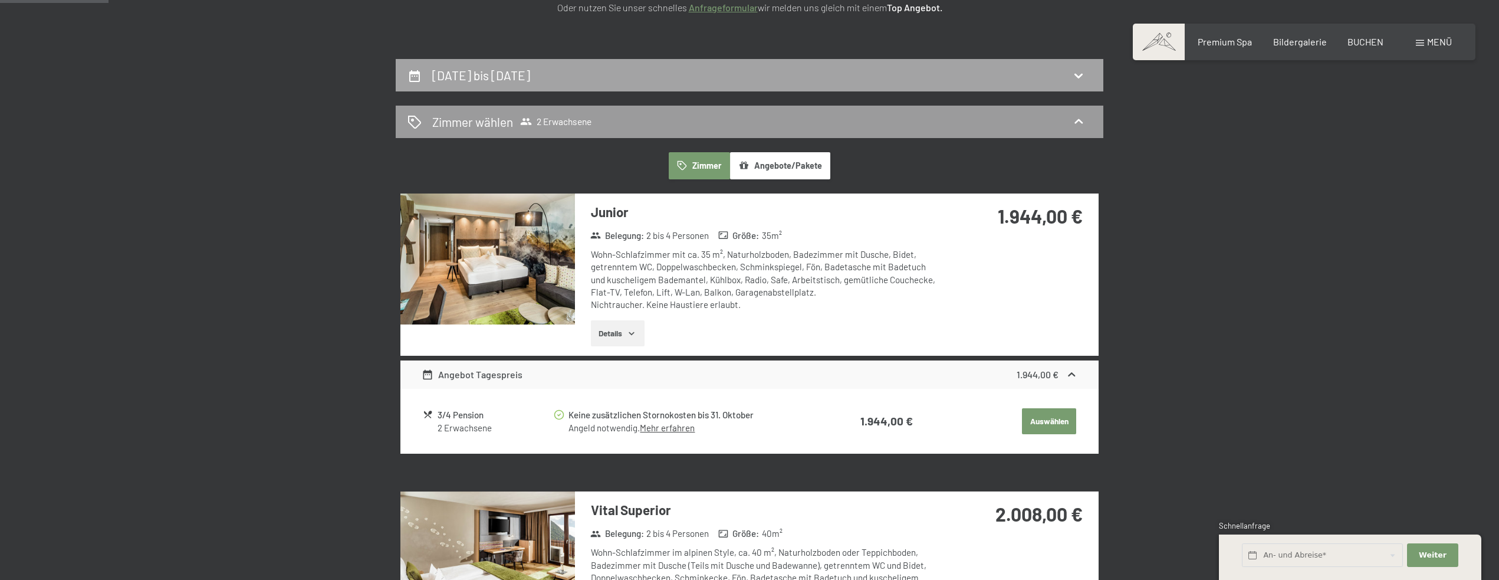
click at [1078, 80] on icon at bounding box center [1079, 75] width 14 height 14
select select "2025-10-01"
select select "2025-11-01"
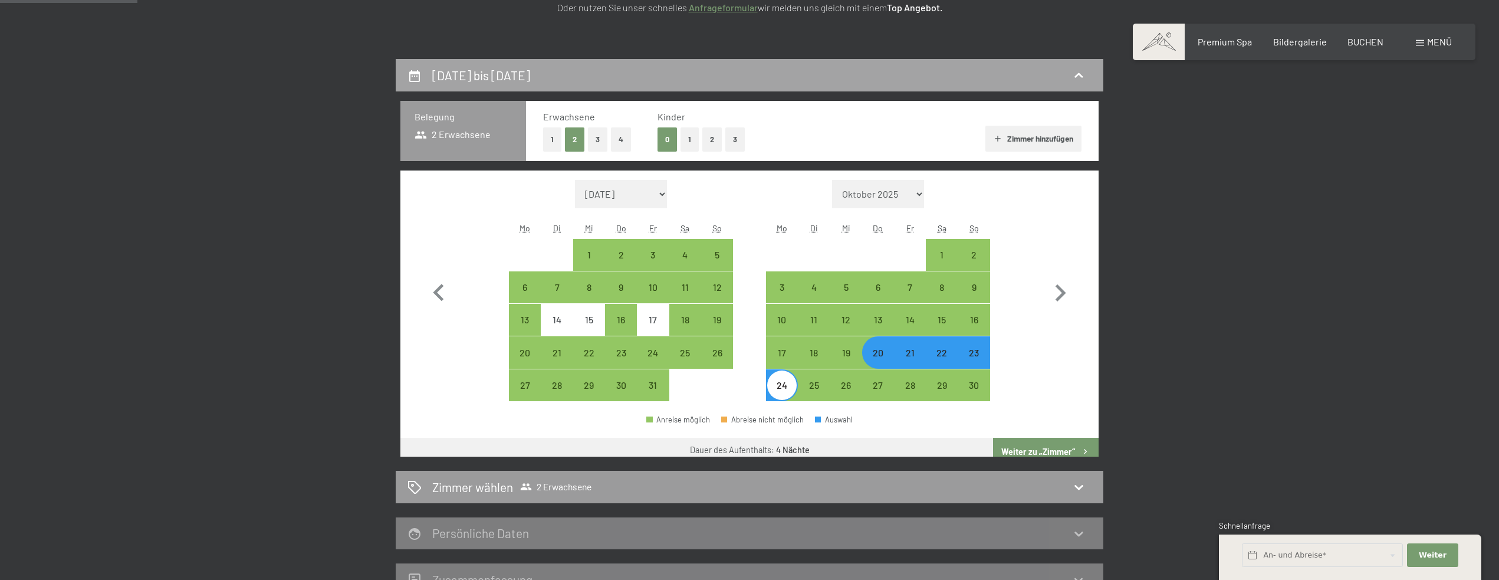
scroll to position [281, 0]
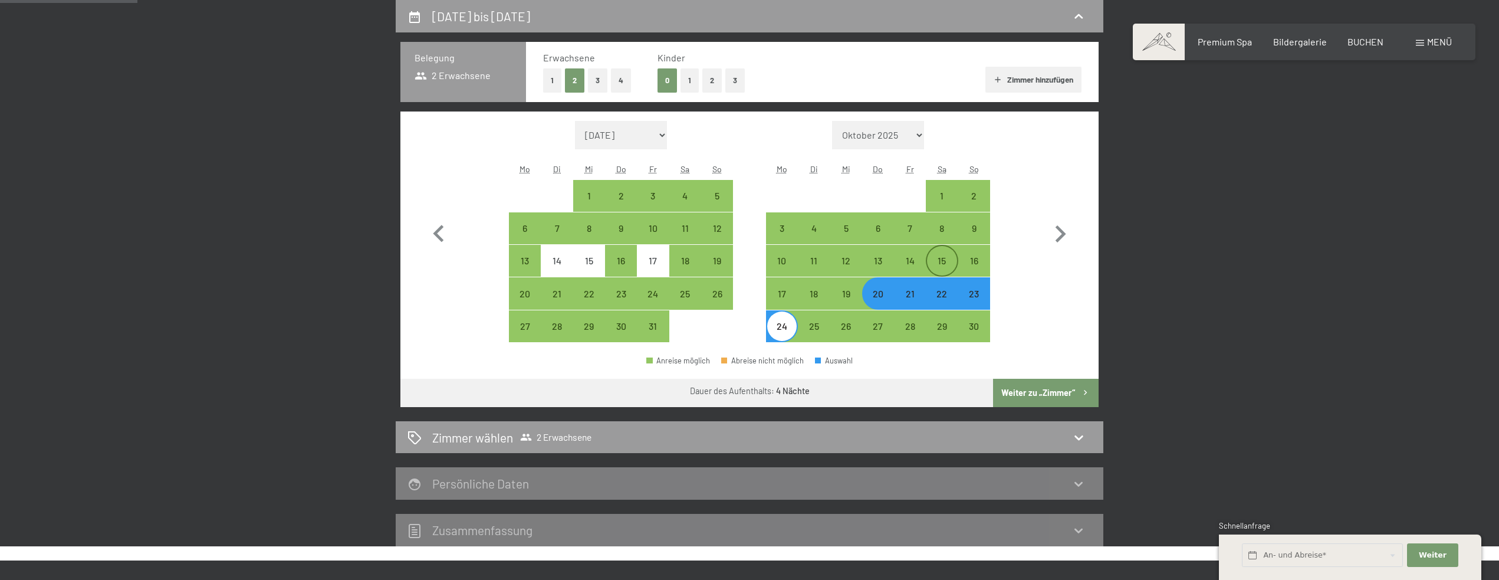
click at [943, 261] on div "15" at bounding box center [941, 270] width 29 height 29
select select "2025-10-01"
select select "2025-11-01"
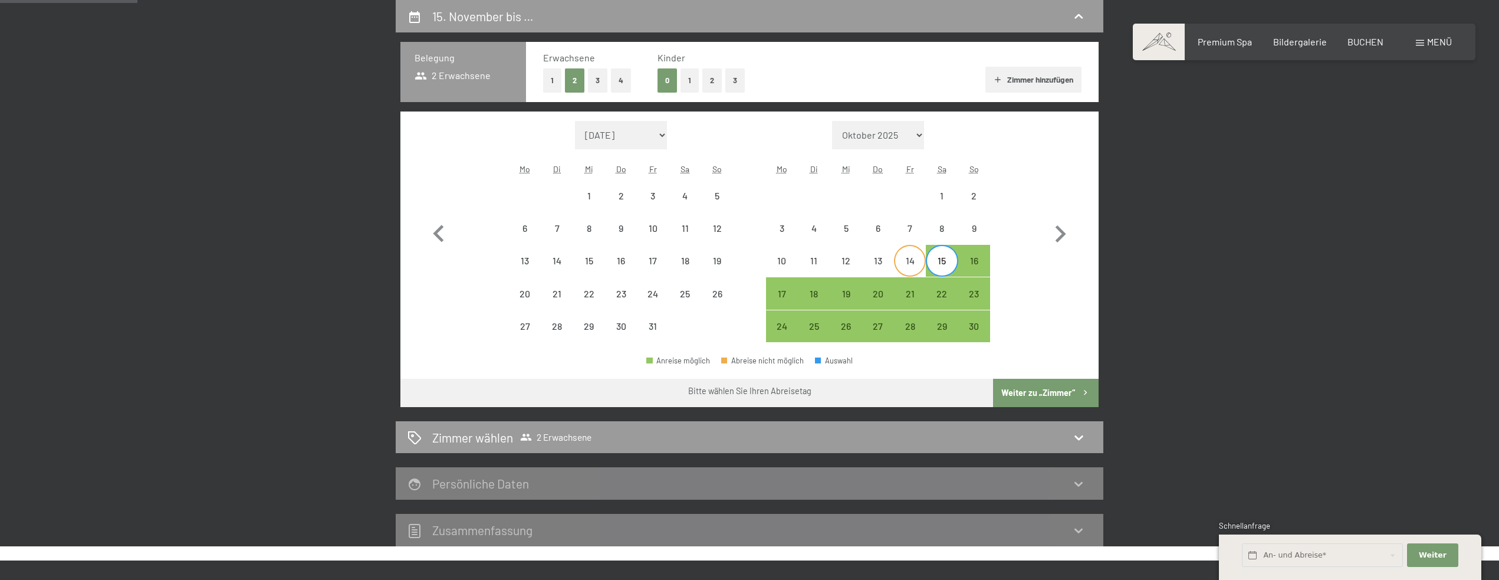
click at [919, 260] on div "14" at bounding box center [909, 270] width 29 height 29
select select "2025-10-01"
select select "2025-11-01"
click at [812, 293] on div "18" at bounding box center [813, 303] width 29 height 29
select select "2025-10-01"
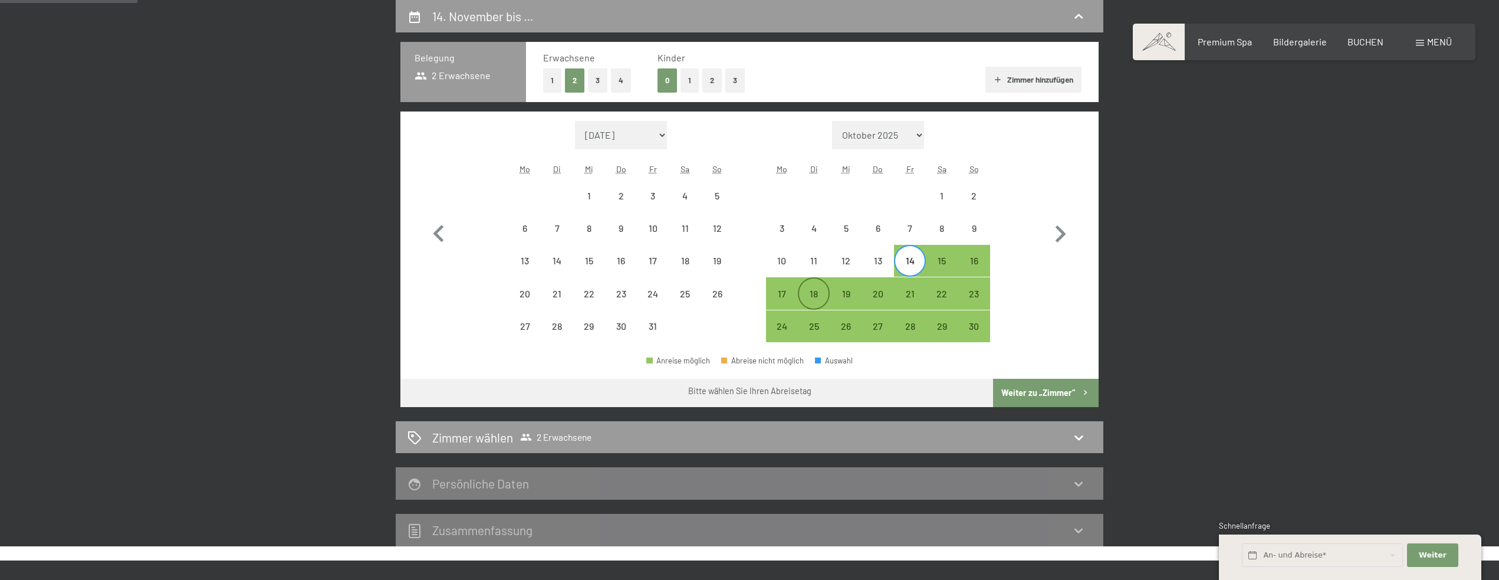
select select "2025-11-01"
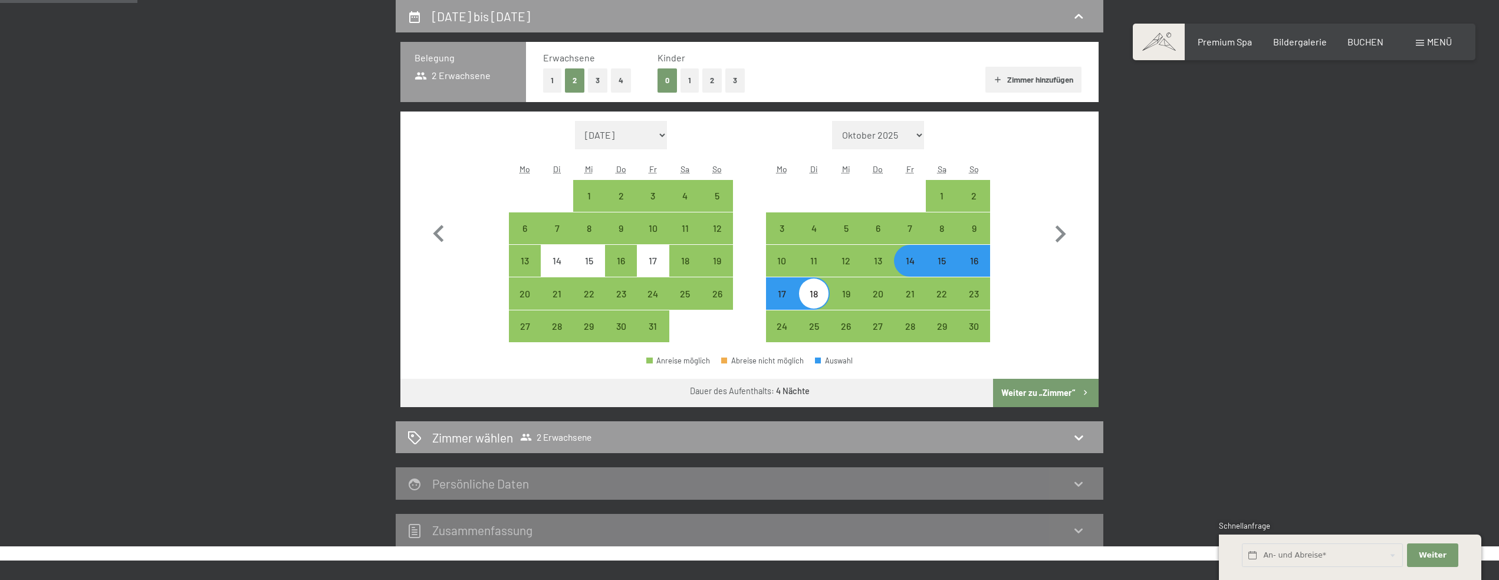
click at [1035, 389] on button "Weiter zu „Zimmer“" at bounding box center [1046, 393] width 106 height 28
select select "2025-10-01"
select select "2025-11-01"
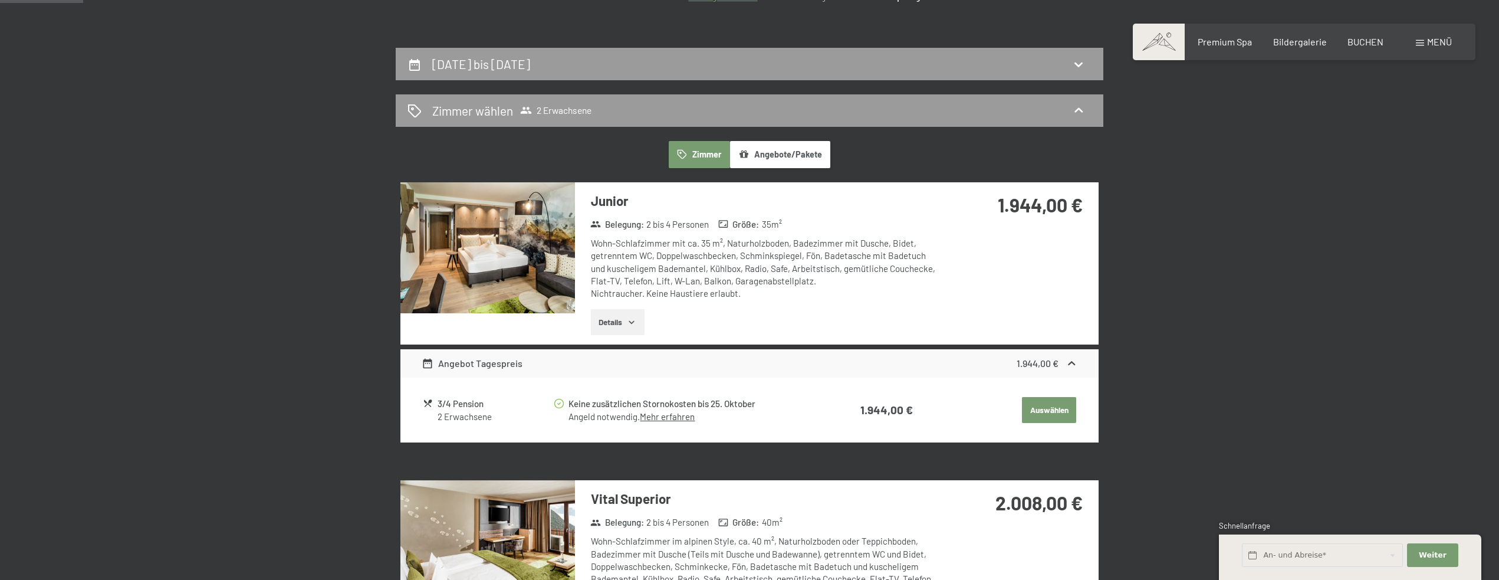
scroll to position [163, 0]
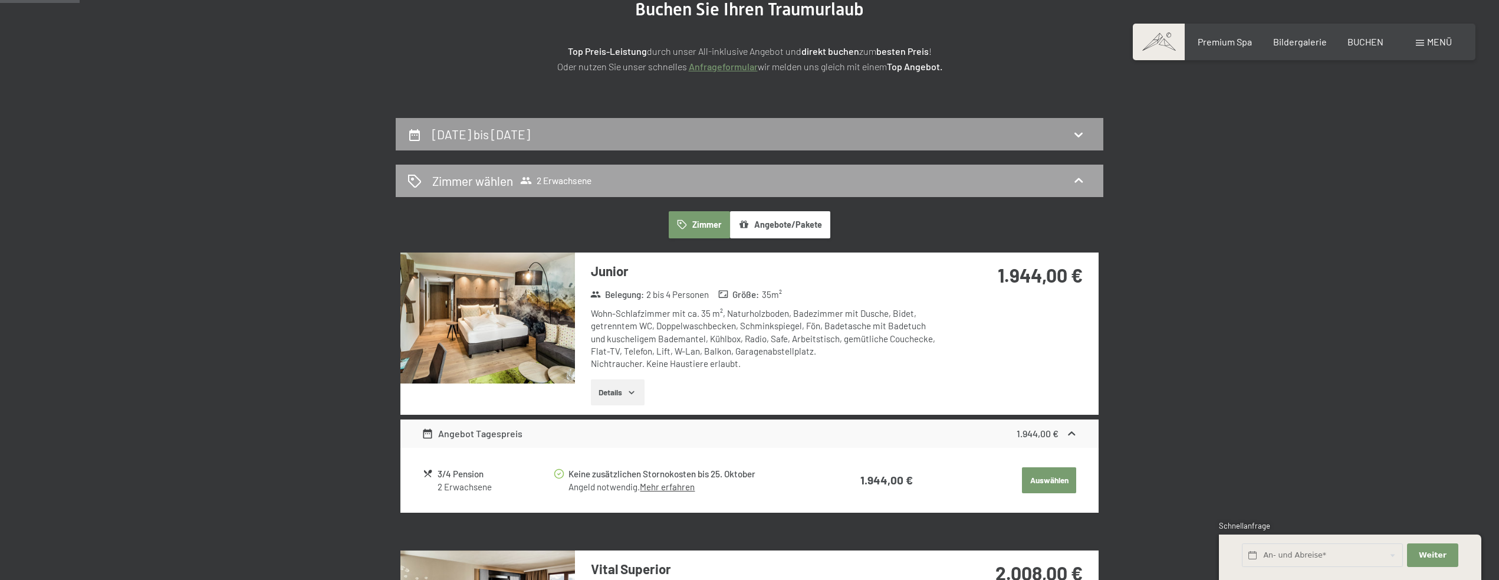
click at [1078, 172] on div "Zimmer wählen 2 Erwachsene" at bounding box center [750, 180] width 684 height 17
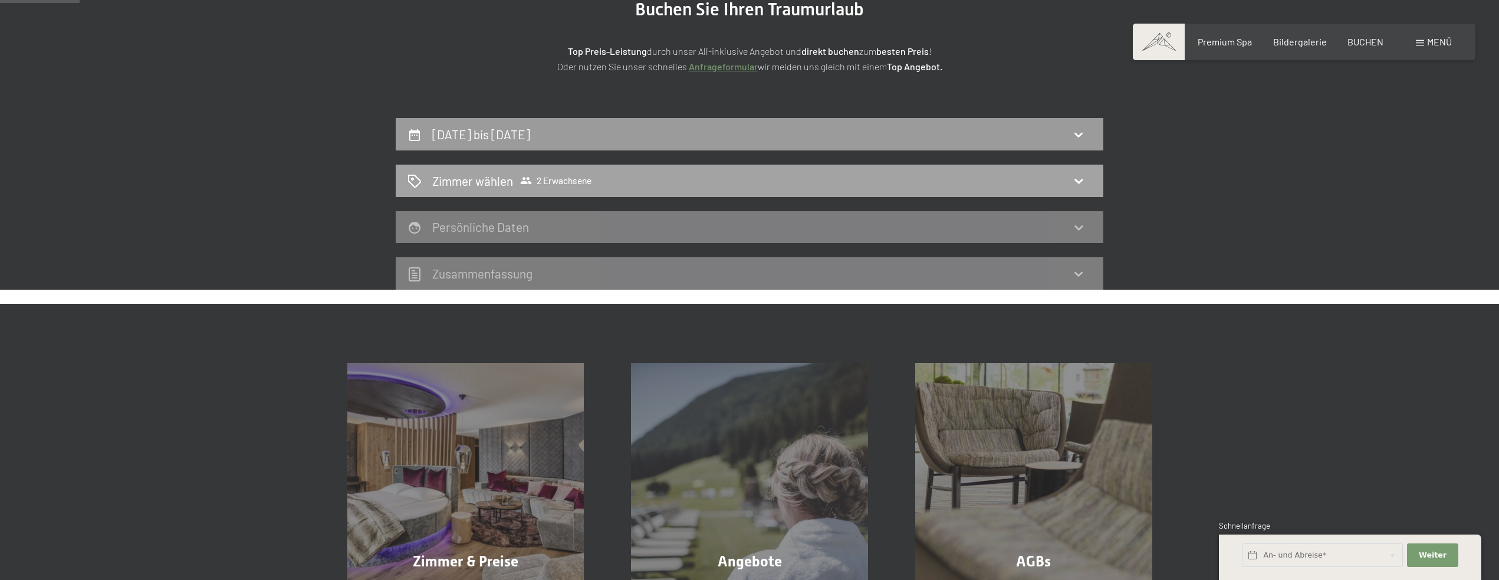
click at [1075, 180] on icon at bounding box center [1079, 181] width 8 height 5
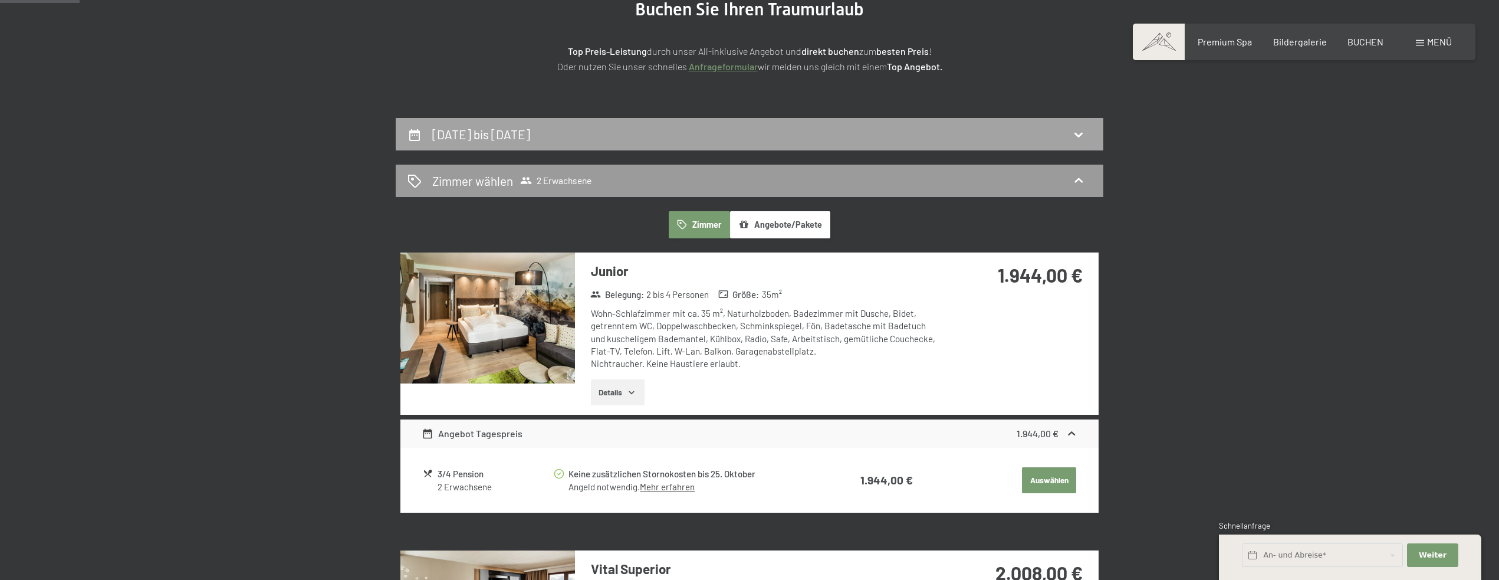
click at [1083, 130] on icon at bounding box center [1079, 134] width 14 height 14
select select "2025-10-01"
select select "2025-11-01"
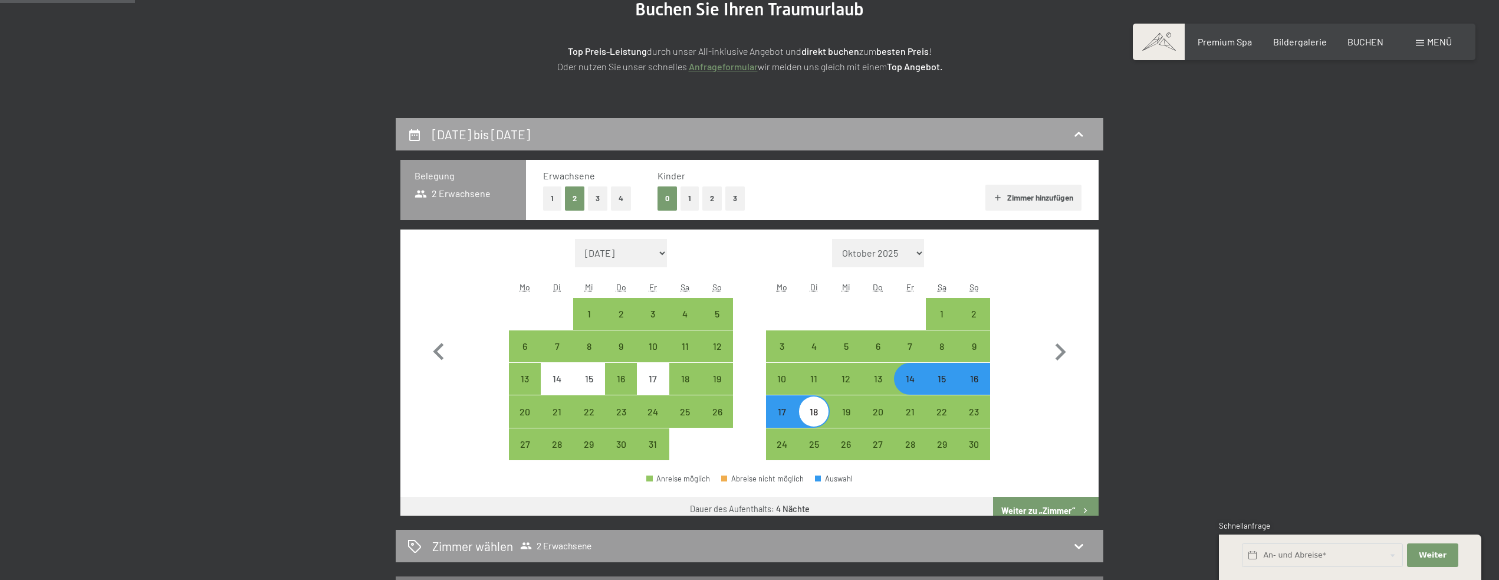
scroll to position [281, 0]
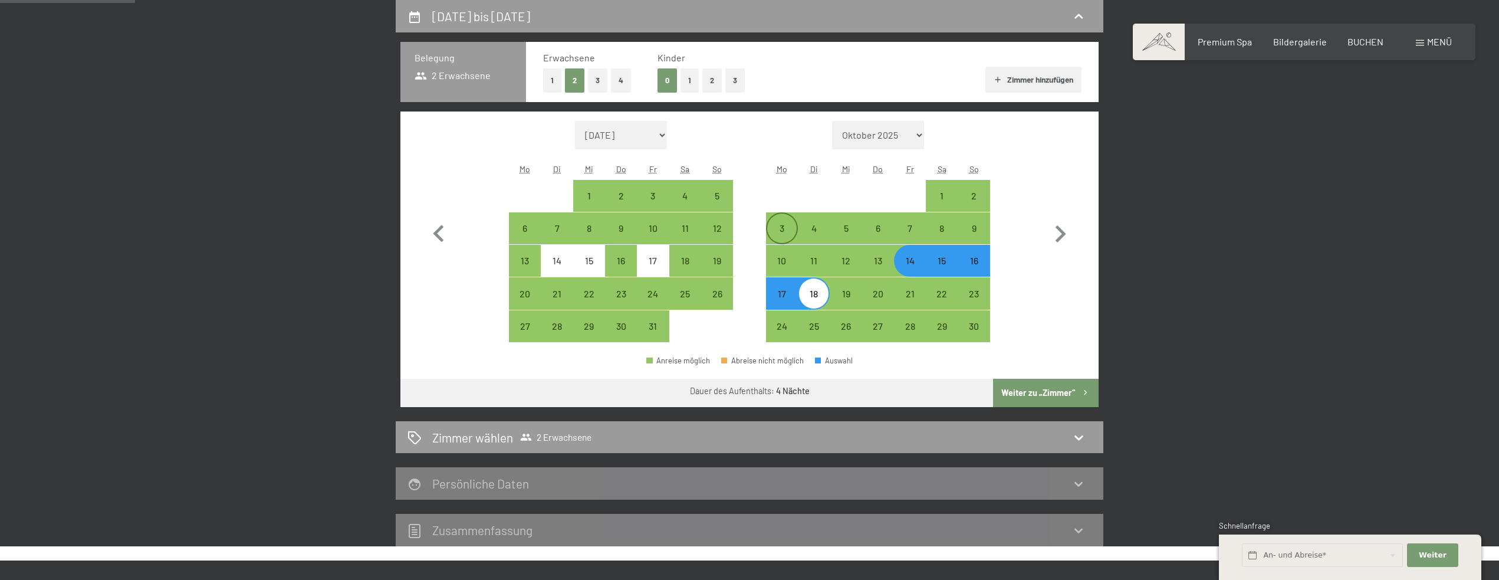
click at [784, 233] on div "3" at bounding box center [781, 238] width 29 height 29
select select "2025-10-01"
select select "2025-11-01"
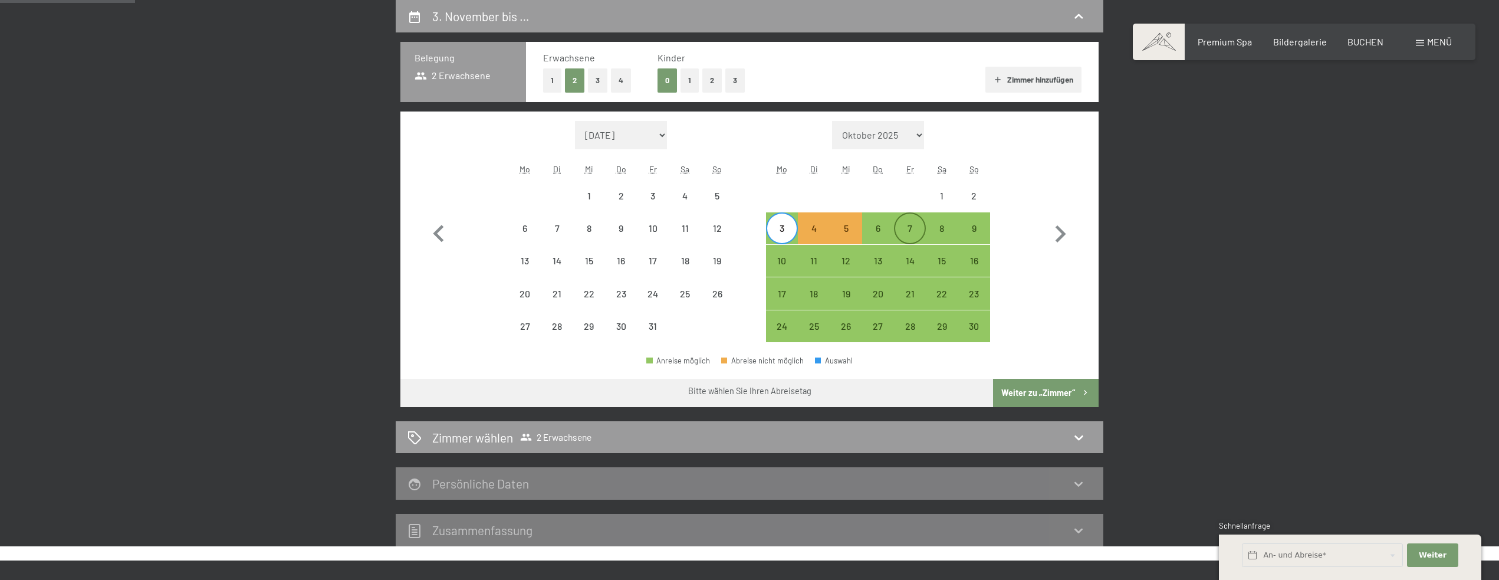
click at [908, 232] on div "7" at bounding box center [909, 238] width 29 height 29
select select "2025-10-01"
select select "2025-11-01"
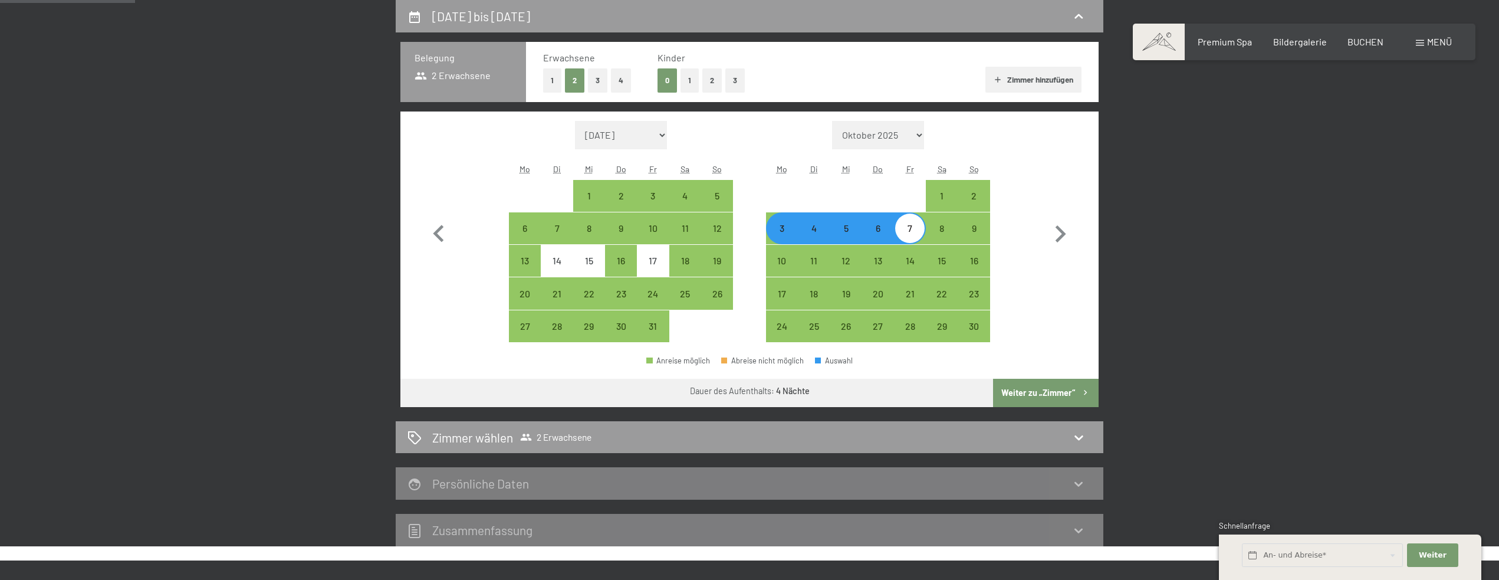
click at [1052, 396] on button "Weiter zu „Zimmer“" at bounding box center [1046, 393] width 106 height 28
select select "2025-10-01"
select select "2025-11-01"
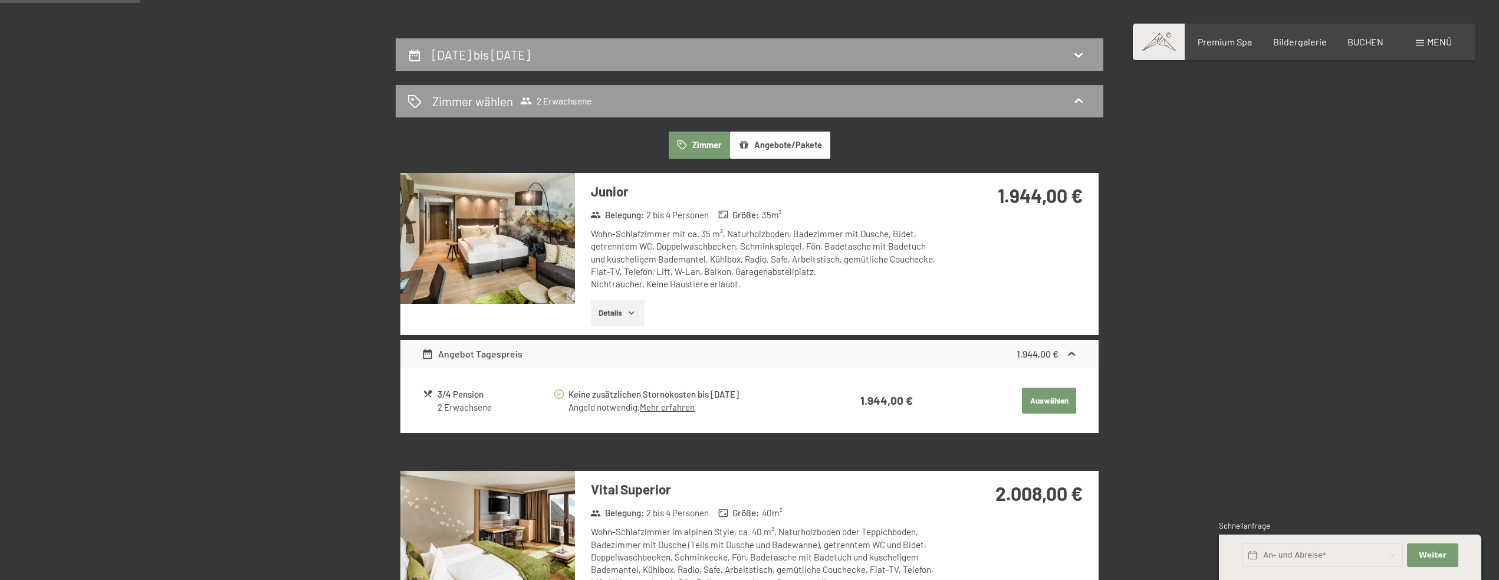
scroll to position [222, 0]
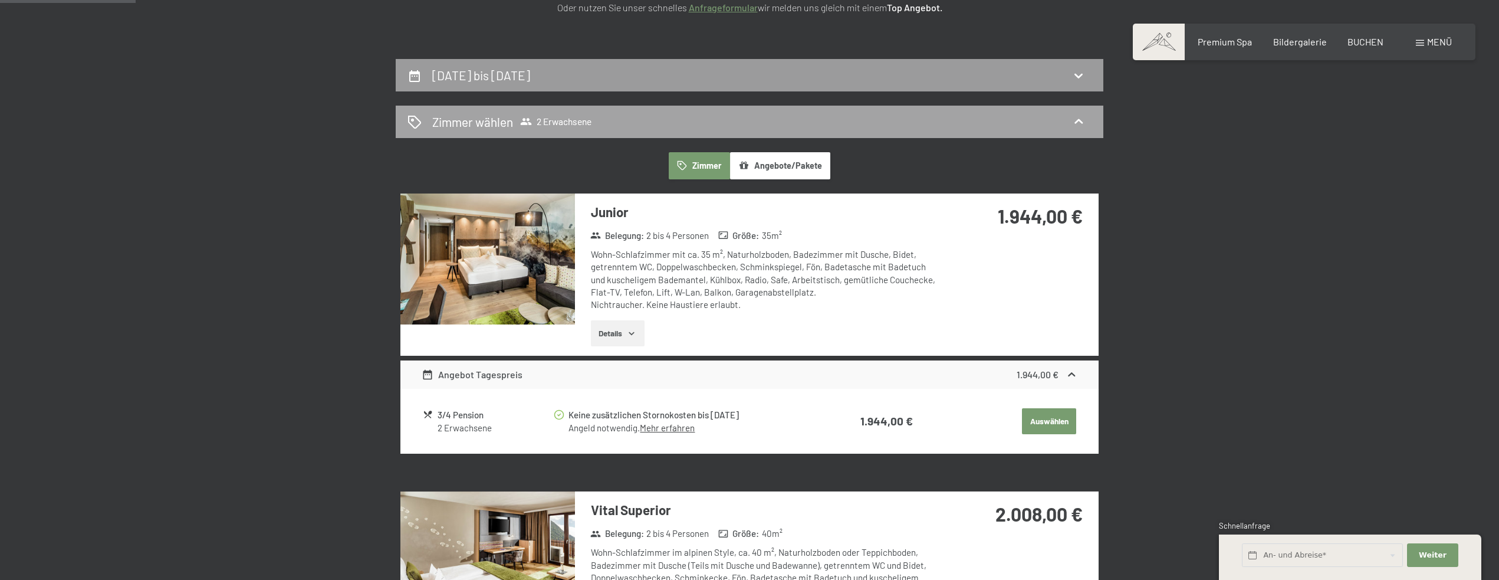
click at [1053, 124] on div "Zimmer wählen 2 Erwachsene" at bounding box center [750, 121] width 684 height 17
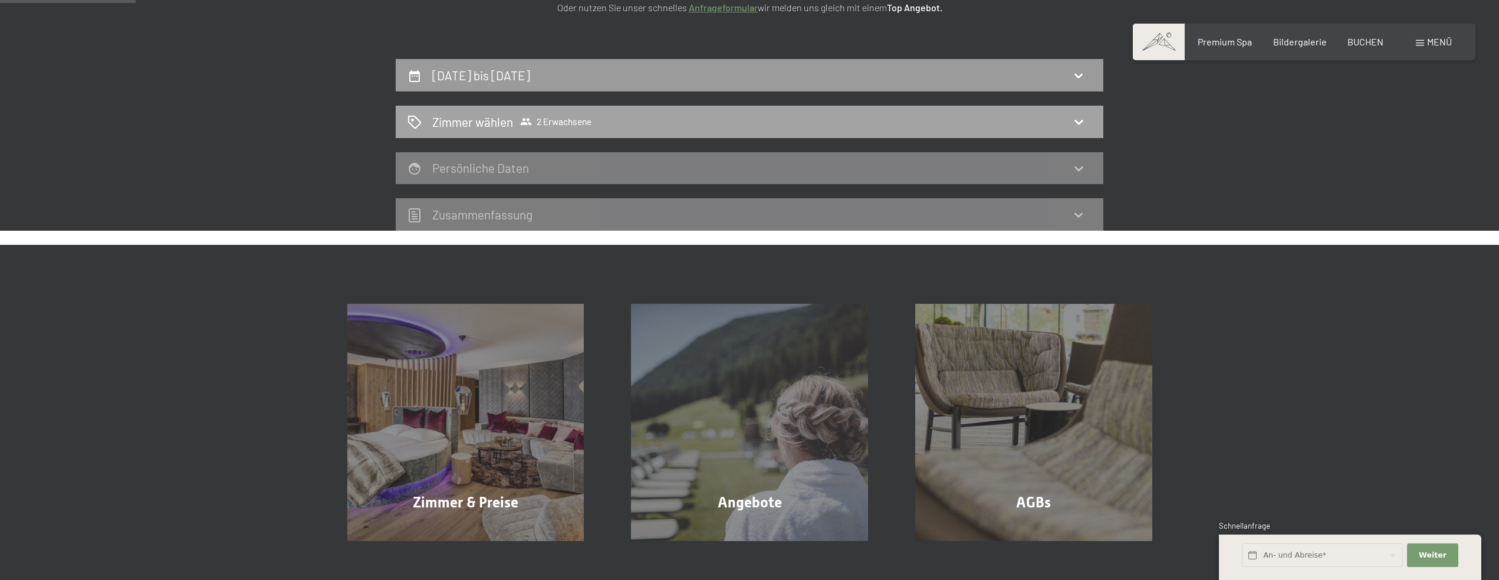
click at [1087, 127] on div "Zimmer wählen 2 Erwachsene" at bounding box center [750, 121] width 684 height 17
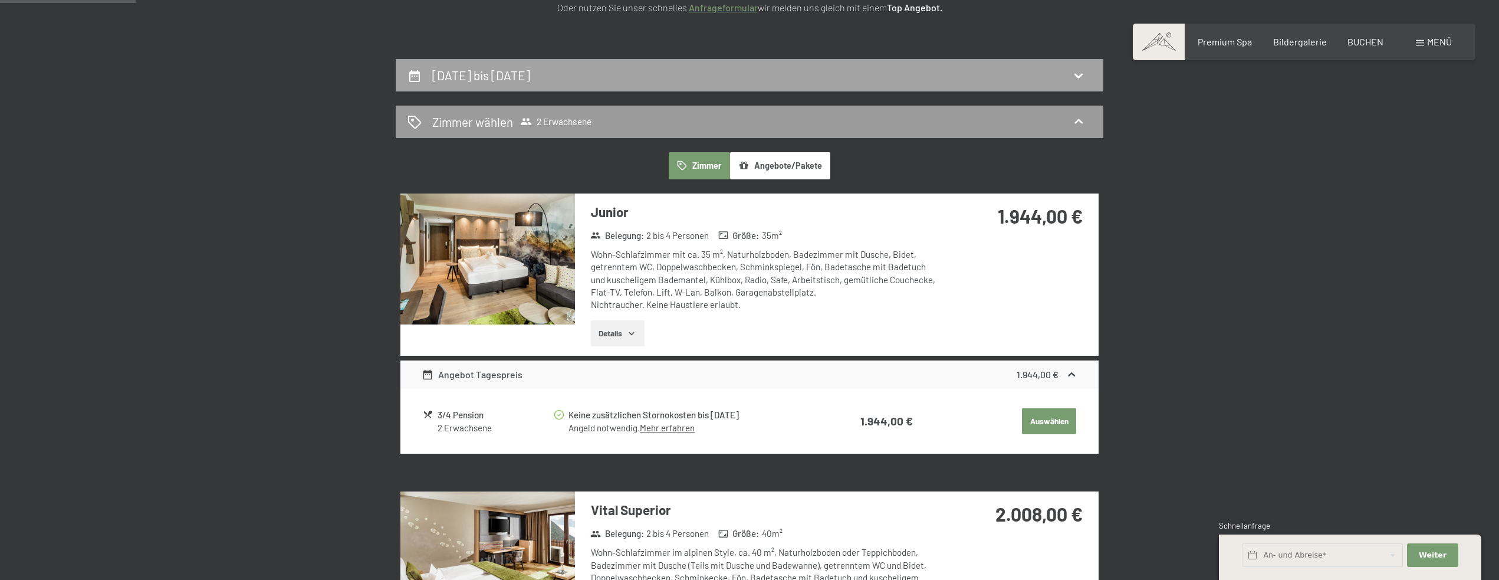
click at [1074, 78] on icon at bounding box center [1079, 75] width 14 height 14
select select "2025-10-01"
select select "2025-11-01"
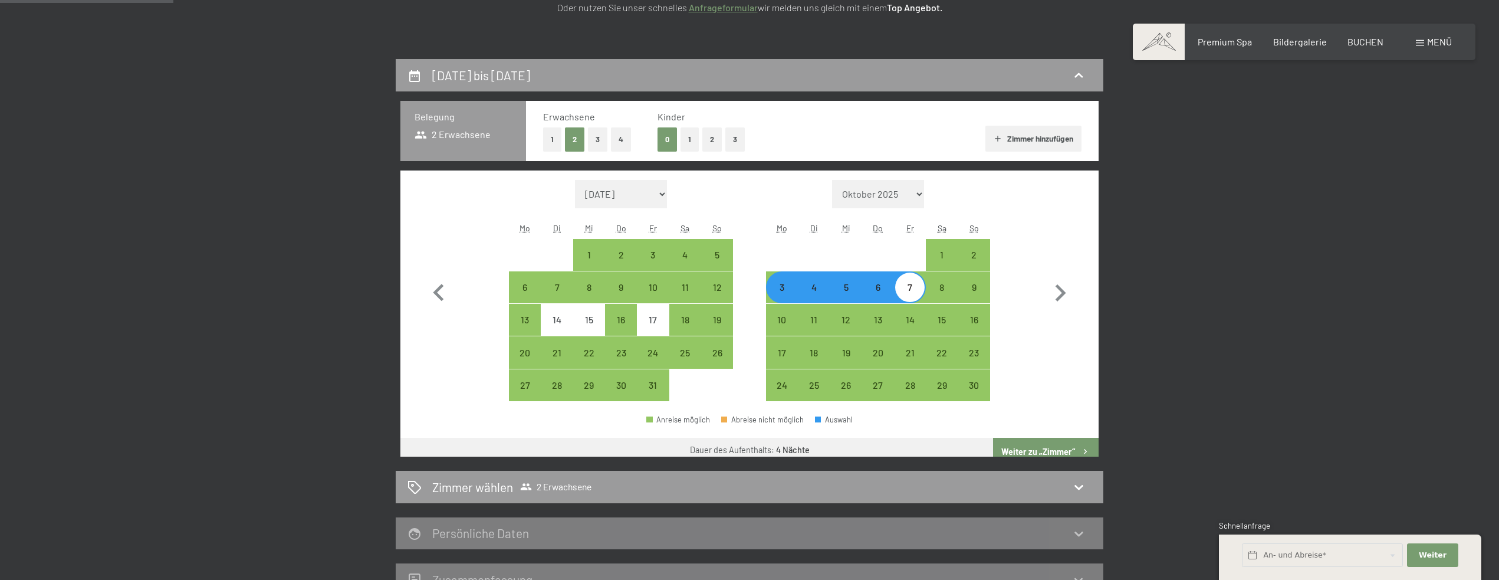
scroll to position [281, 0]
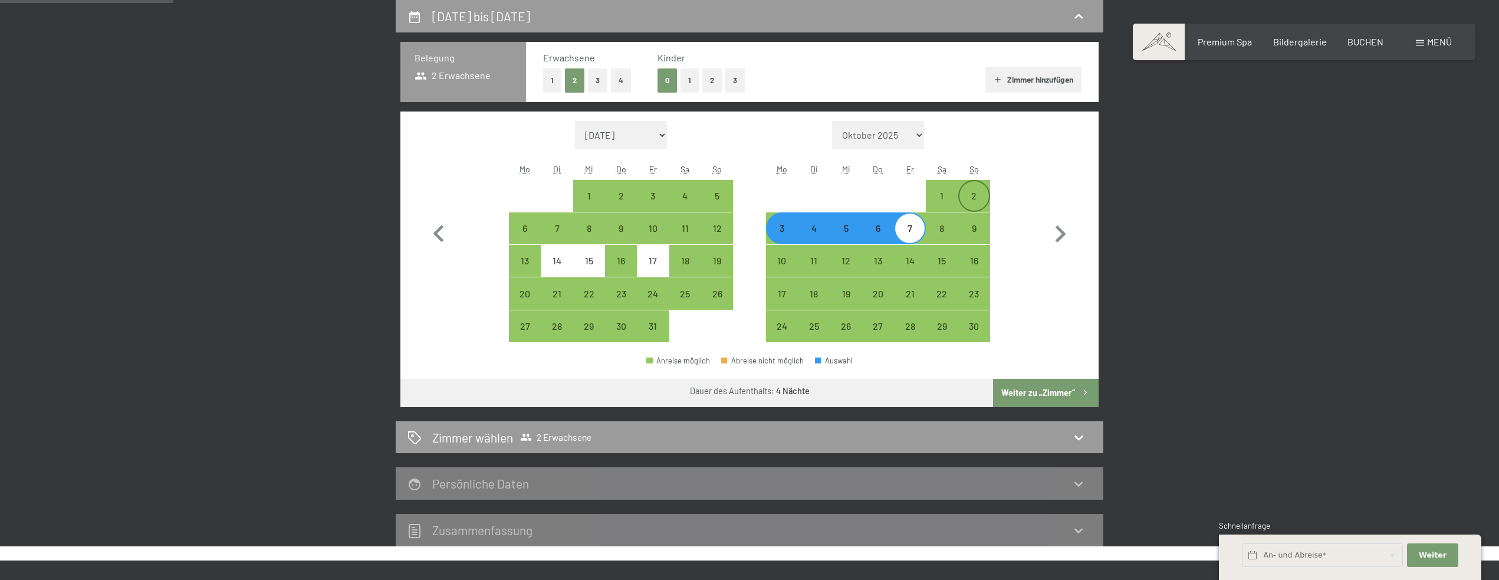
click at [975, 192] on div "2" at bounding box center [974, 205] width 29 height 29
select select "2025-10-01"
select select "2025-11-01"
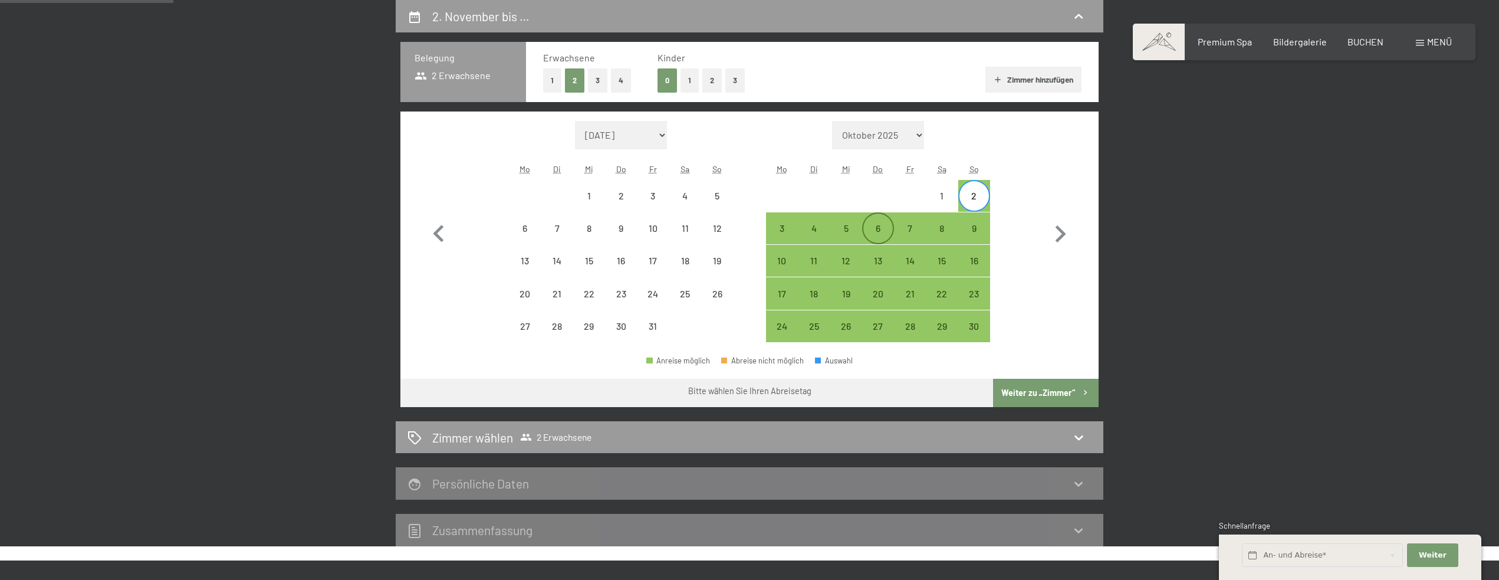
click at [890, 219] on div "6" at bounding box center [878, 228] width 29 height 29
select select "2025-10-01"
select select "2025-11-01"
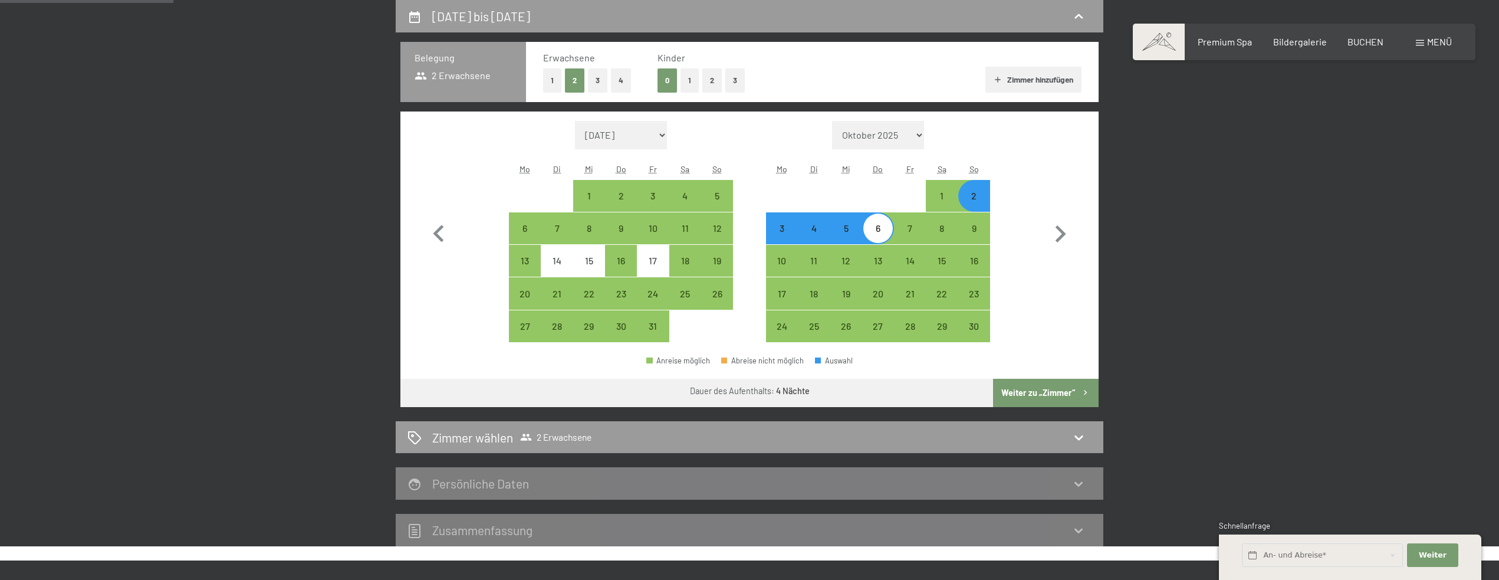
click at [1020, 388] on button "Weiter zu „Zimmer“" at bounding box center [1046, 393] width 106 height 28
select select "2025-10-01"
select select "2025-11-01"
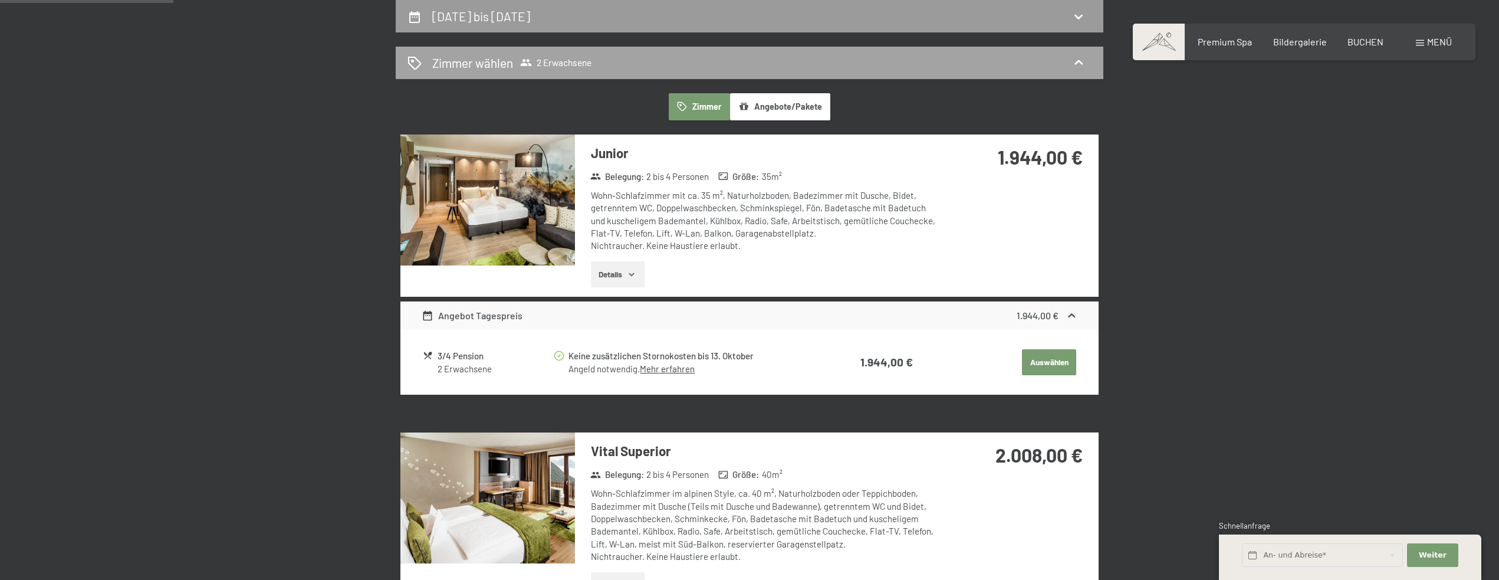
click at [1074, 61] on icon at bounding box center [1079, 62] width 14 height 14
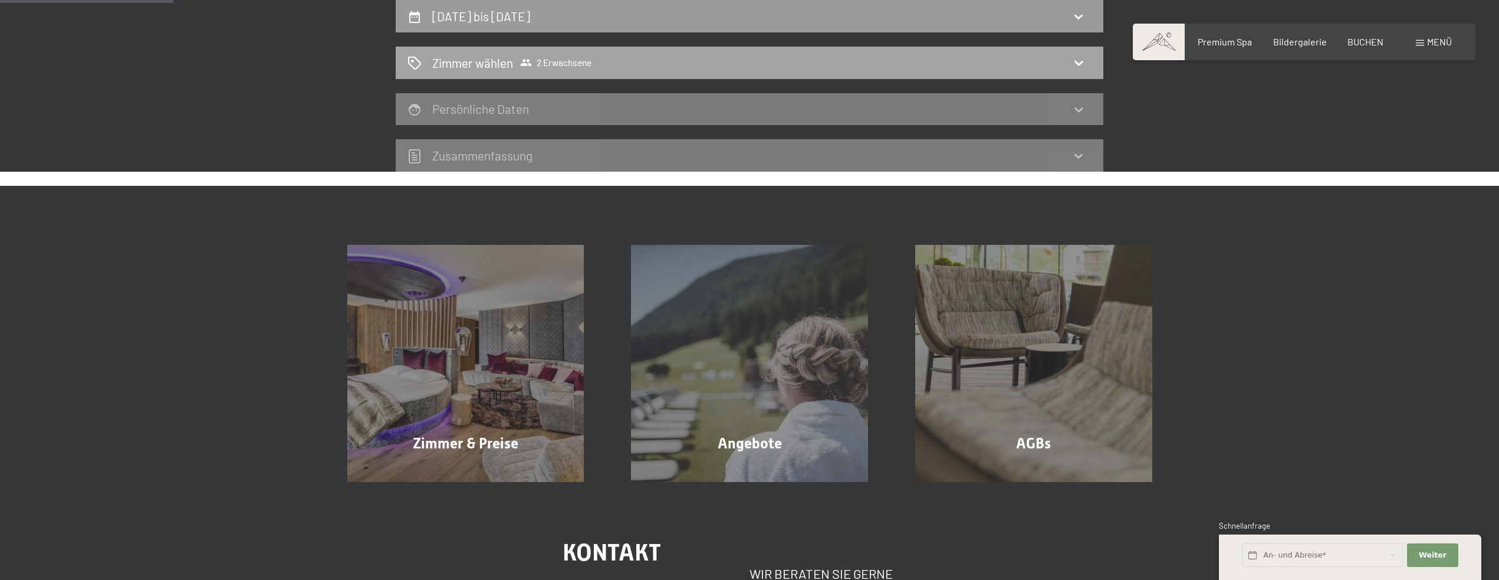
click at [1081, 54] on div "Zimmer wählen 2 Erwachsene" at bounding box center [750, 62] width 684 height 17
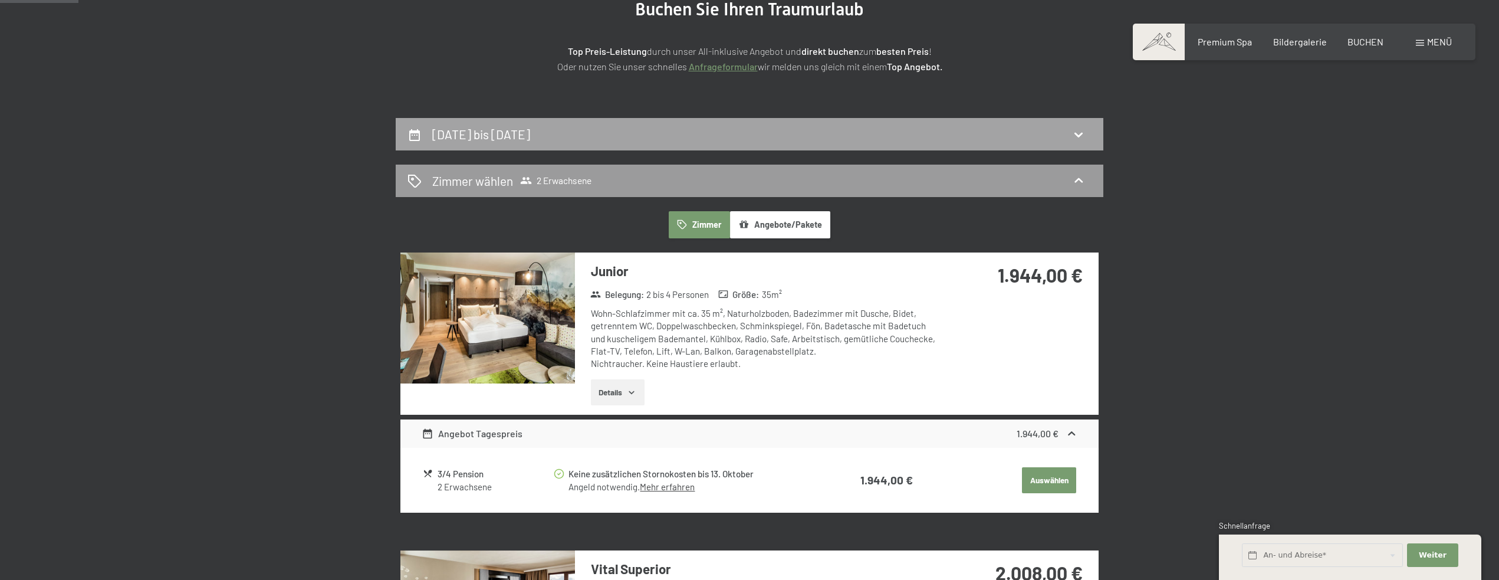
click at [1043, 142] on div "2. November bis 6. November 2025" at bounding box center [750, 134] width 684 height 17
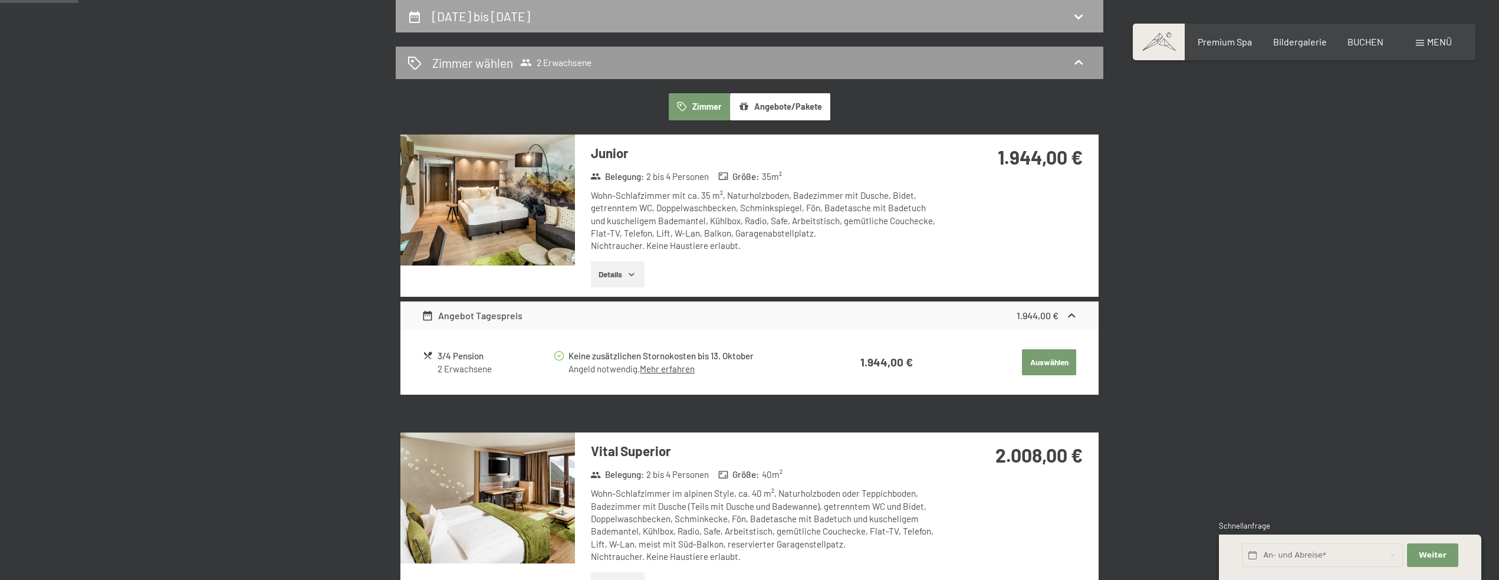
select select "2025-10-01"
select select "2025-11-01"
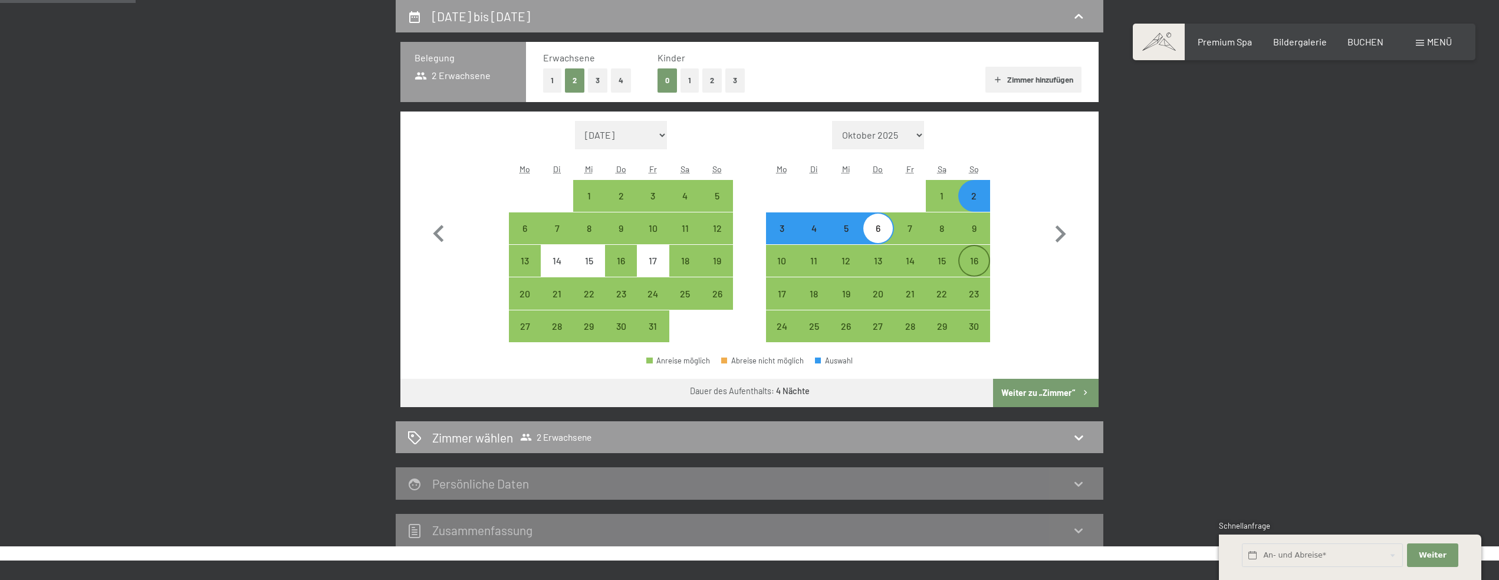
click at [975, 254] on div "16" at bounding box center [974, 260] width 29 height 29
select select "2025-10-01"
select select "2025-11-01"
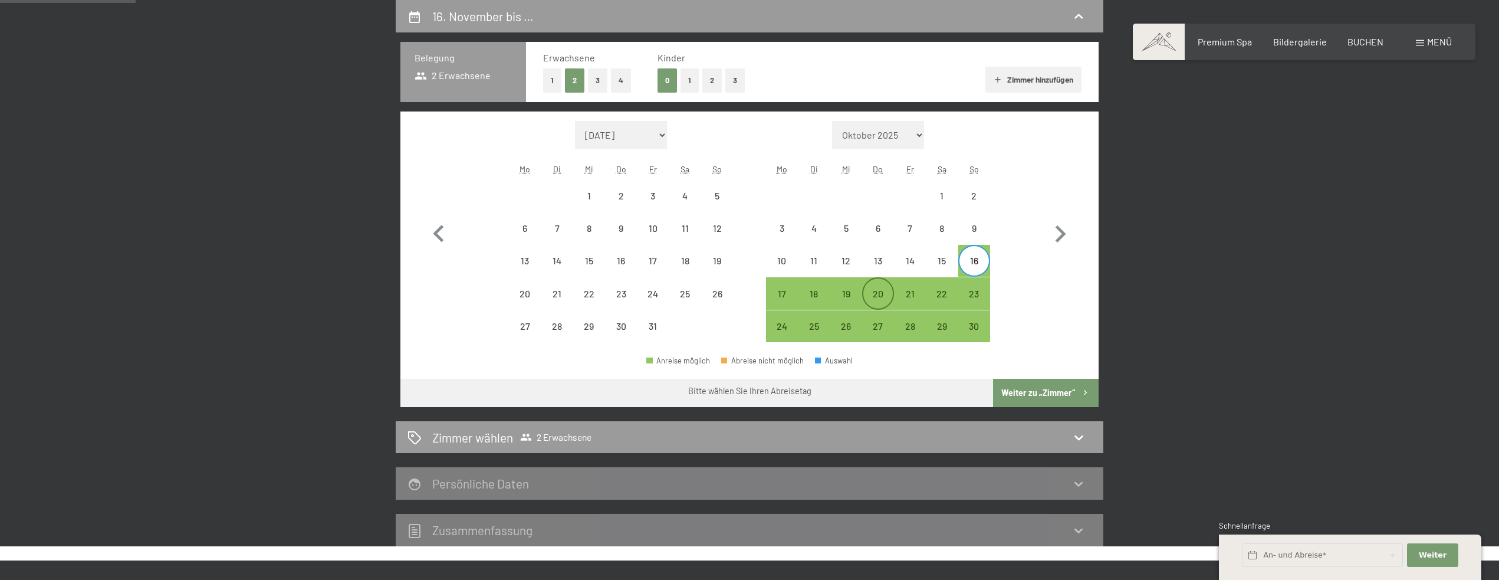
click at [885, 297] on div "20" at bounding box center [878, 303] width 29 height 29
select select "2025-10-01"
select select "2025-11-01"
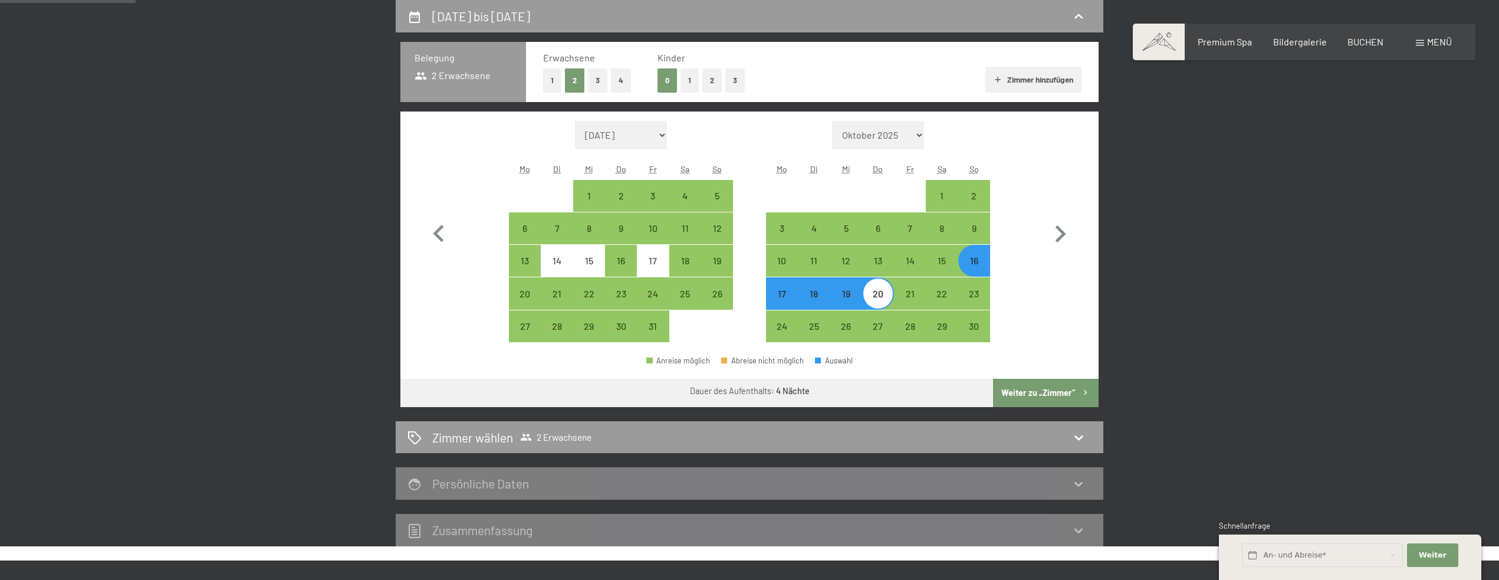
click at [1077, 389] on button "Weiter zu „Zimmer“" at bounding box center [1046, 393] width 106 height 28
select select "2025-10-01"
select select "2025-11-01"
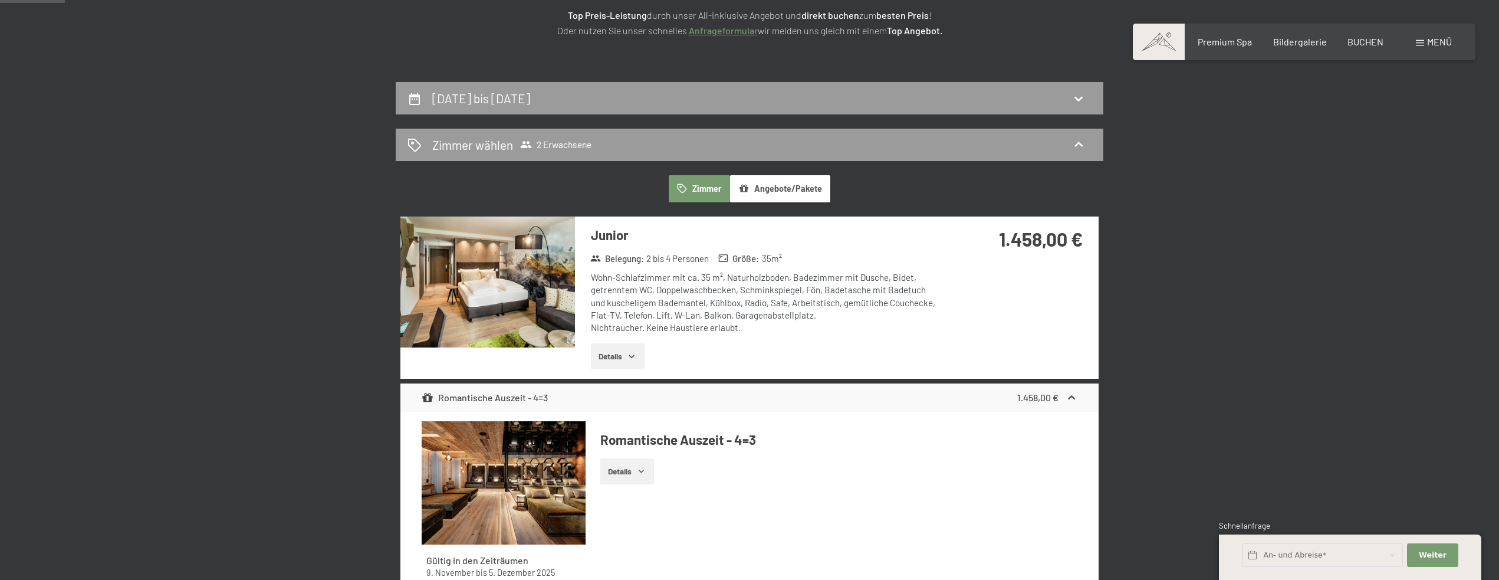
scroll to position [0, 0]
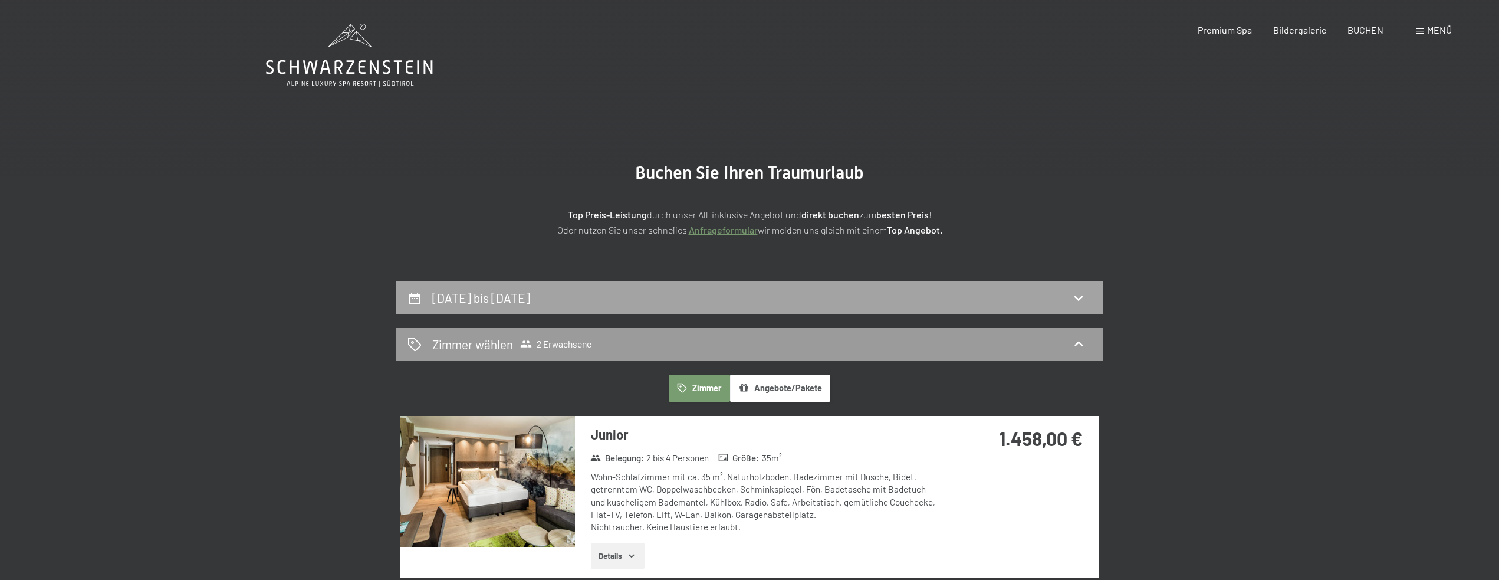
click at [1062, 307] on div "16. November bis 20. November 2025" at bounding box center [750, 297] width 708 height 32
select select "2025-10-01"
select select "2025-11-01"
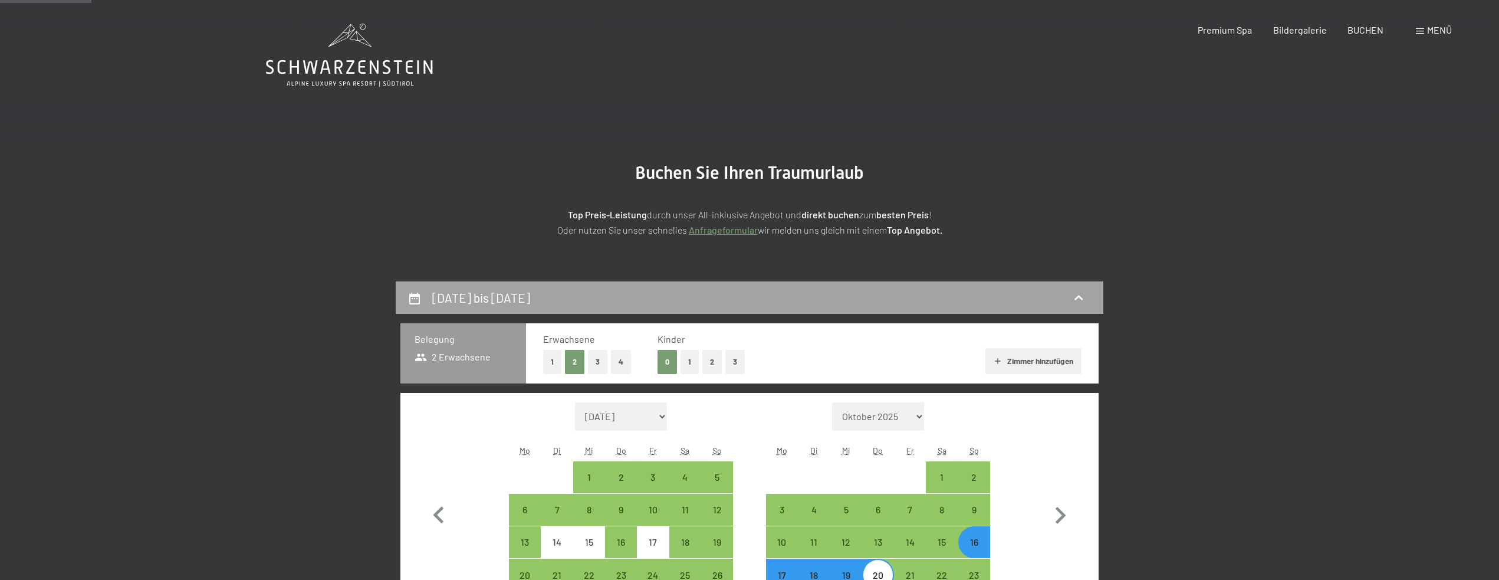
scroll to position [281, 0]
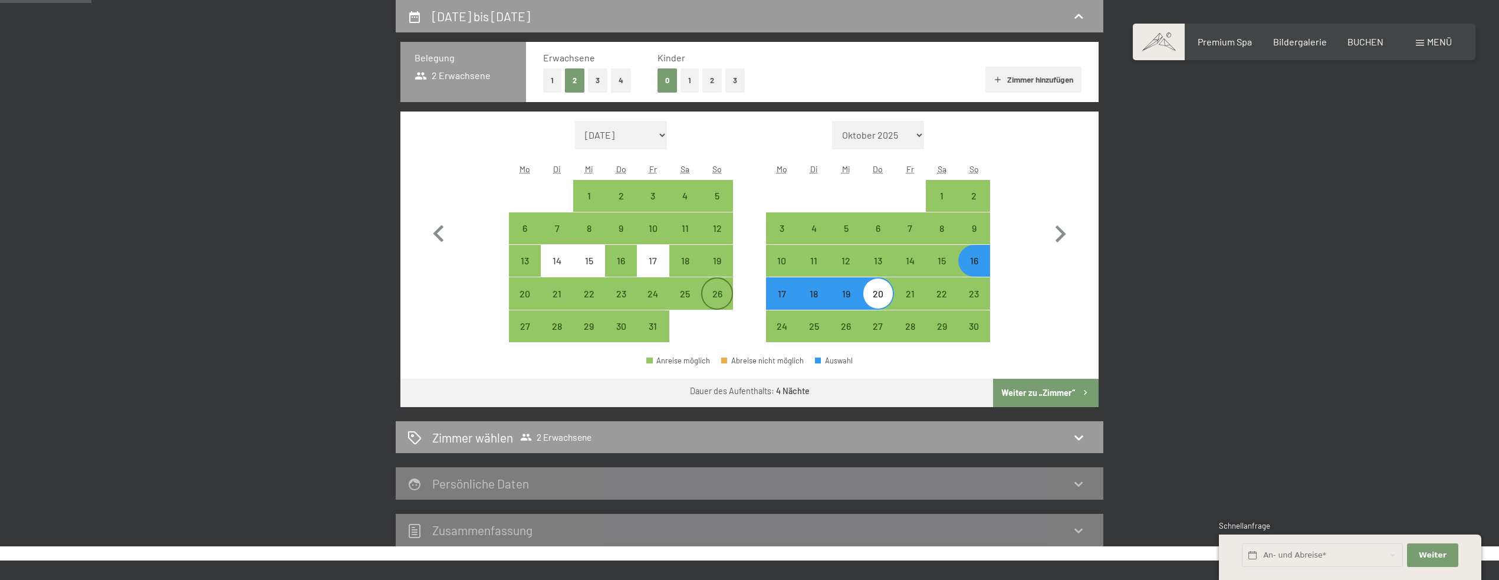
click at [717, 294] on div "26" at bounding box center [717, 303] width 29 height 29
select select "2025-10-01"
select select "2025-11-01"
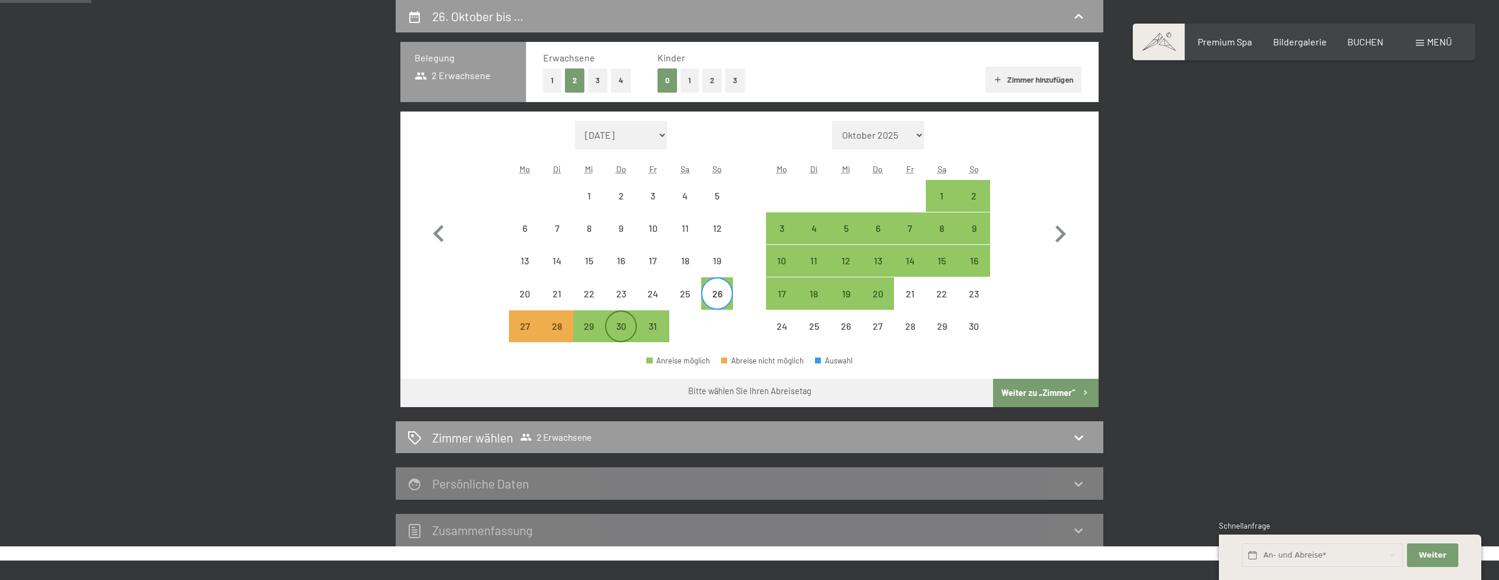
click at [616, 329] on div "30" at bounding box center [620, 335] width 29 height 29
select select "2025-10-01"
select select "2025-11-01"
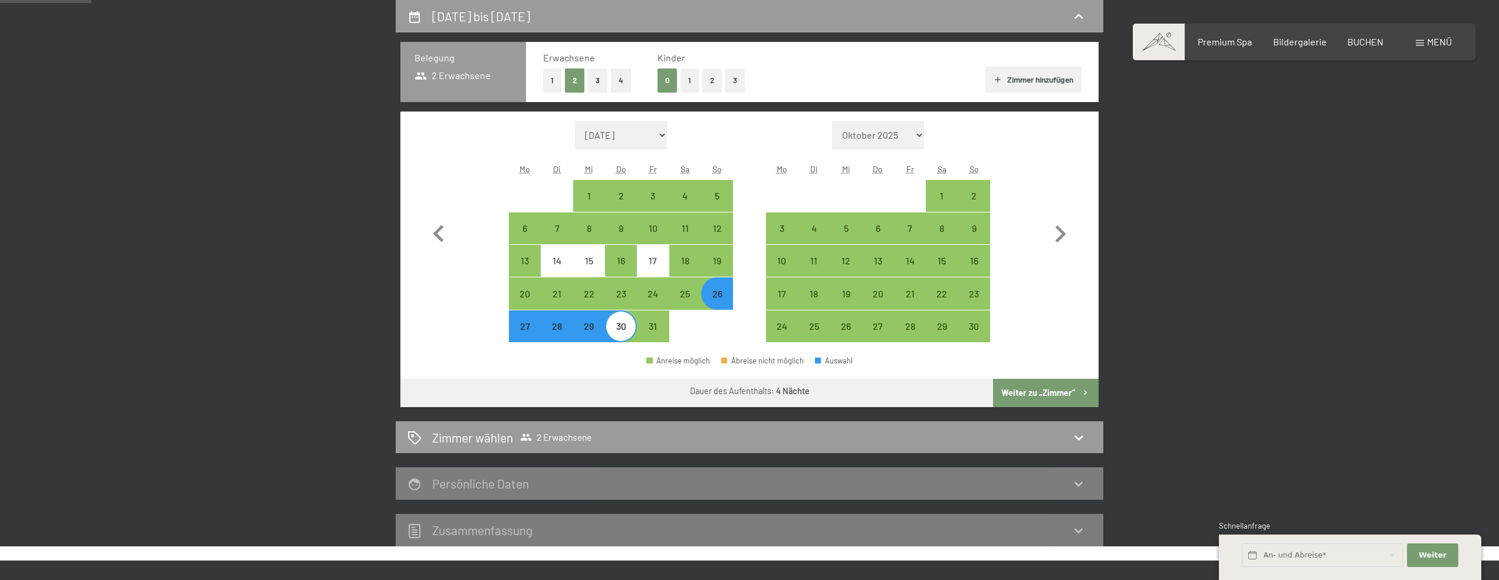
click at [1027, 385] on button "Weiter zu „Zimmer“" at bounding box center [1046, 393] width 106 height 28
select select "2025-10-01"
select select "2025-11-01"
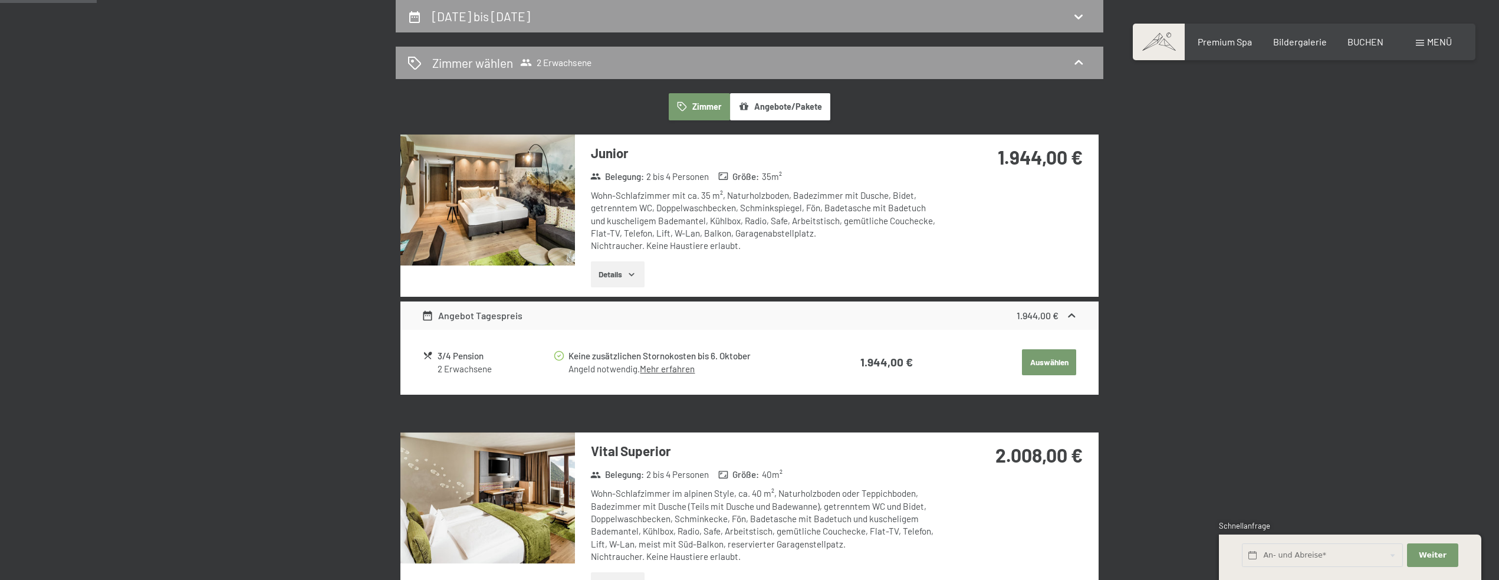
scroll to position [104, 0]
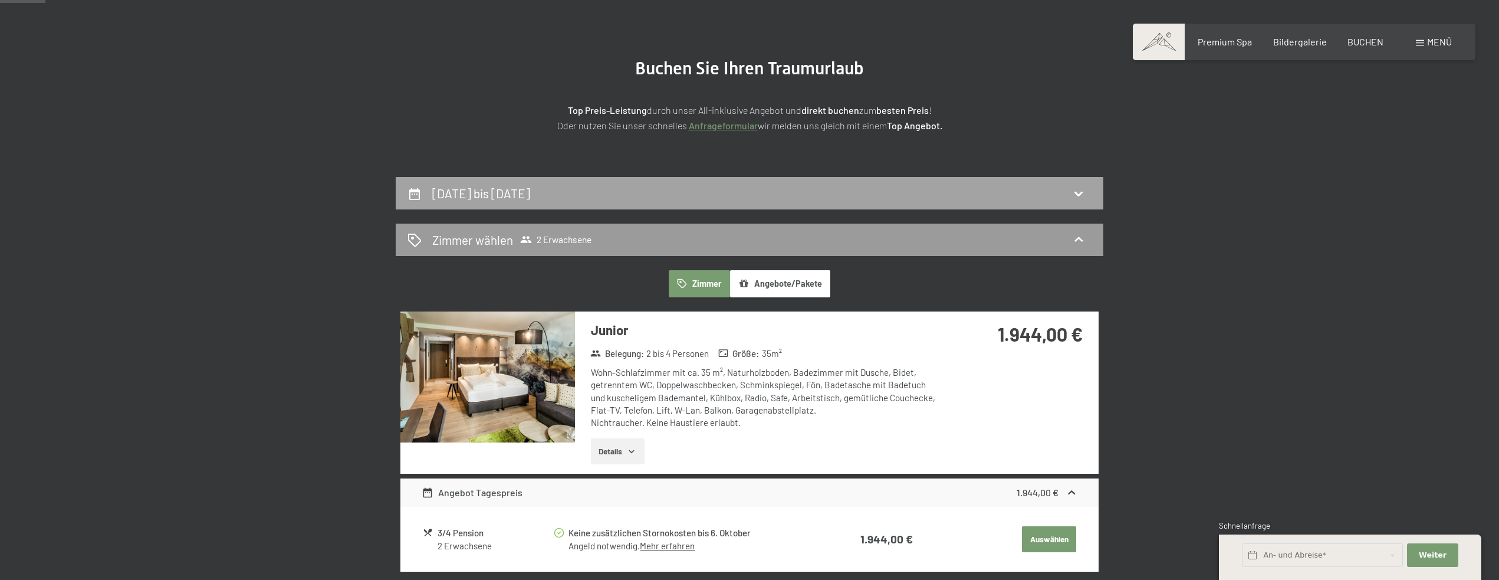
click at [727, 193] on div "26. Oktober bis 30. Oktober 2025" at bounding box center [750, 193] width 684 height 17
select select "2025-10-01"
select select "2025-11-01"
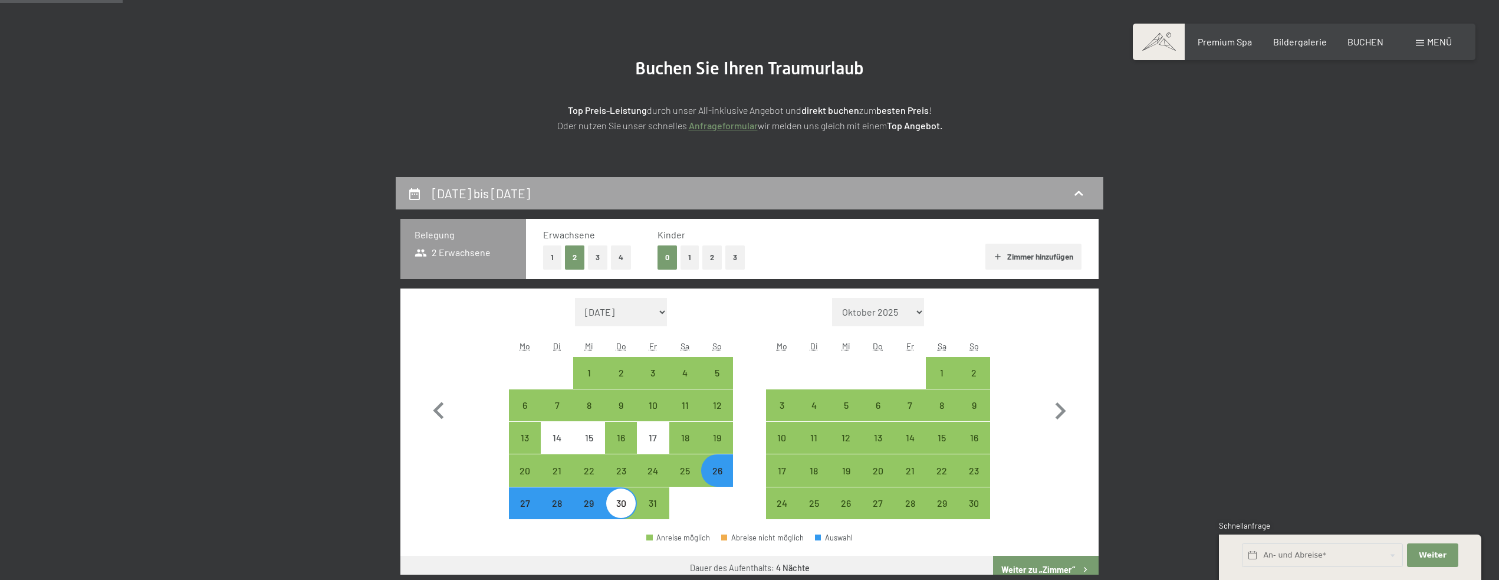
scroll to position [281, 0]
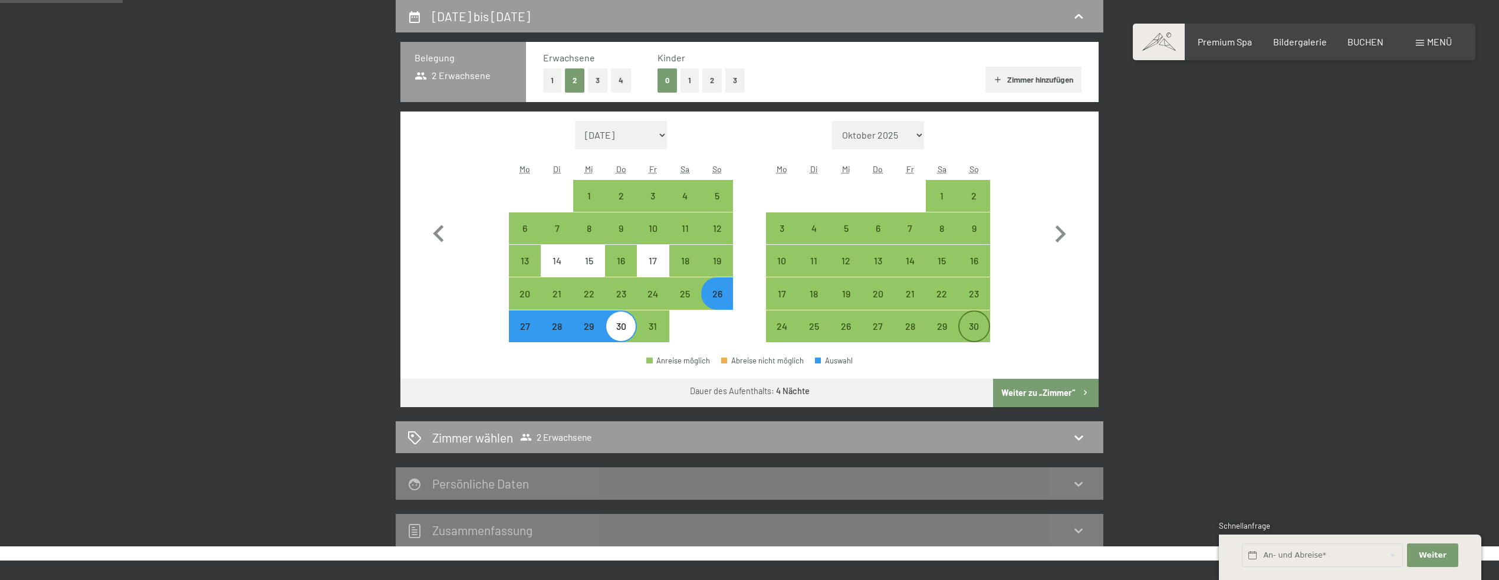
click at [976, 321] on div "30" at bounding box center [974, 335] width 29 height 29
select select "2025-10-01"
select select "2025-11-01"
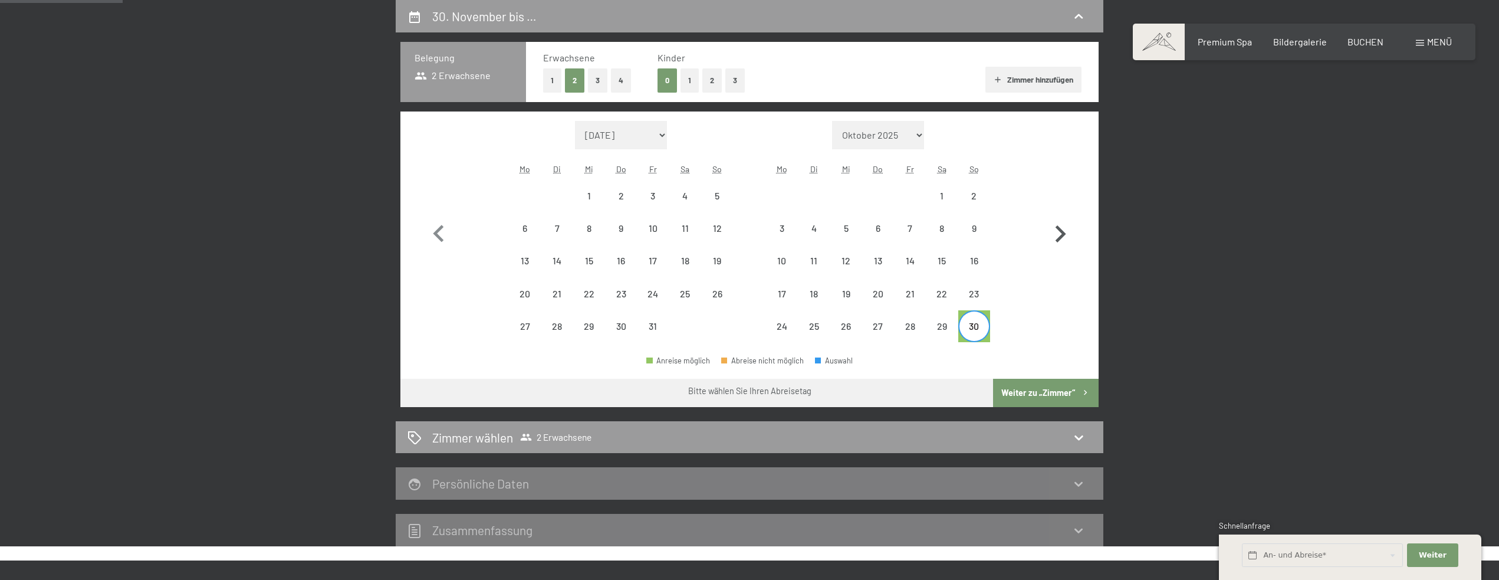
click at [1060, 227] on icon "button" at bounding box center [1060, 234] width 34 height 34
select select "2025-11-01"
select select "2025-12-01"
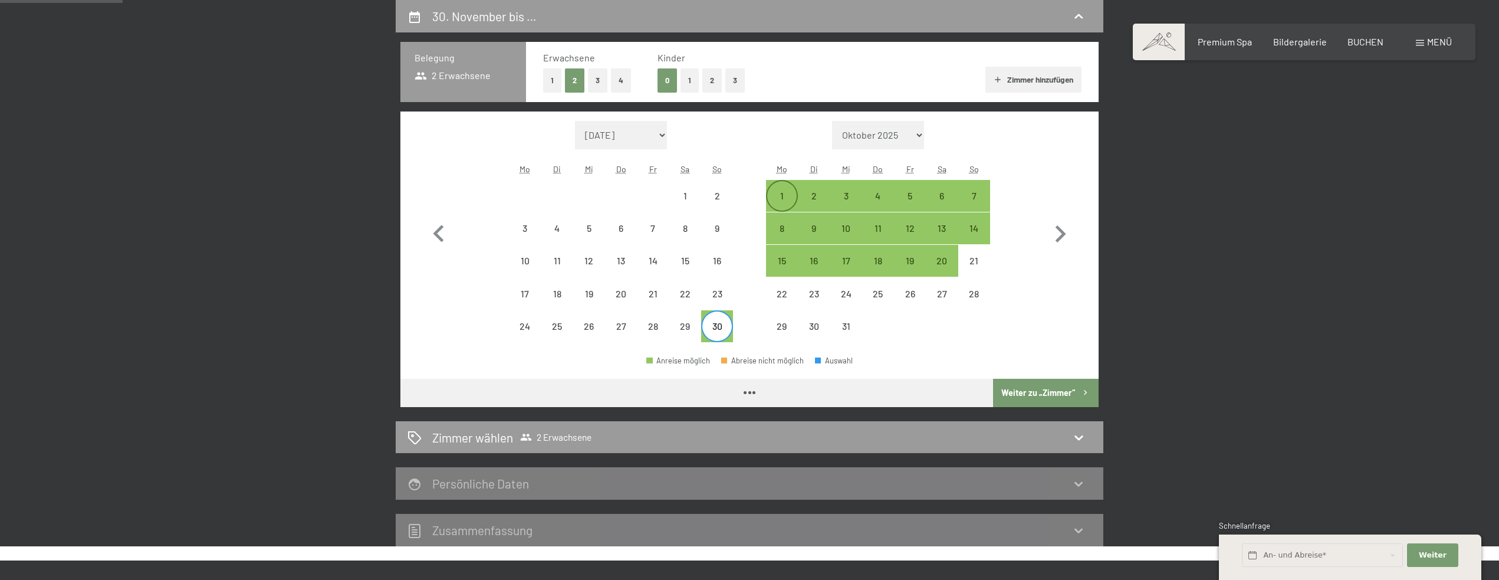
select select "2025-11-01"
select select "2025-12-01"
click at [882, 196] on div "4" at bounding box center [878, 205] width 29 height 29
select select "2025-11-01"
select select "2025-12-01"
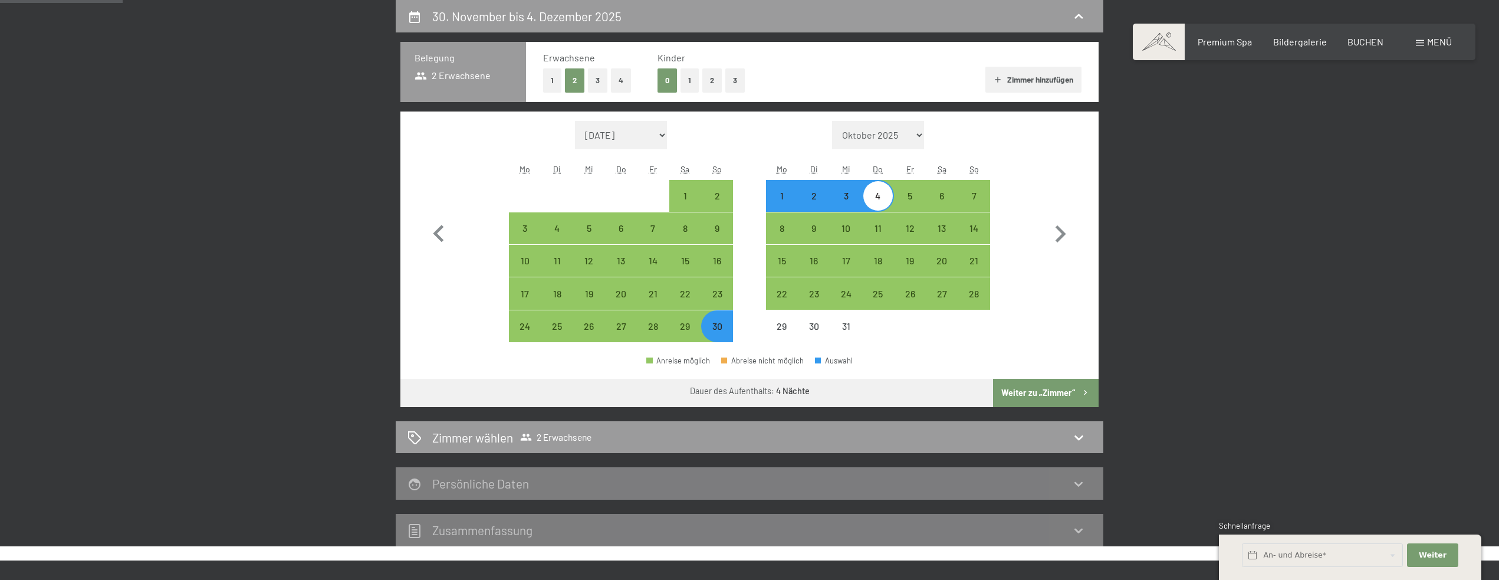
click at [1042, 390] on button "Weiter zu „Zimmer“" at bounding box center [1046, 393] width 106 height 28
select select "2025-11-01"
select select "2025-12-01"
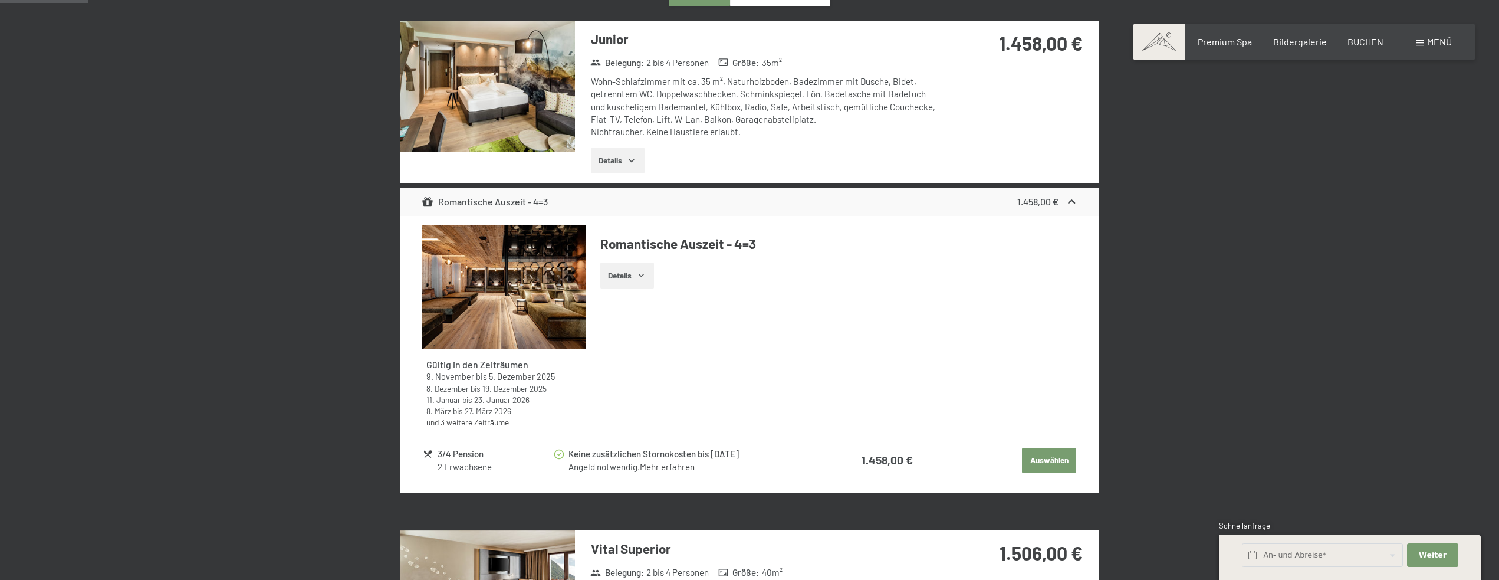
scroll to position [295, 0]
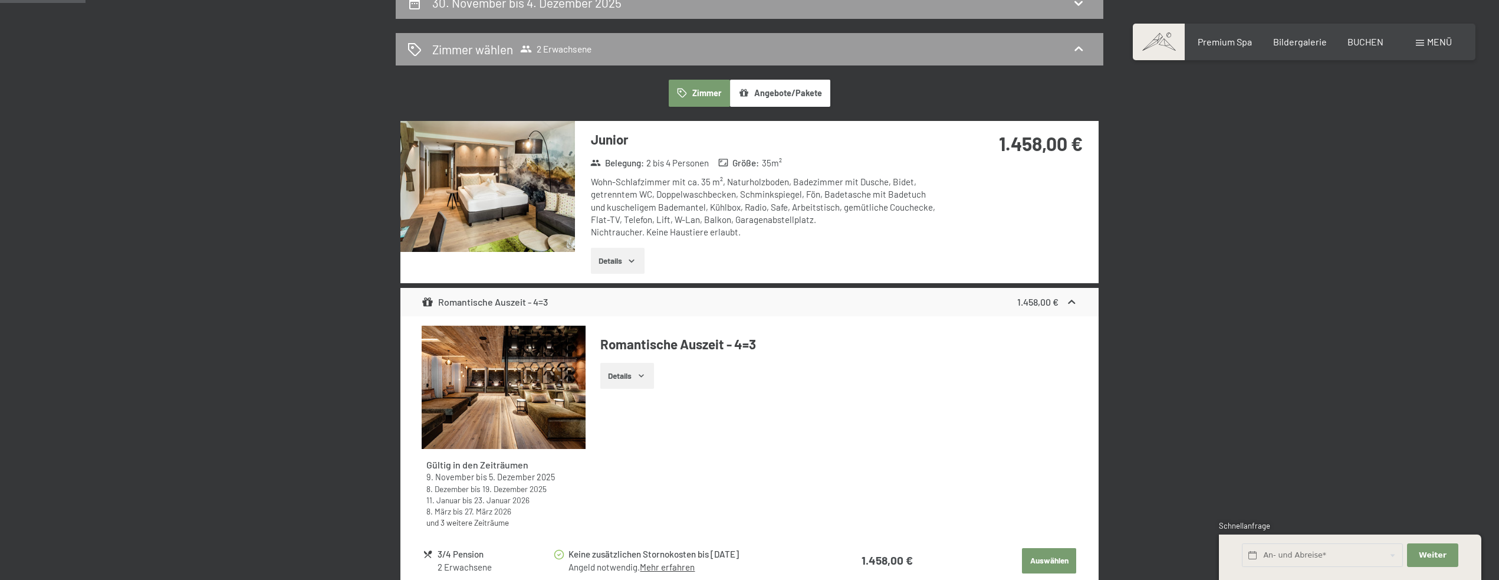
click at [526, 195] on img at bounding box center [488, 186] width 175 height 131
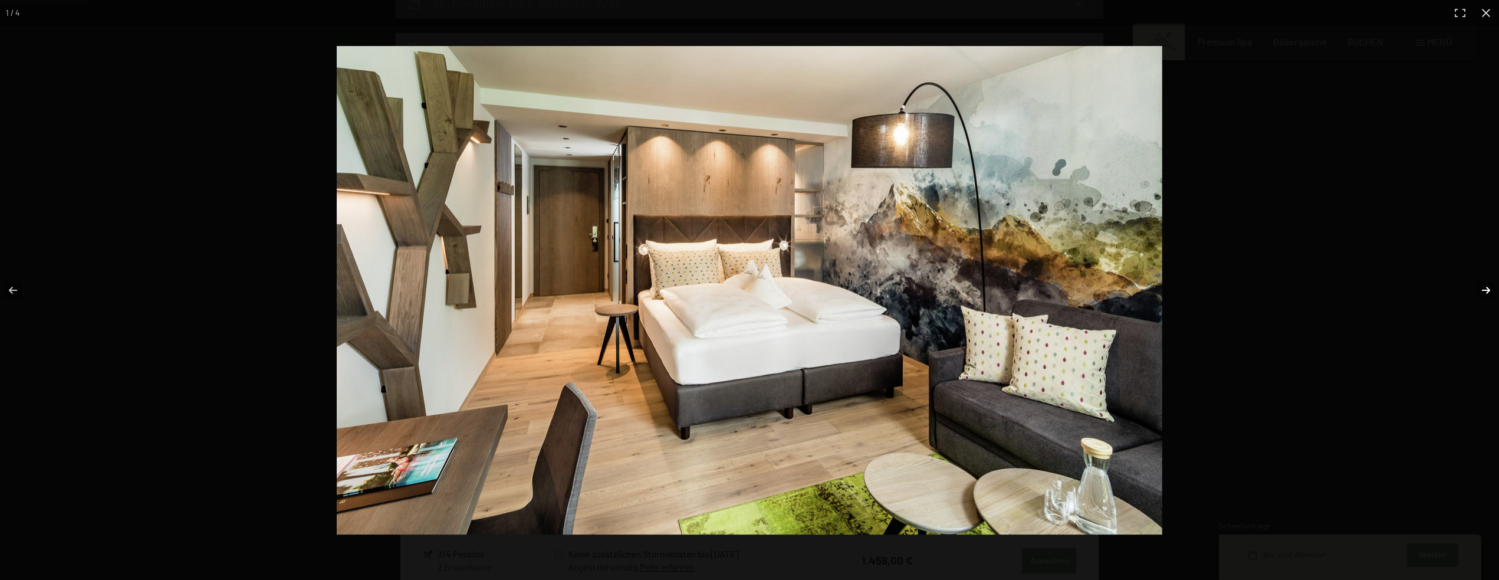
click at [1481, 289] on button "button" at bounding box center [1478, 290] width 41 height 59
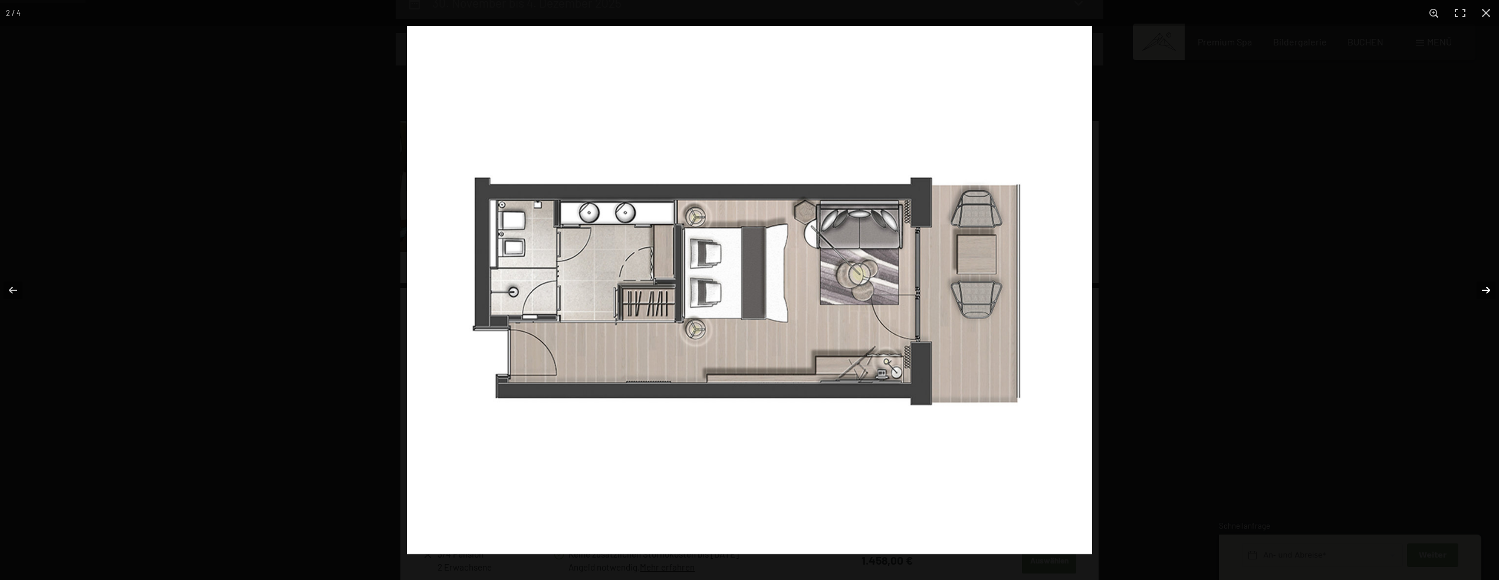
click at [1484, 289] on button "button" at bounding box center [1478, 290] width 41 height 59
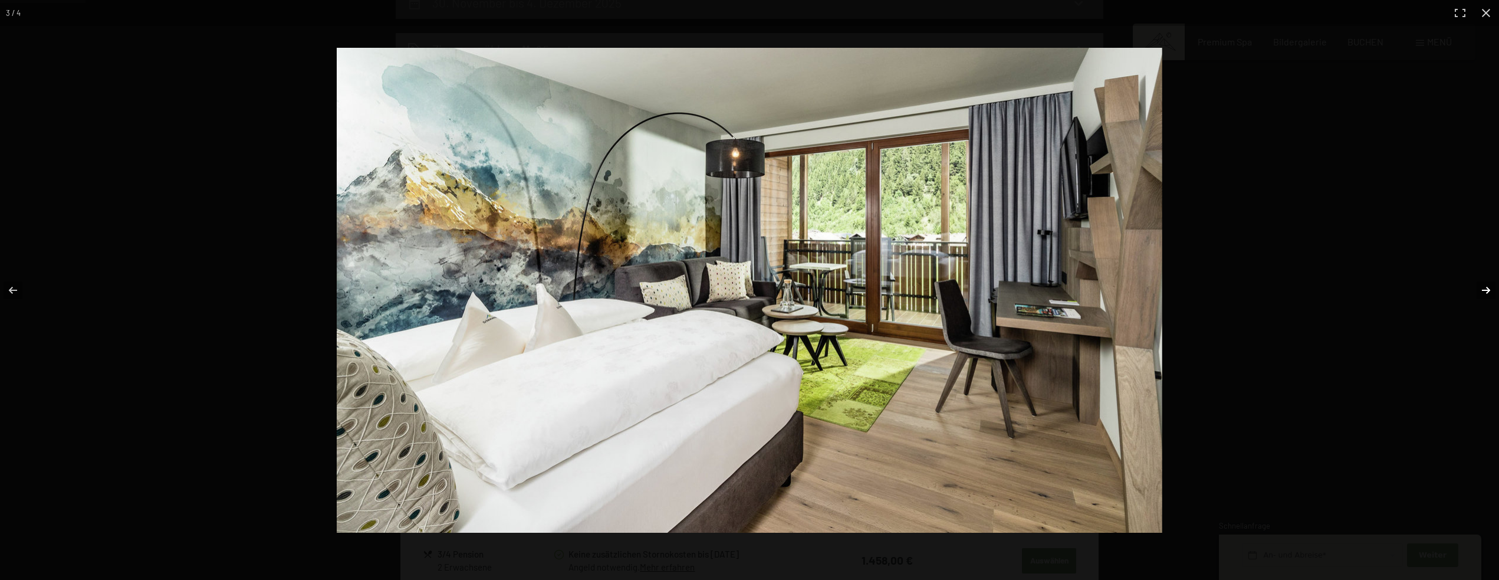
click at [1484, 289] on button "button" at bounding box center [1478, 290] width 41 height 59
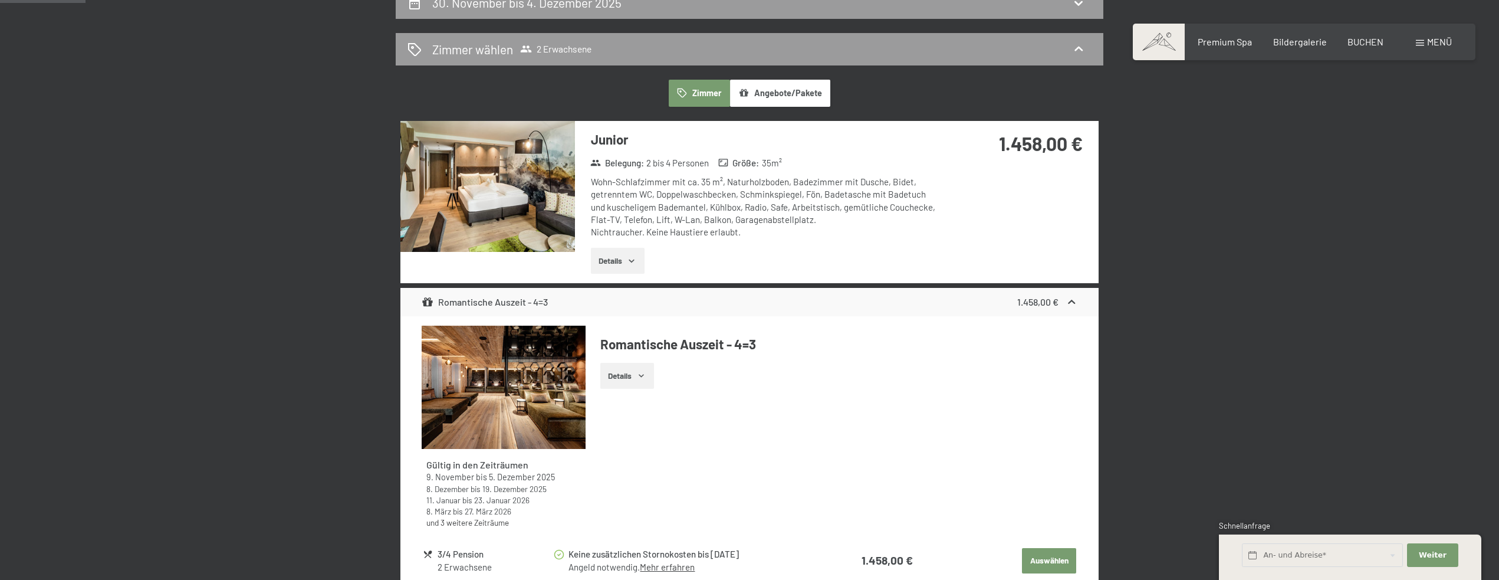
click at [0, 0] on button "button" at bounding box center [0, 0] width 0 height 0
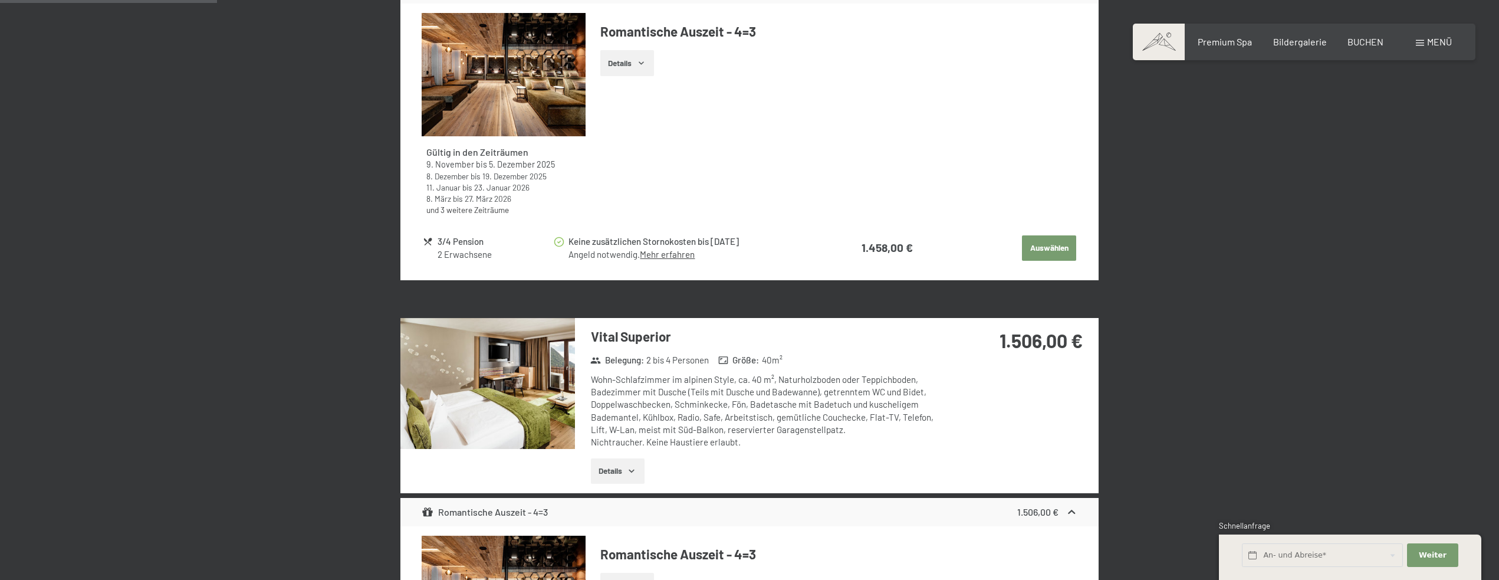
scroll to position [767, 0]
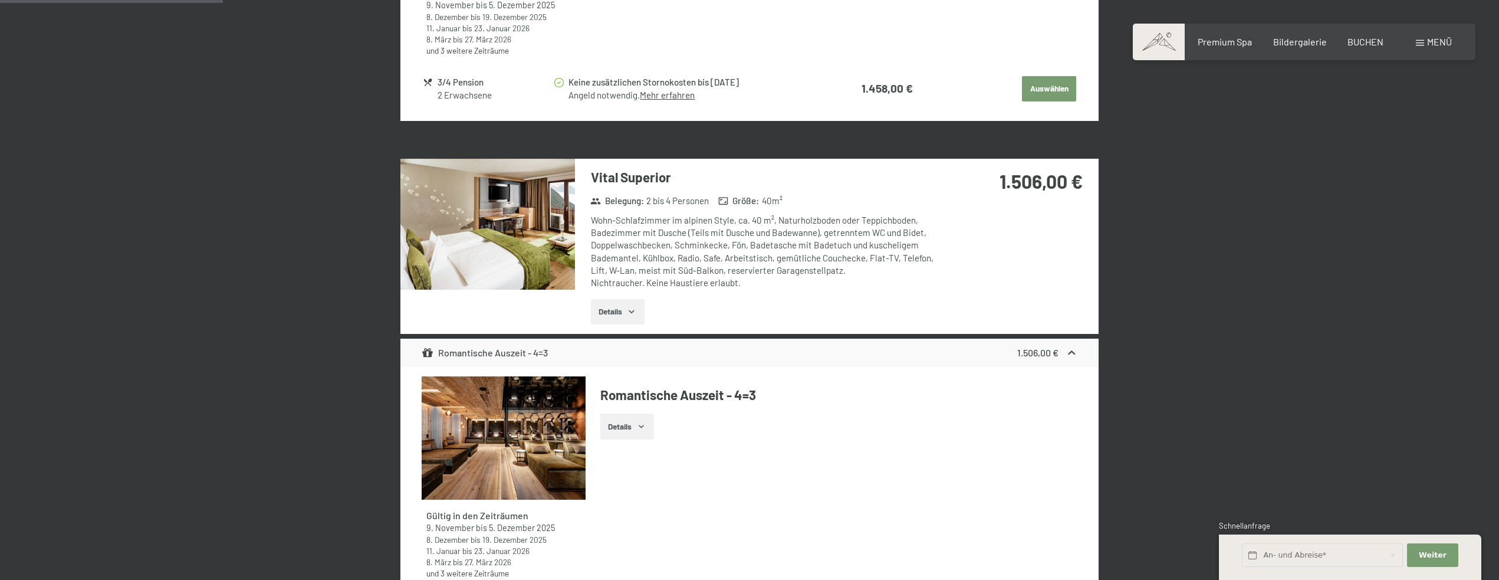
click at [514, 267] on img at bounding box center [488, 224] width 175 height 131
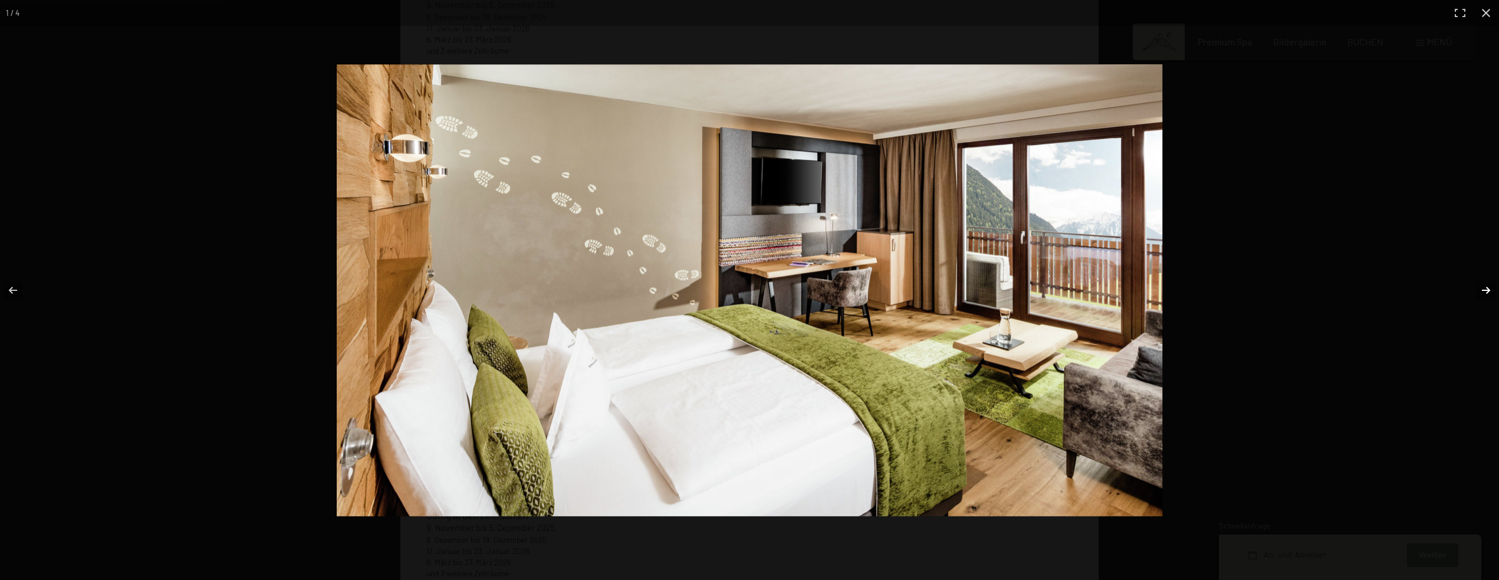
click at [1485, 281] on button "button" at bounding box center [1478, 290] width 41 height 59
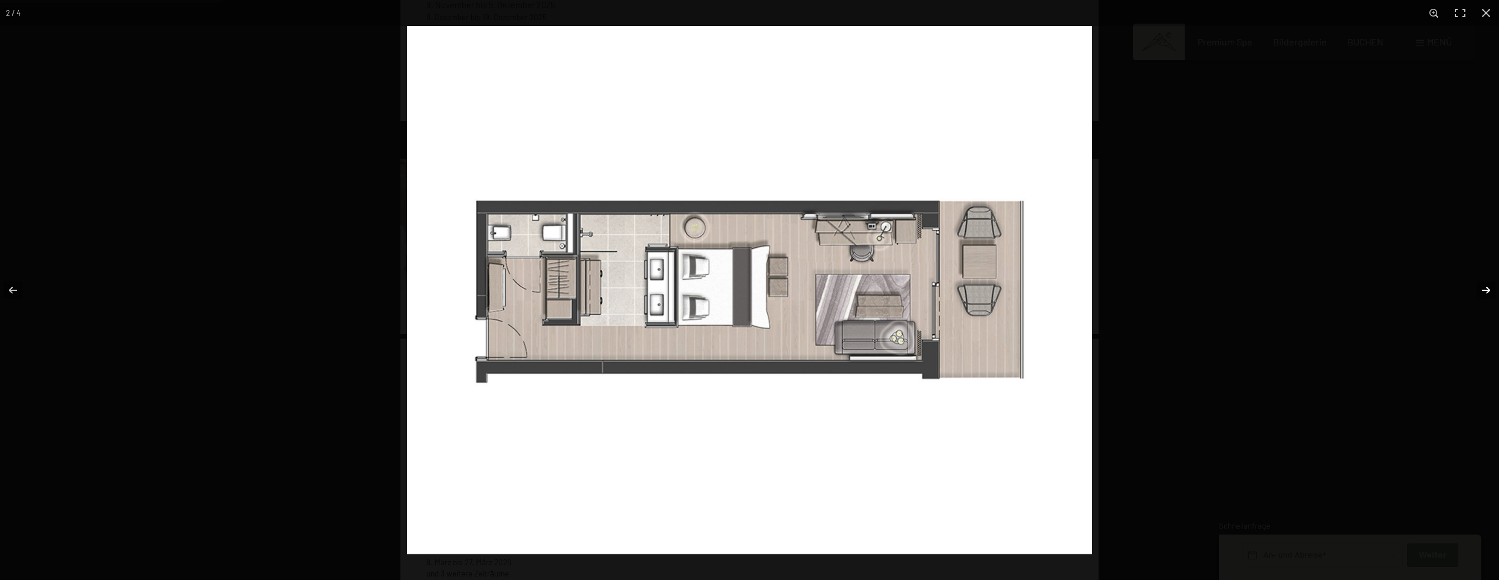
click at [1485, 281] on button "button" at bounding box center [1478, 290] width 41 height 59
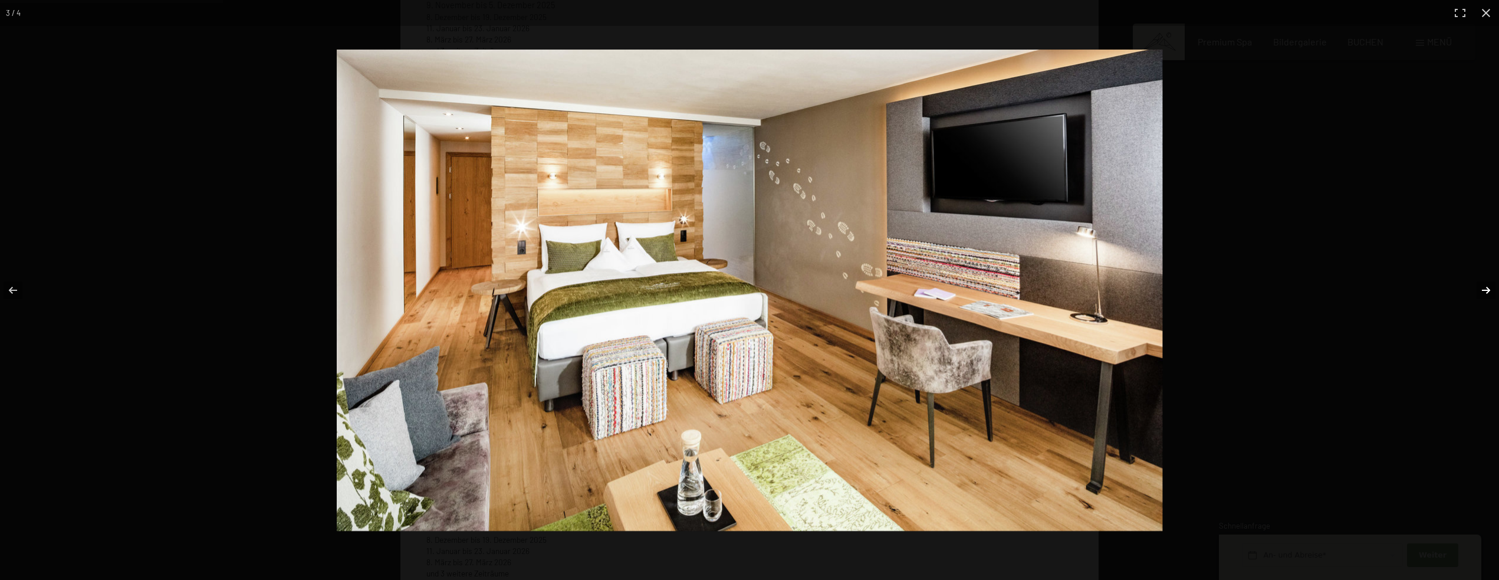
click at [1485, 281] on button "button" at bounding box center [1478, 290] width 41 height 59
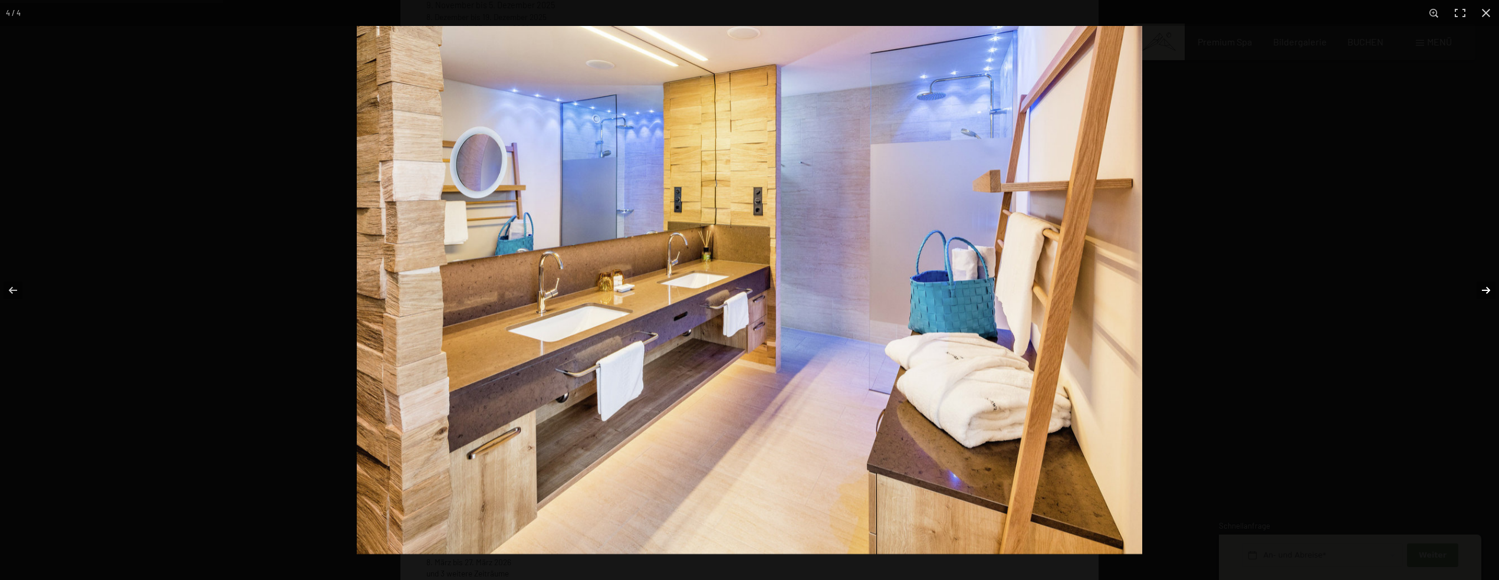
click at [1485, 281] on button "button" at bounding box center [1478, 290] width 41 height 59
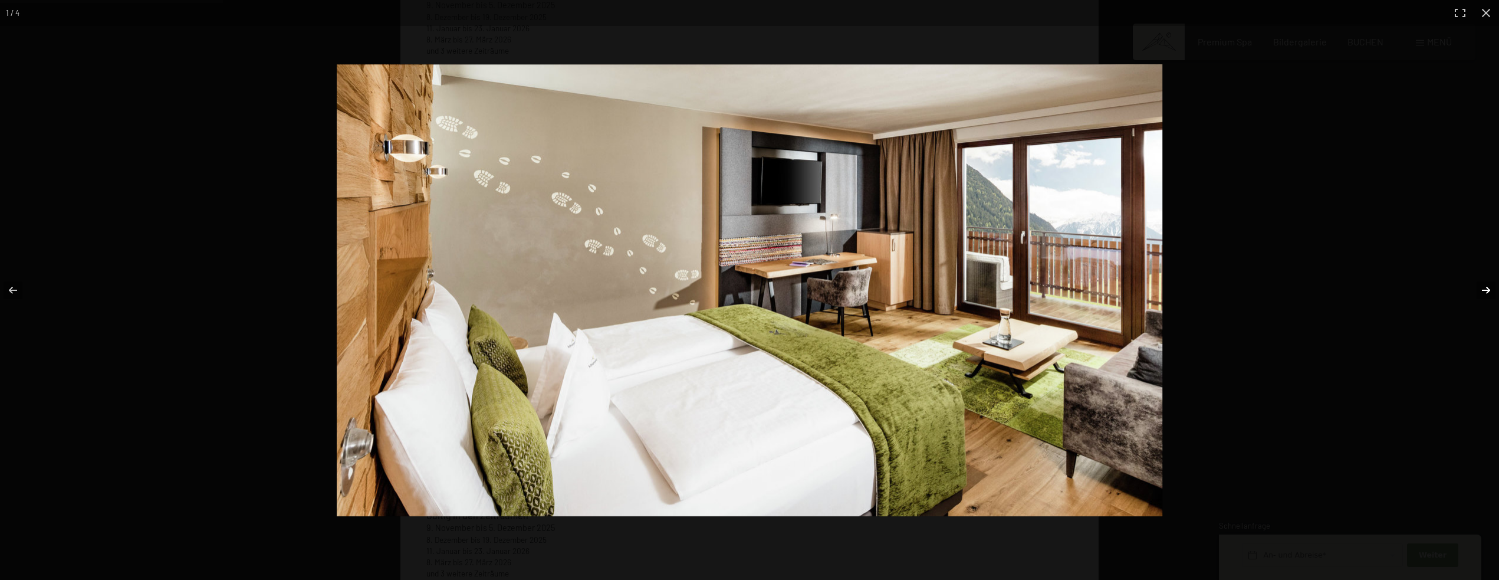
click at [1485, 281] on button "button" at bounding box center [1478, 290] width 41 height 59
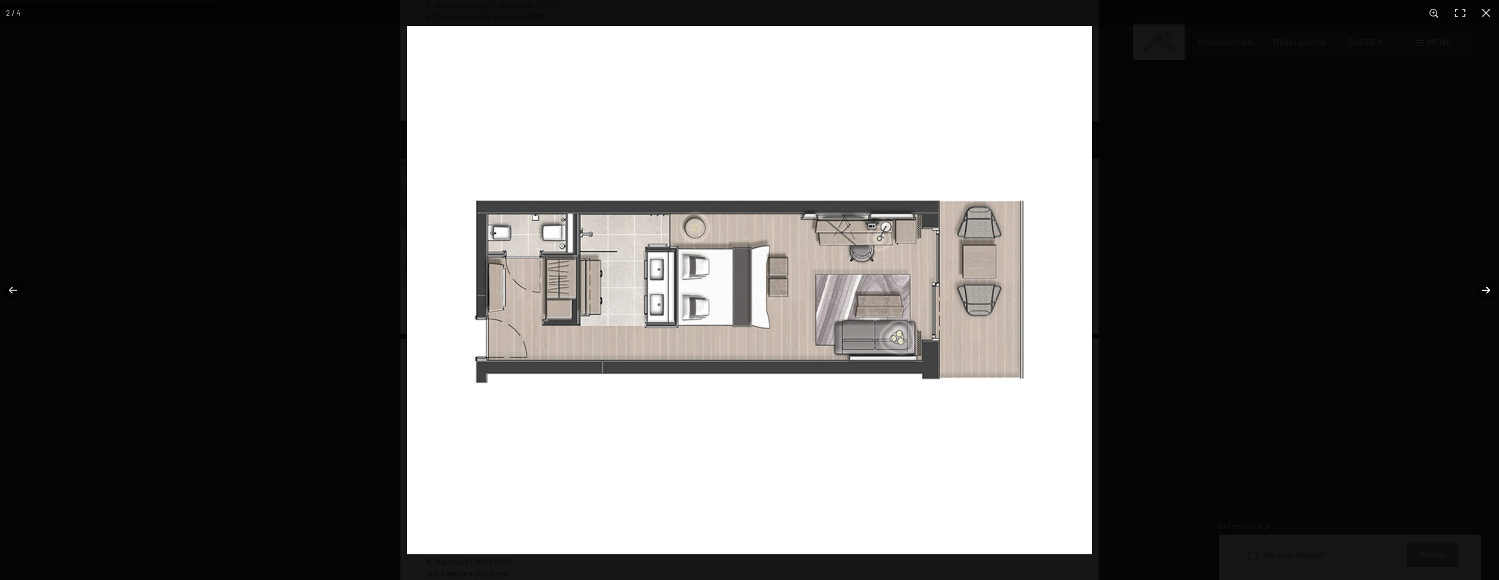
click at [1485, 281] on button "button" at bounding box center [1478, 290] width 41 height 59
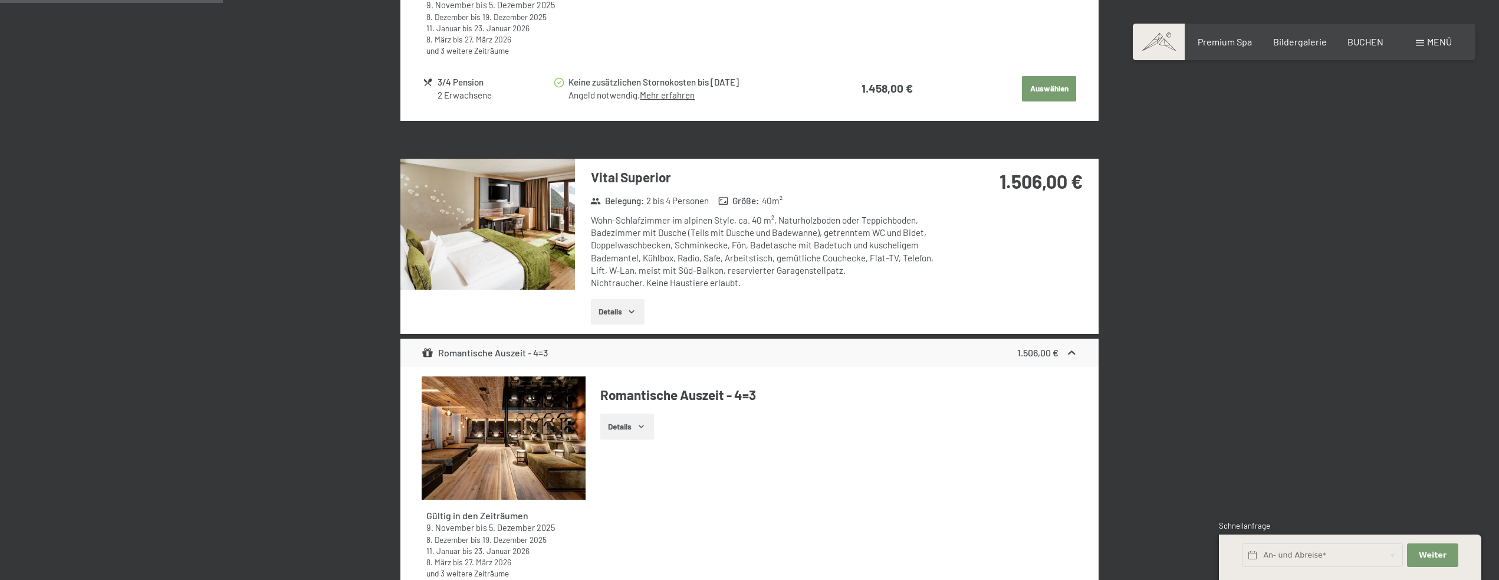
click at [0, 0] on button "button" at bounding box center [0, 0] width 0 height 0
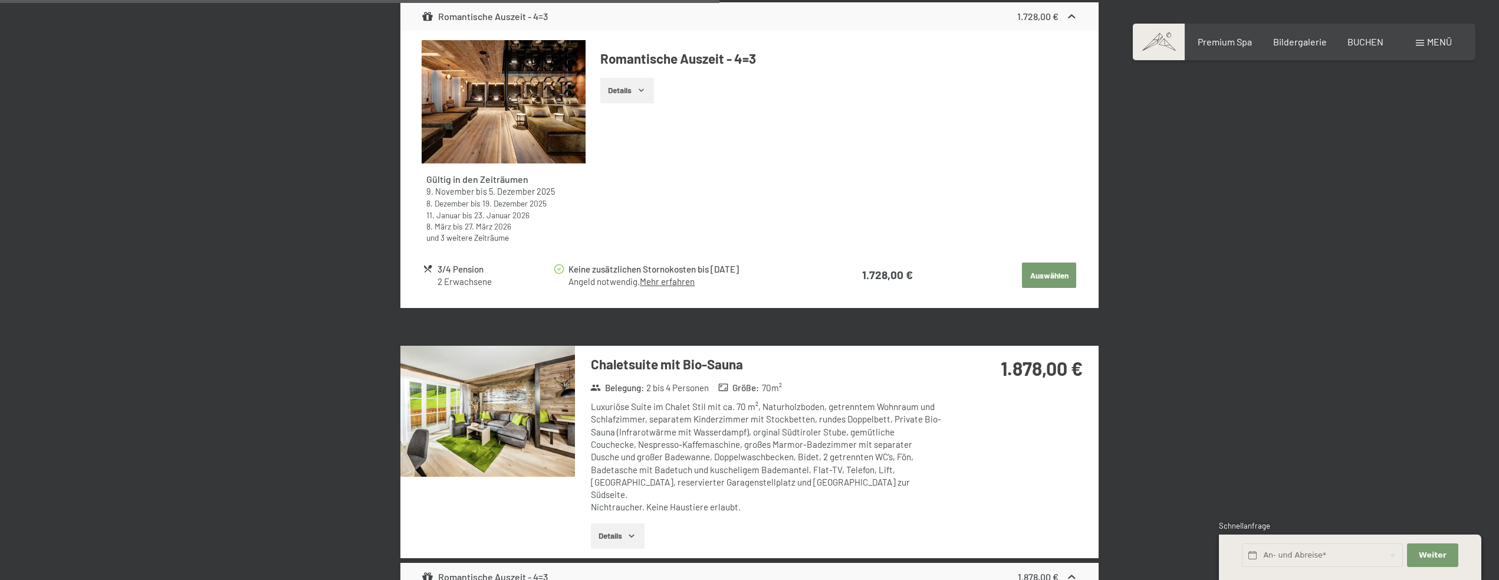
scroll to position [2477, 0]
